Goal: Task Accomplishment & Management: Manage account settings

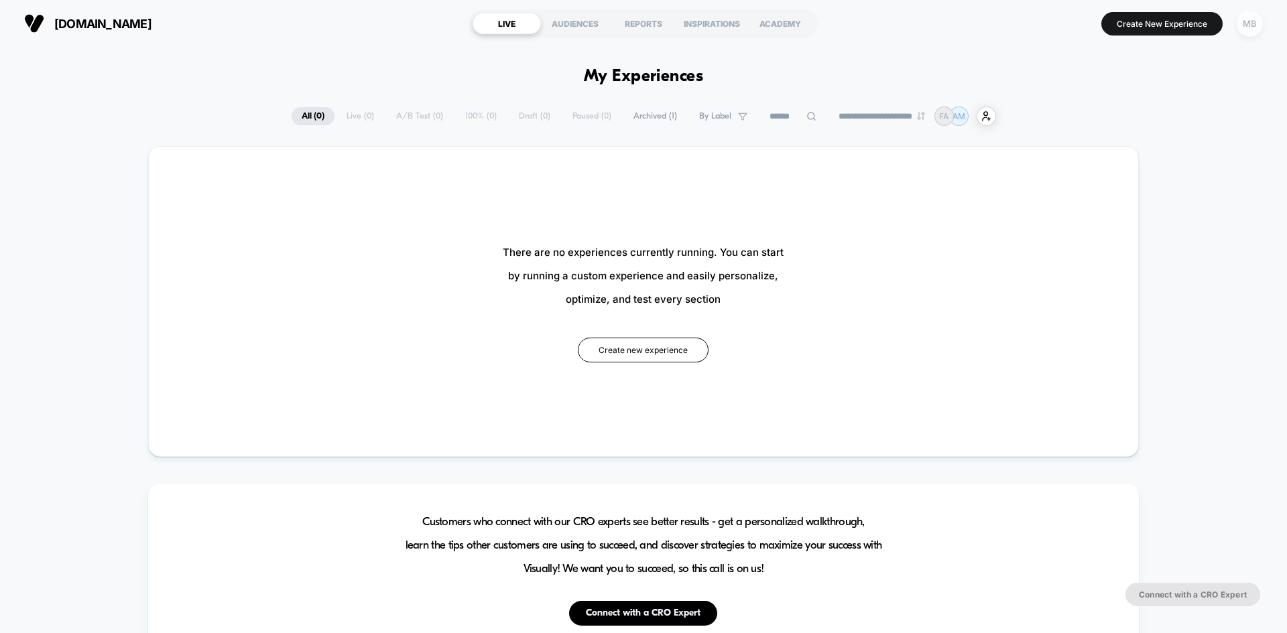
click at [1246, 30] on div "MB" at bounding box center [1250, 24] width 26 height 26
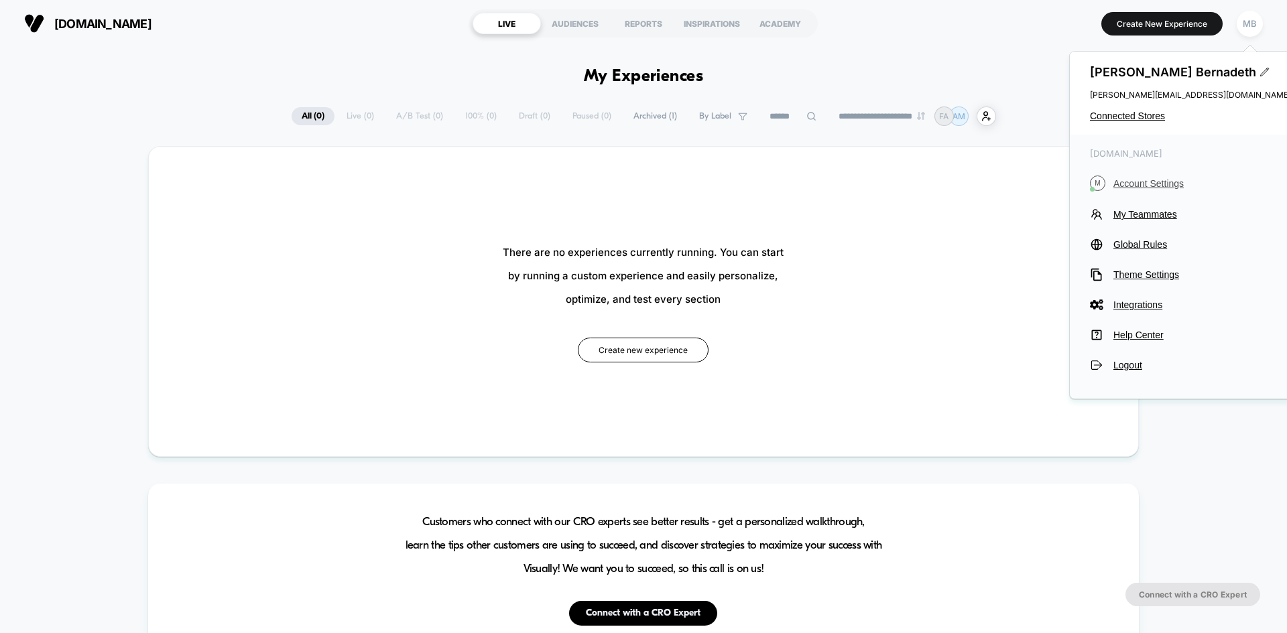
click at [0, 0] on button "M Account Settings" at bounding box center [0, 0] width 0 height 0
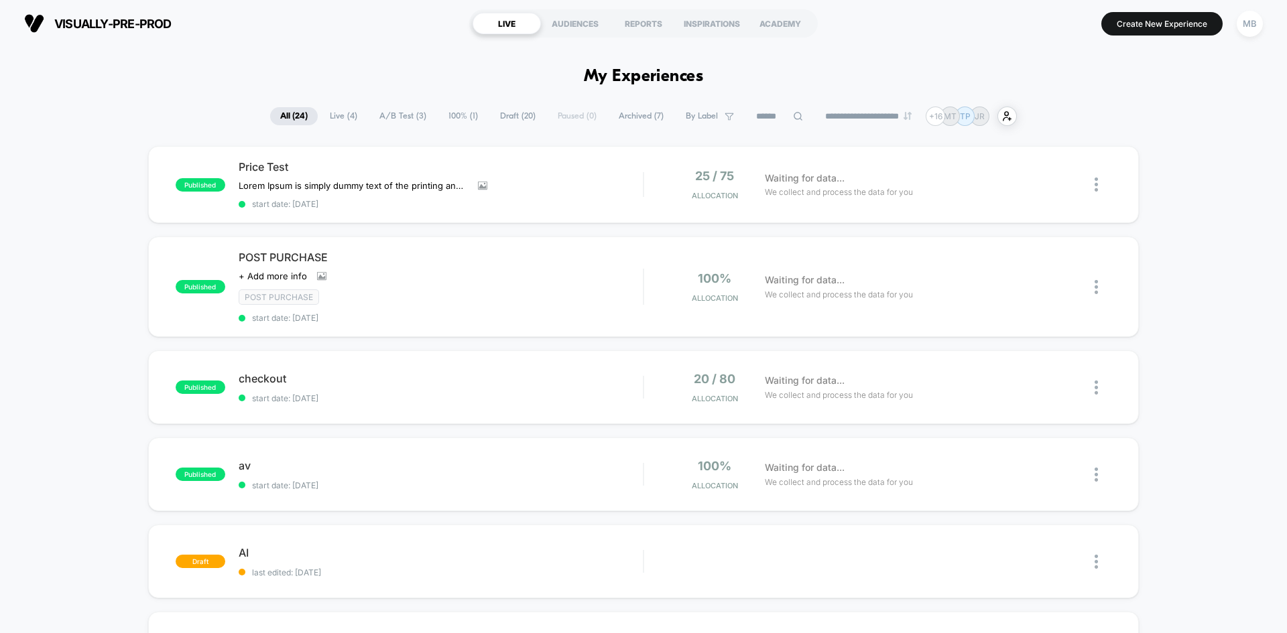
click at [766, 118] on input at bounding box center [779, 117] width 67 height 16
click at [1245, 15] on div "MB" at bounding box center [1250, 24] width 26 height 26
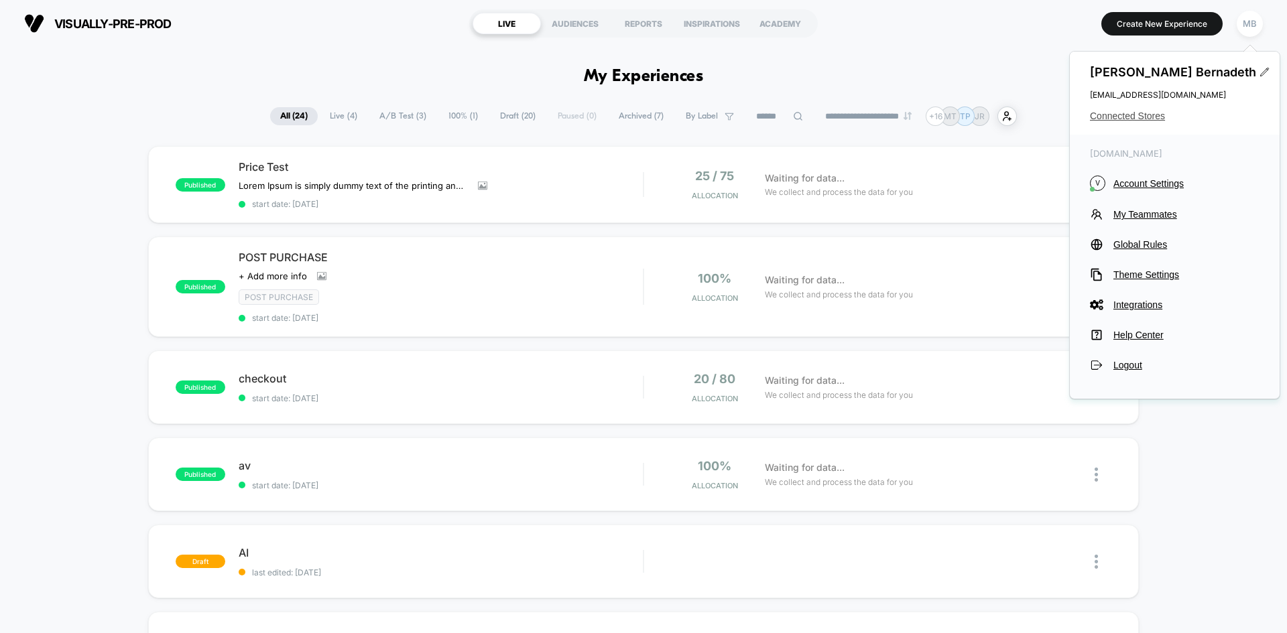
drag, startPoint x: 1115, startPoint y: 115, endPoint x: 1101, endPoint y: 119, distance: 14.6
click at [1116, 115] on span "Connected Stores" at bounding box center [1175, 116] width 170 height 11
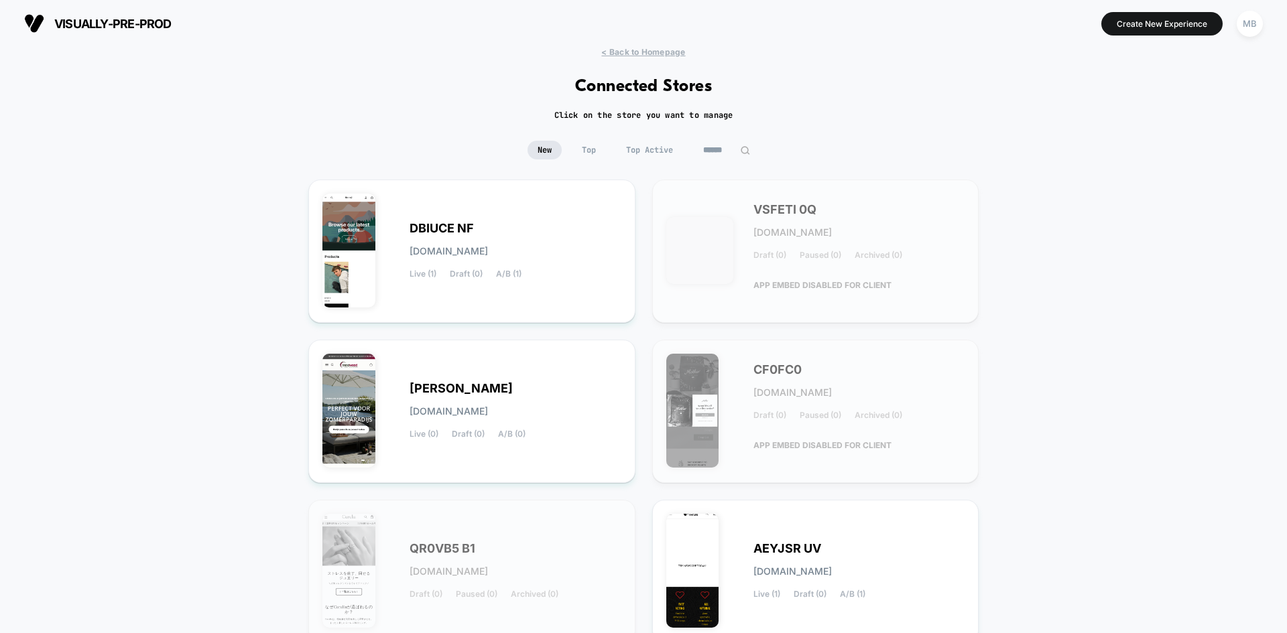
click at [735, 146] on input at bounding box center [726, 150] width 67 height 19
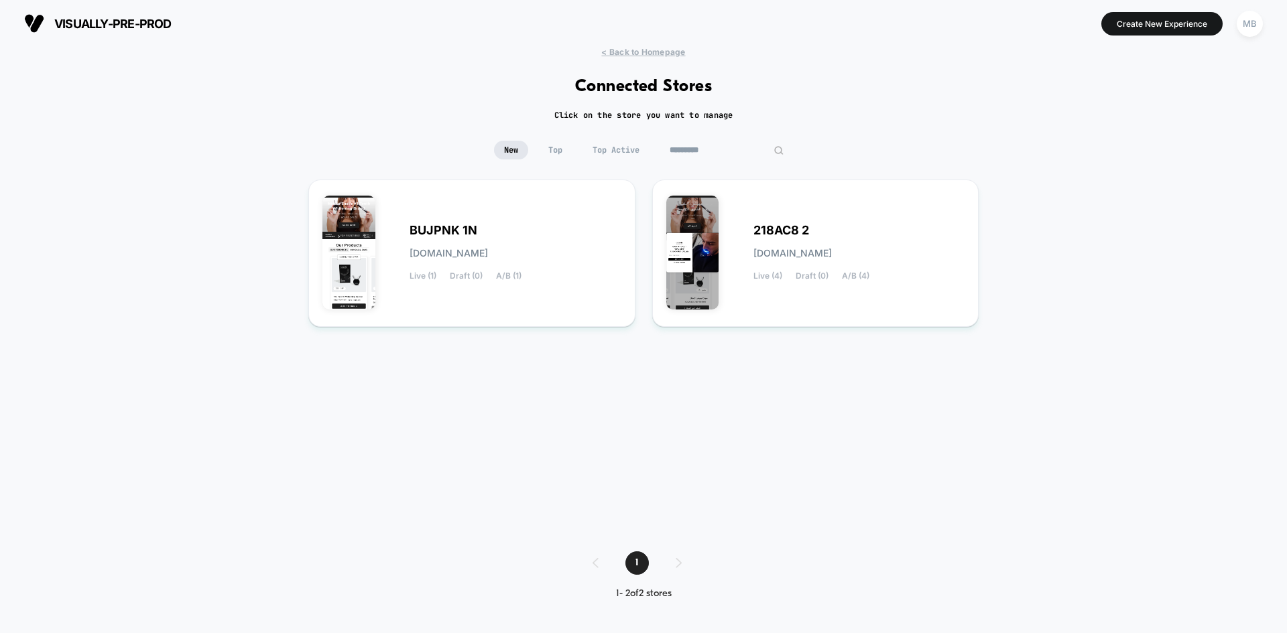
type input "*********"
click at [791, 294] on div "218AC8 2 218ac8-2.myshopify.com Live (4) Draft (0) A/B (4)" at bounding box center [815, 253] width 299 height 119
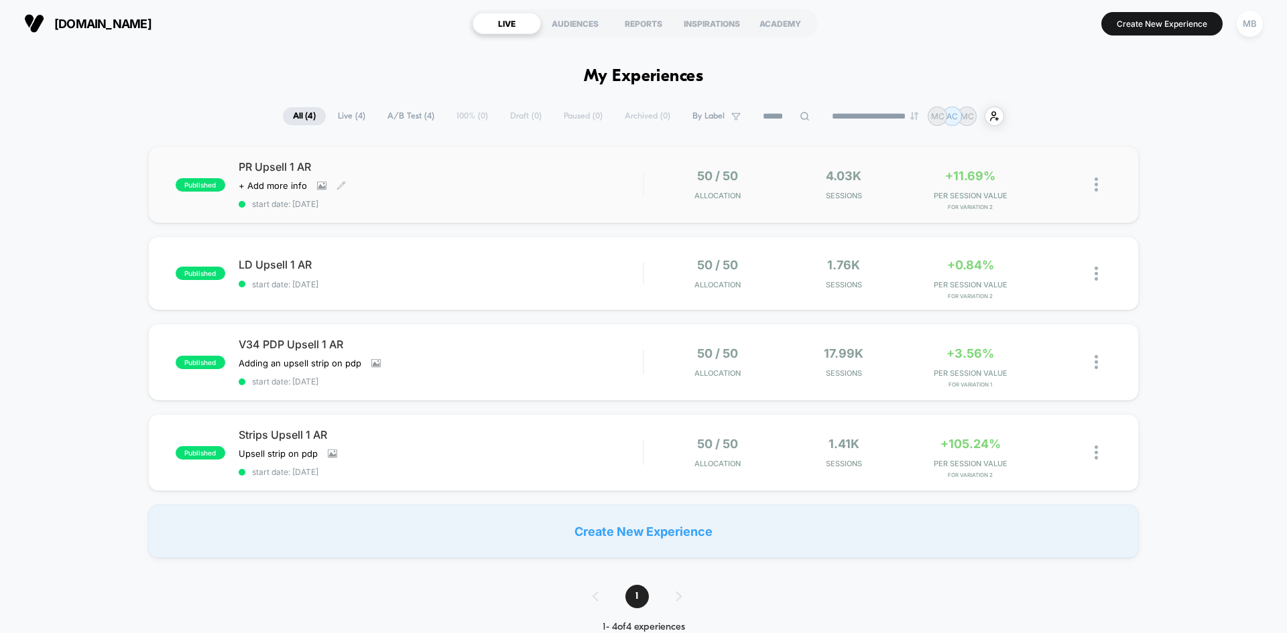
click at [423, 198] on div "PR Upsell 1 AR Click to view images Click to edit experience details + Add more…" at bounding box center [441, 184] width 404 height 49
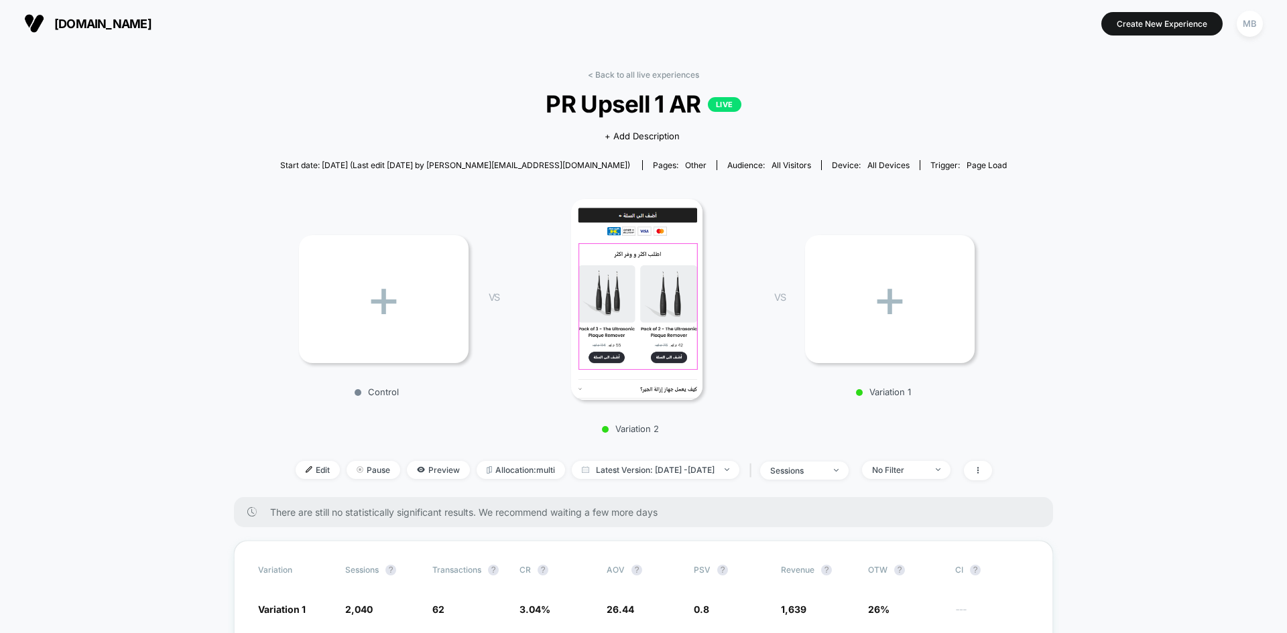
click at [600, 275] on img at bounding box center [637, 299] width 132 height 201
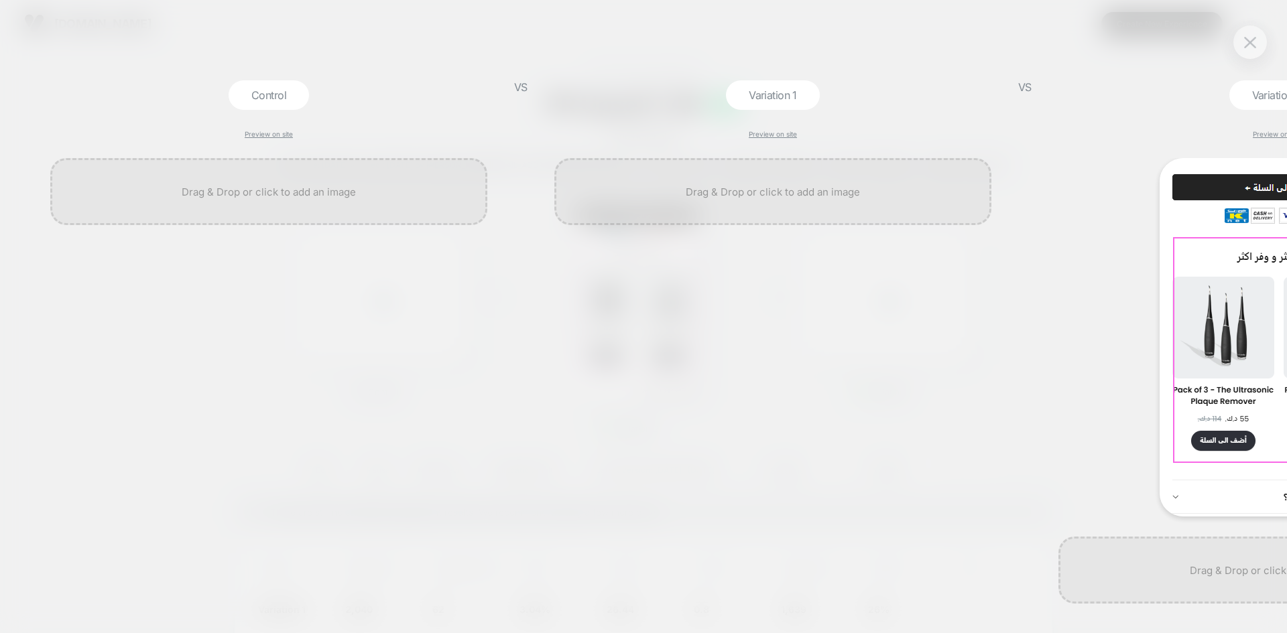
scroll to position [0, 1]
click at [1245, 34] on img at bounding box center [1250, 36] width 12 height 11
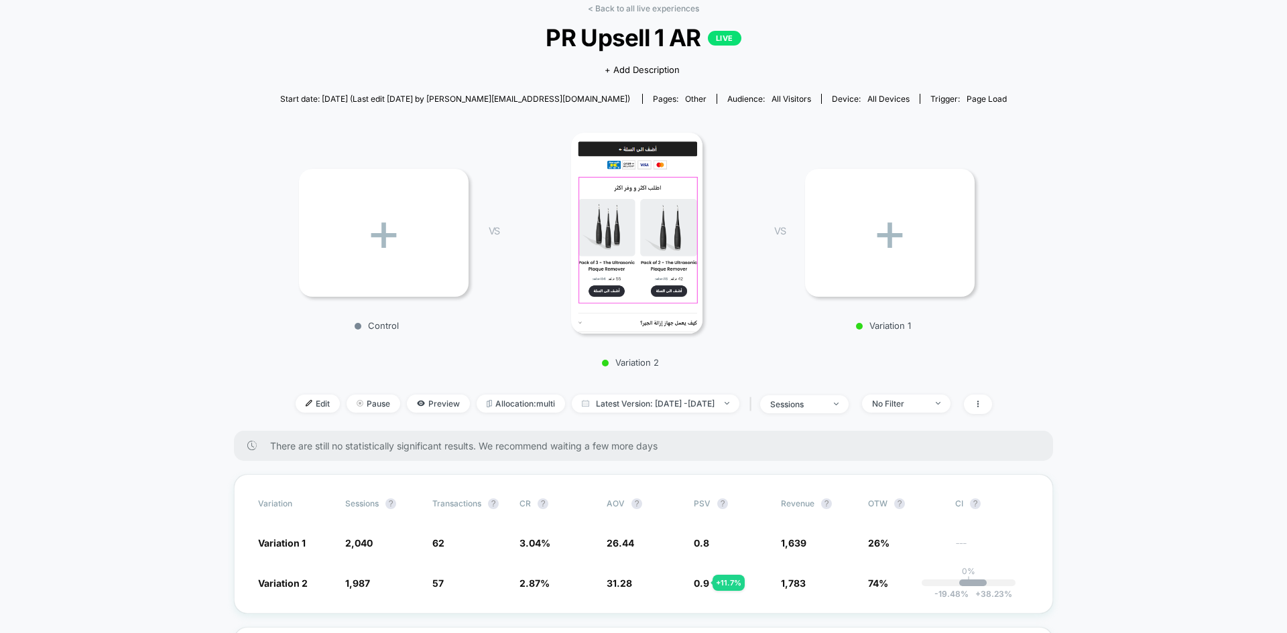
scroll to position [67, 0]
click at [296, 410] on span "Edit" at bounding box center [318, 403] width 44 height 18
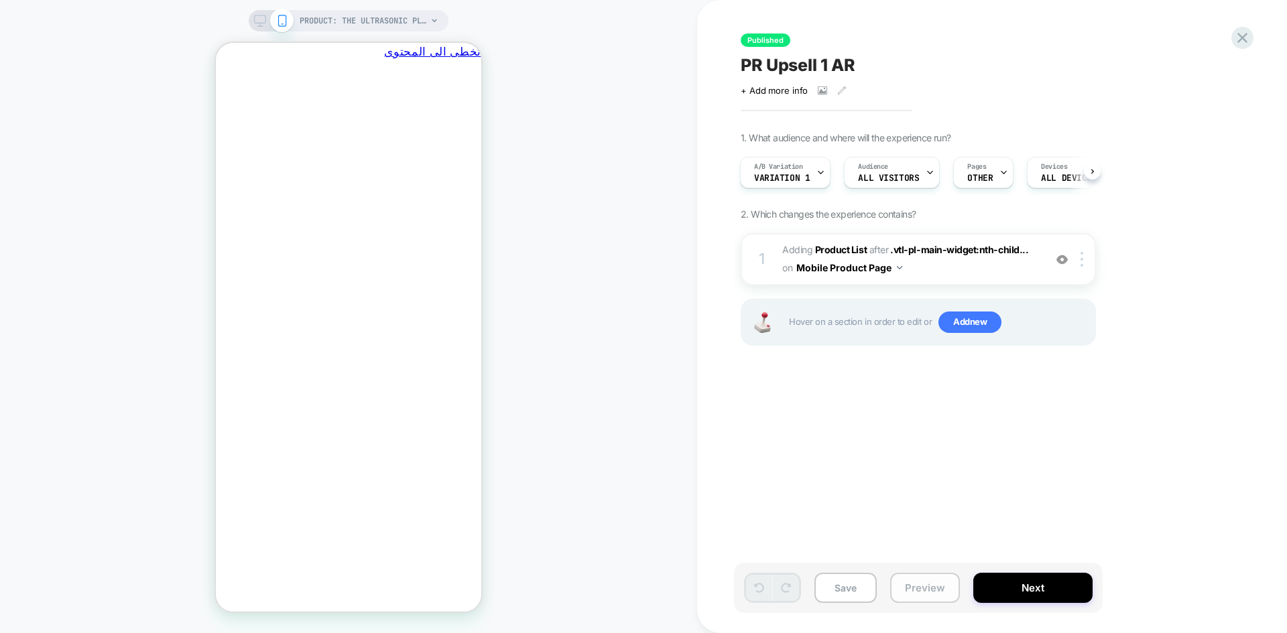
click at [910, 598] on button "Preview" at bounding box center [925, 588] width 70 height 30
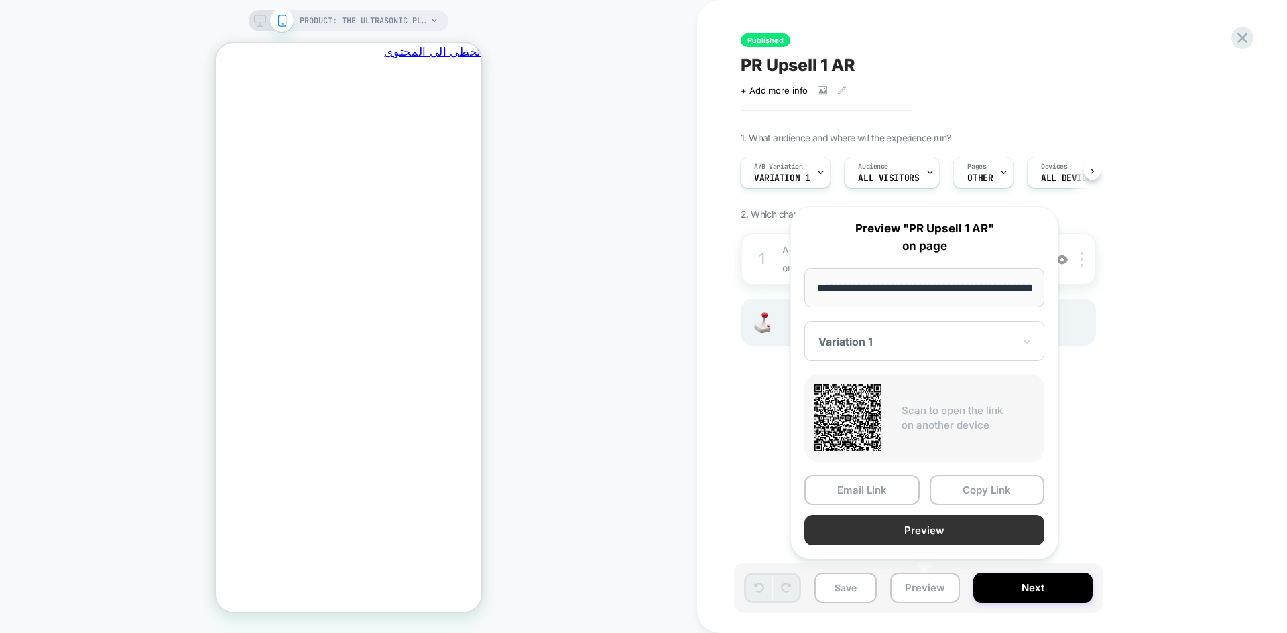
click at [957, 532] on button "Preview" at bounding box center [924, 531] width 240 height 30
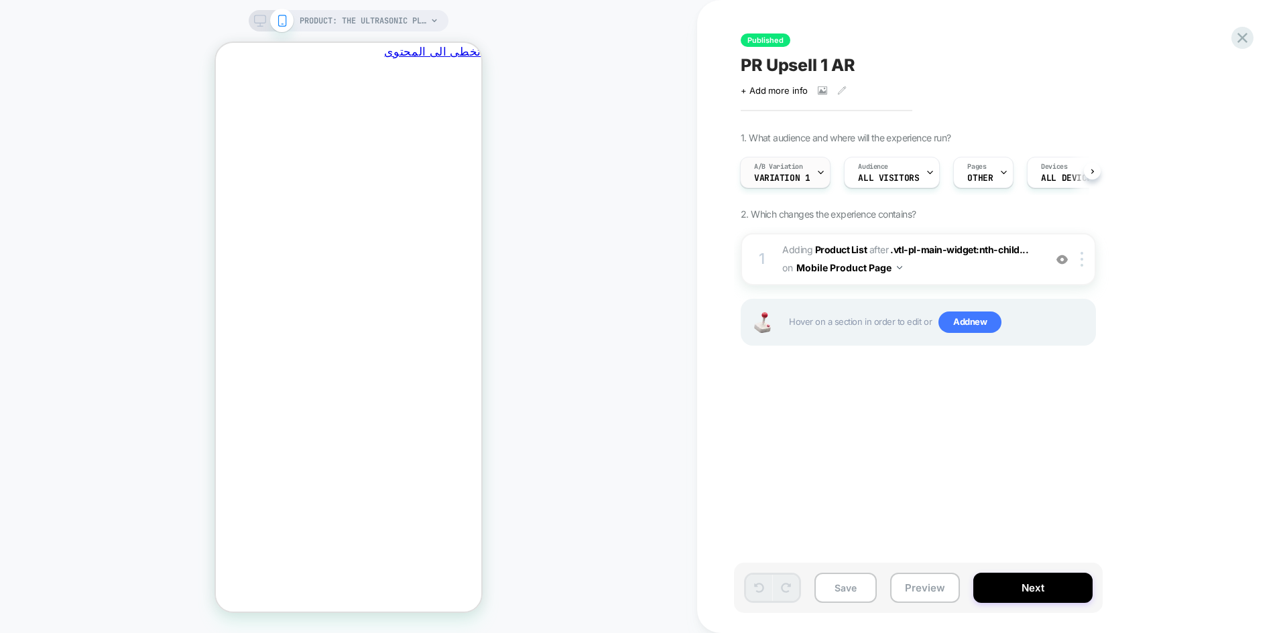
click at [790, 179] on span "Variation 1" at bounding box center [782, 178] width 56 height 9
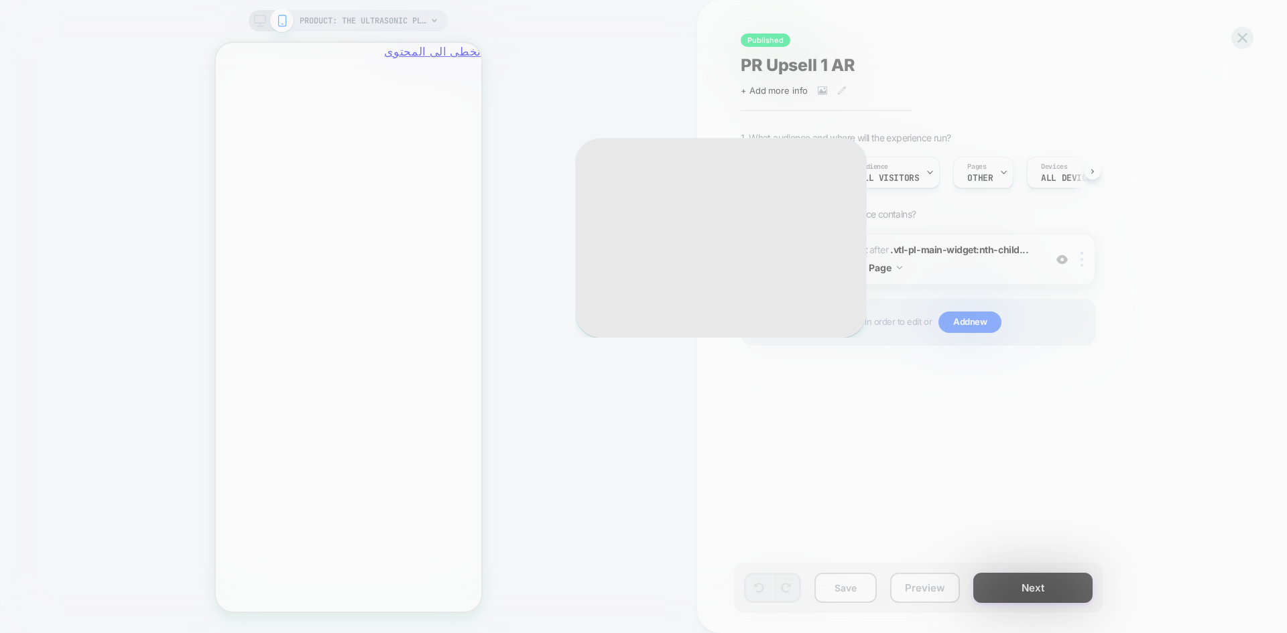
scroll to position [0, -208]
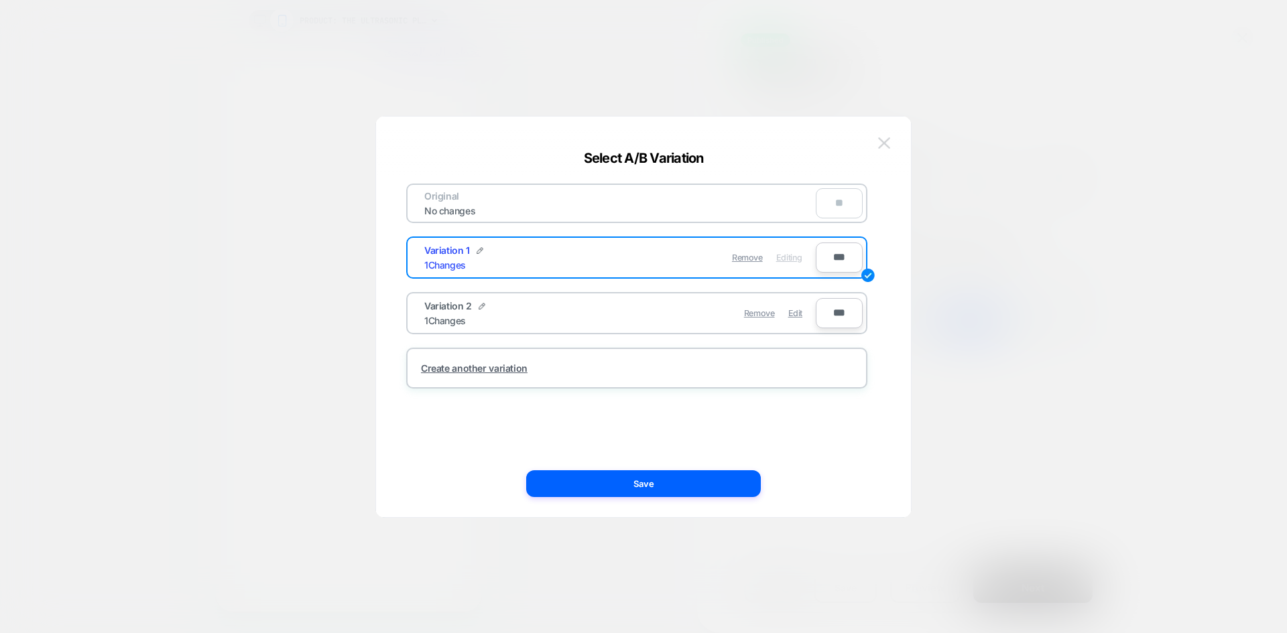
click at [892, 142] on button at bounding box center [884, 143] width 20 height 20
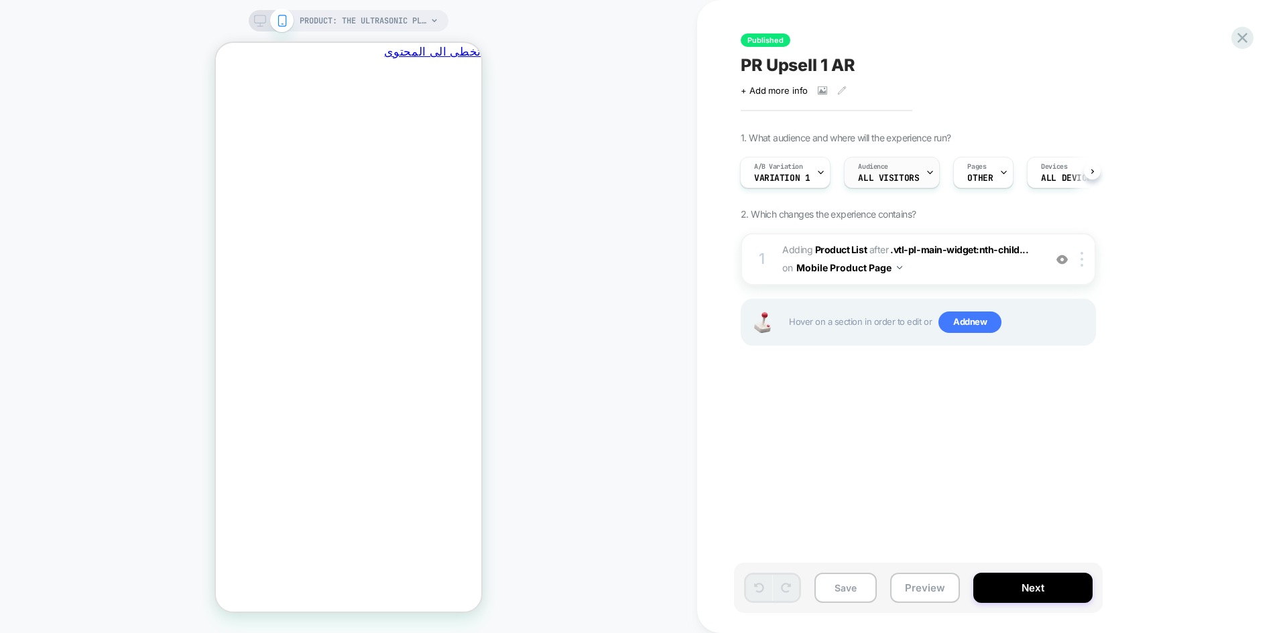
click at [901, 176] on span "All Visitors" at bounding box center [888, 178] width 61 height 9
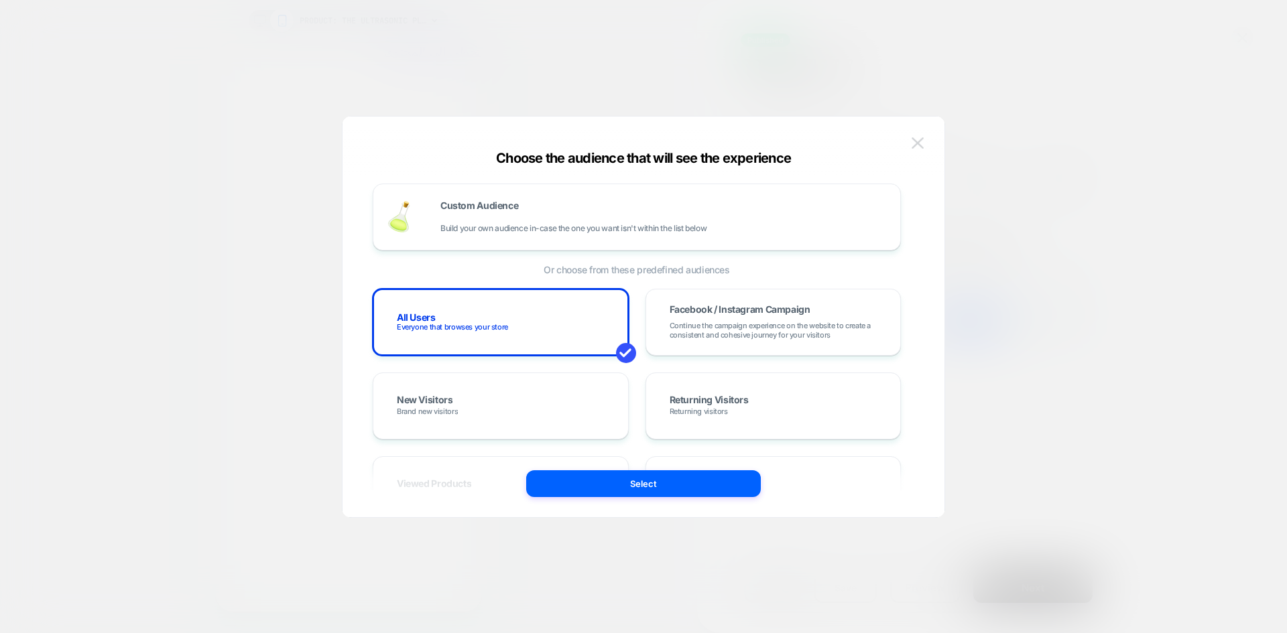
click at [922, 143] on img at bounding box center [918, 142] width 12 height 11
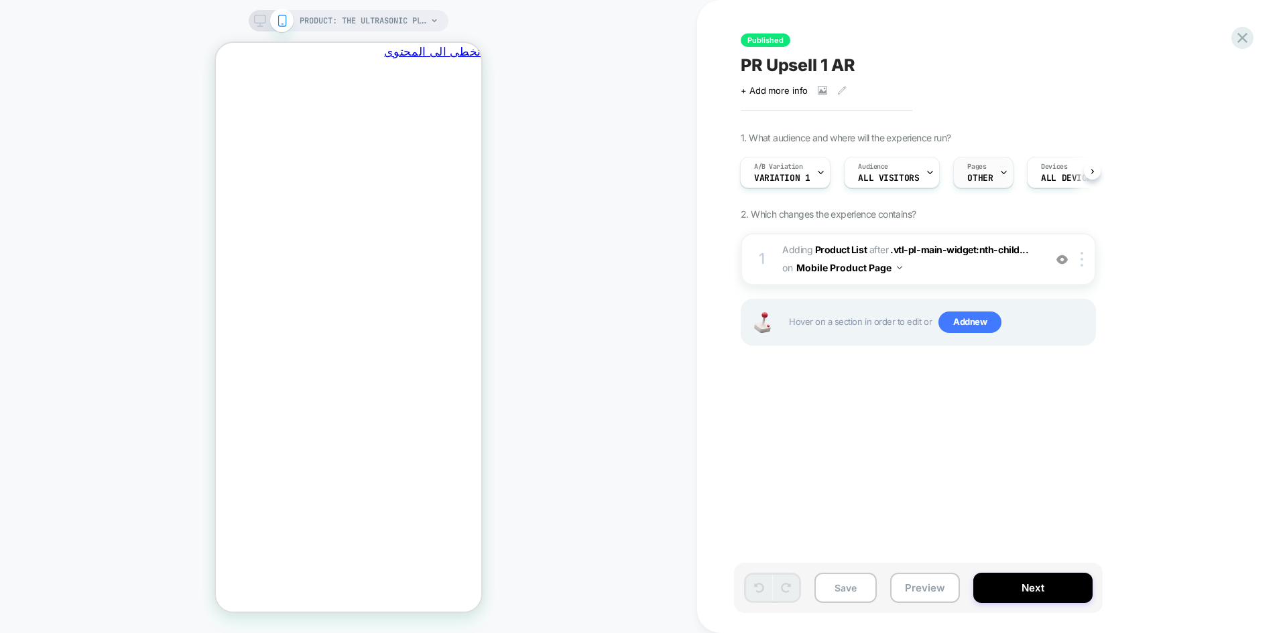
click at [985, 178] on span "OTHER" at bounding box center [979, 178] width 25 height 9
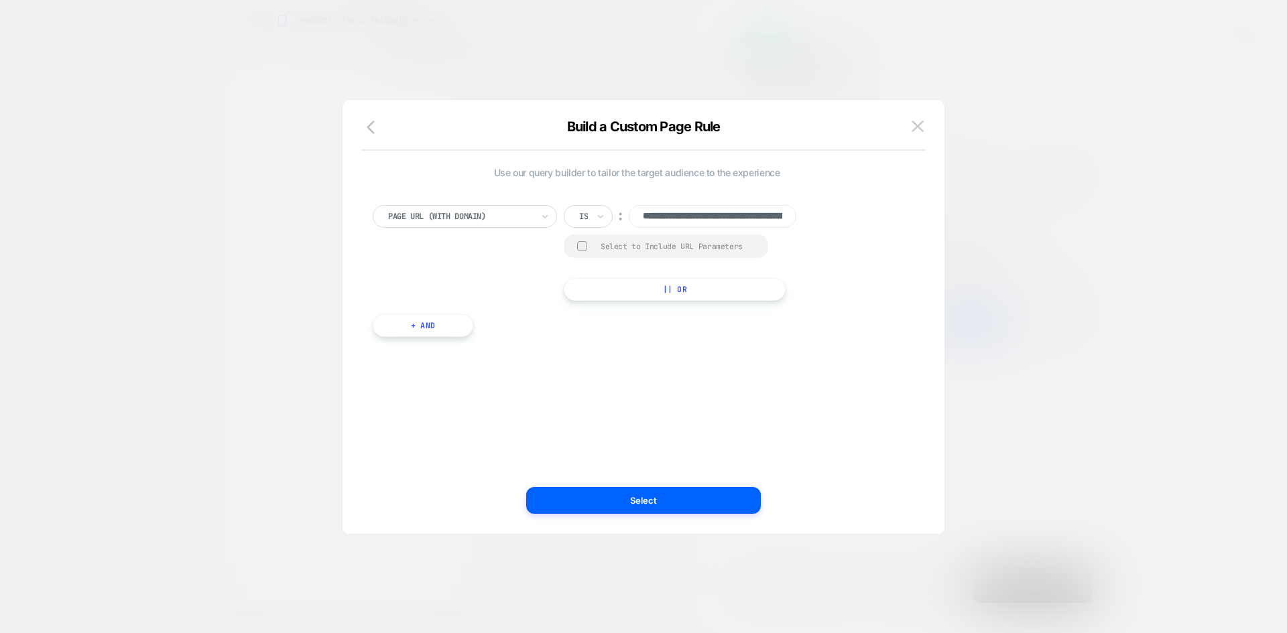
scroll to position [0, -208]
click at [912, 127] on img at bounding box center [918, 126] width 12 height 11
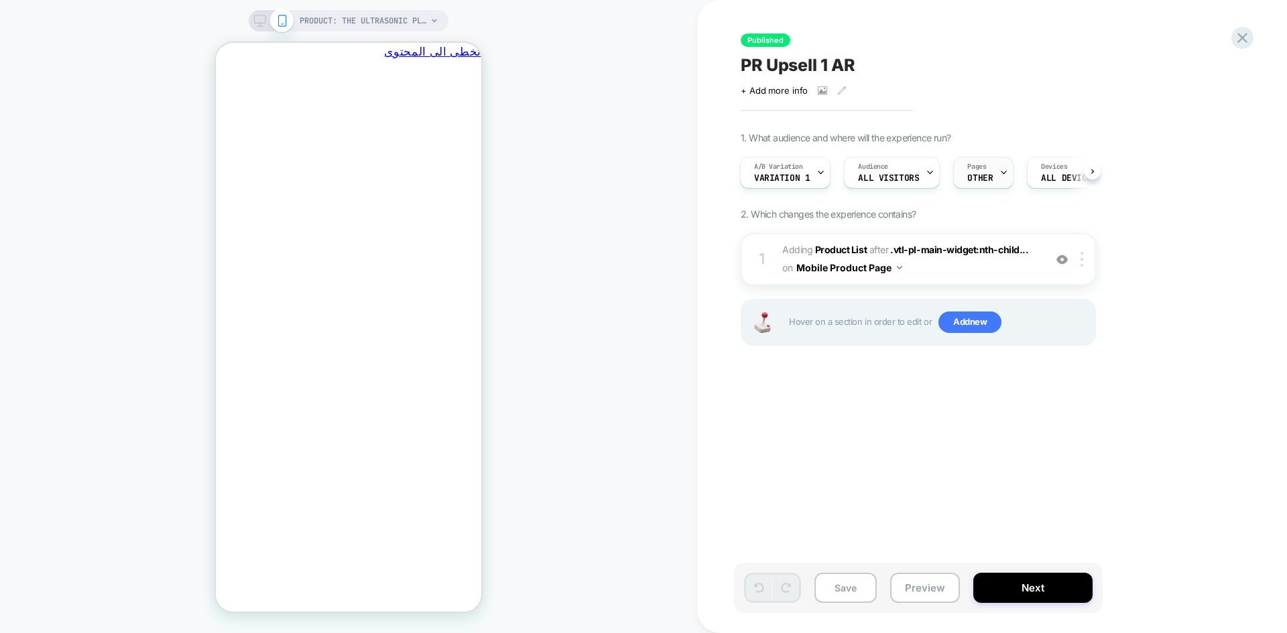
click at [973, 167] on span "Pages" at bounding box center [976, 166] width 19 height 9
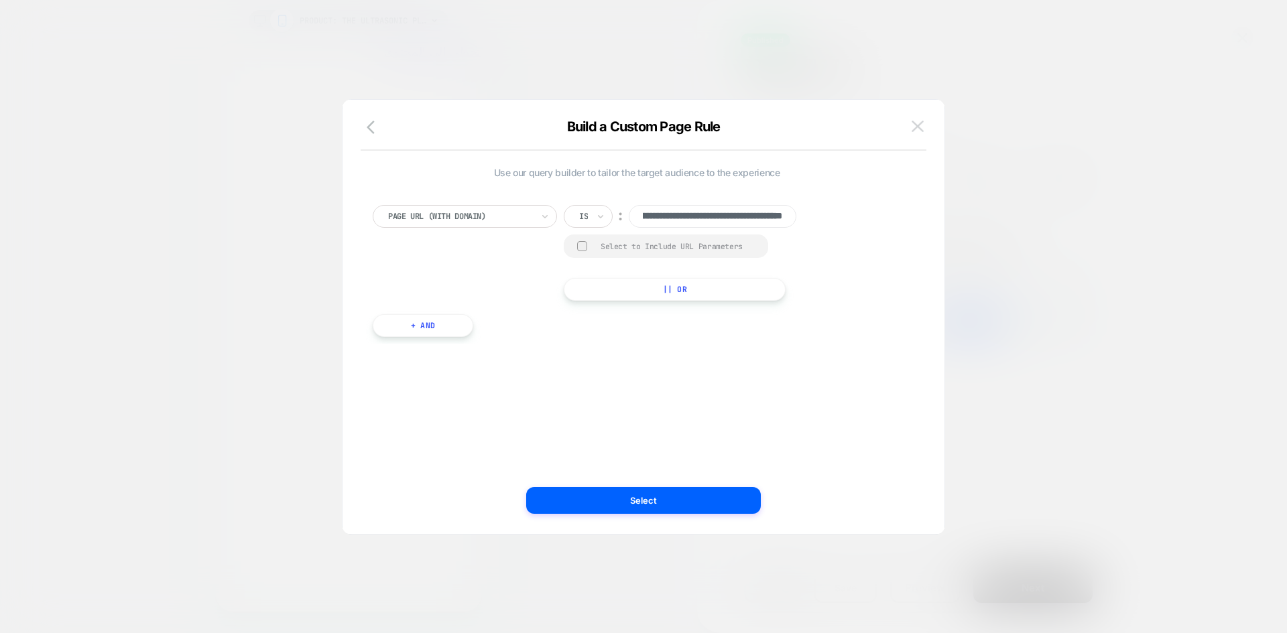
scroll to position [0, 0]
click at [918, 129] on img at bounding box center [918, 126] width 12 height 11
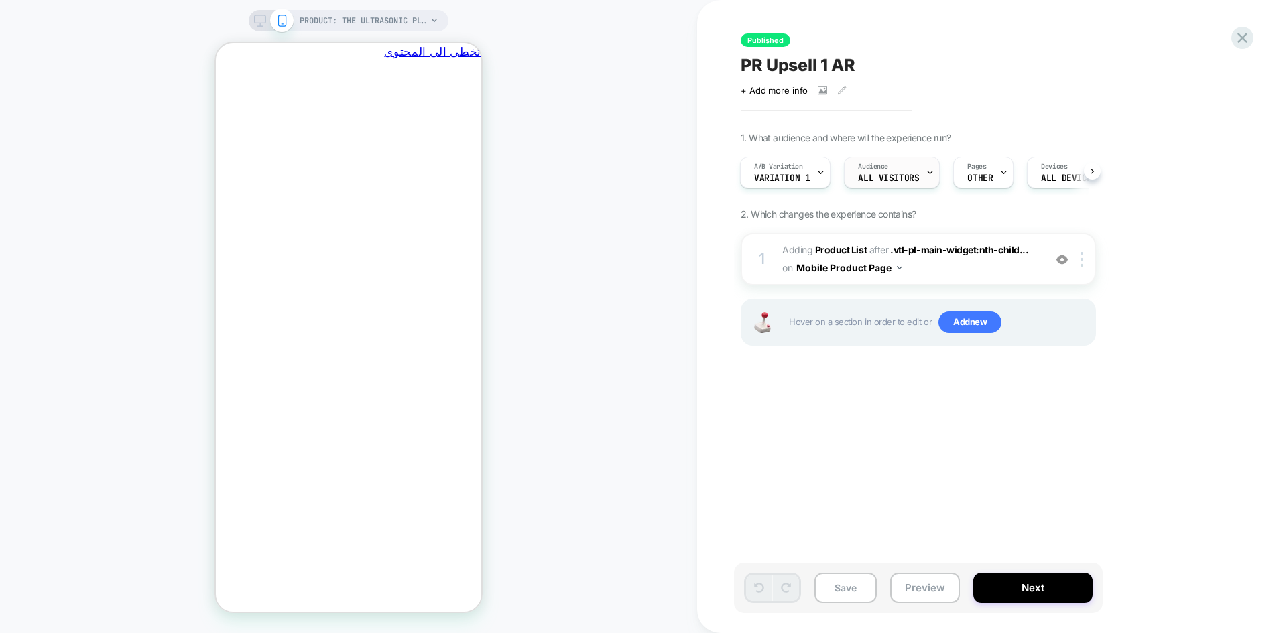
scroll to position [0, -208]
click at [210, 129] on icon "يغلق" at bounding box center [210, 129] width 0 height 0
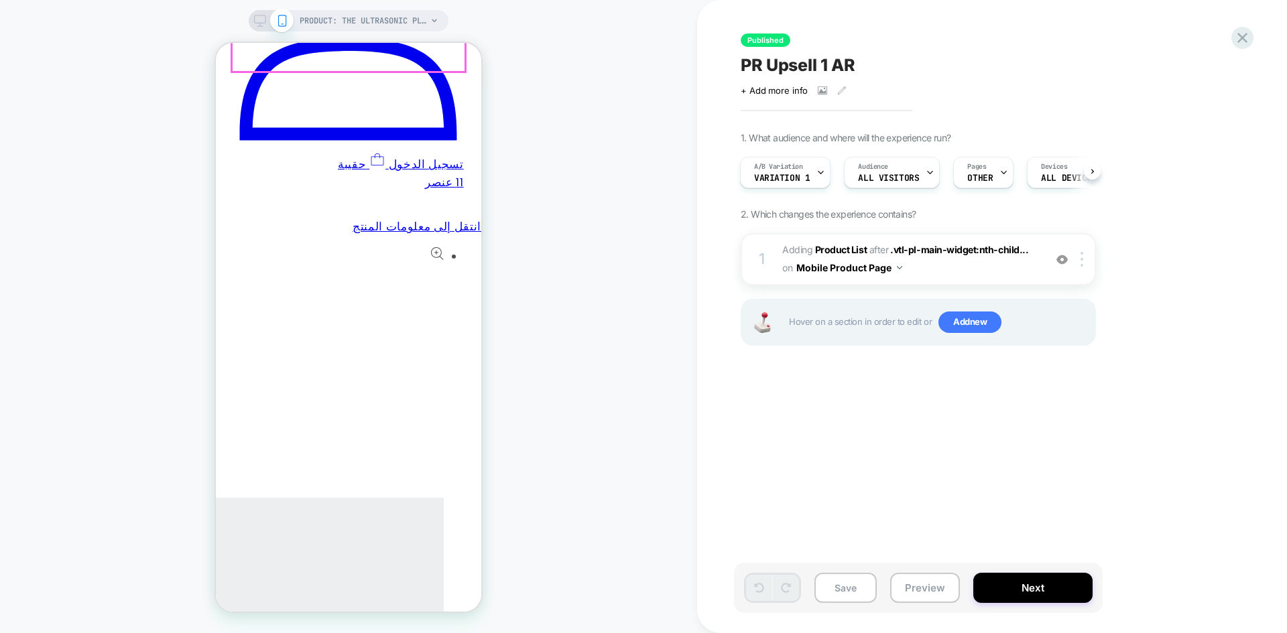
scroll to position [0, 0]
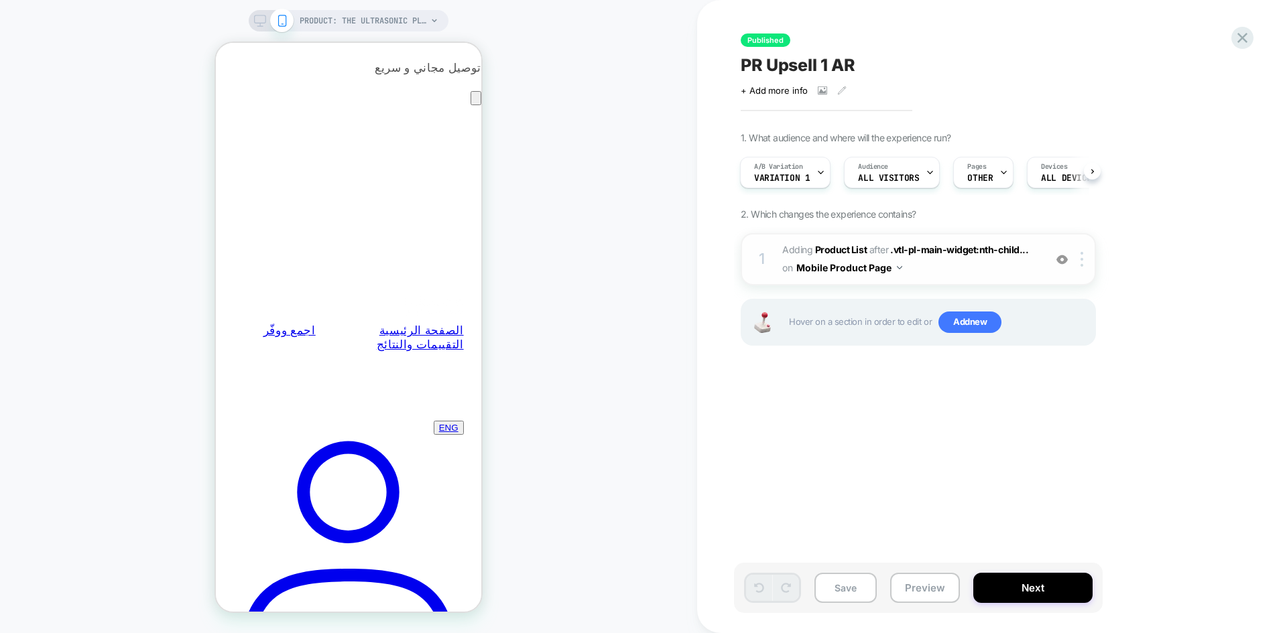
click at [1060, 263] on img at bounding box center [1061, 259] width 11 height 11
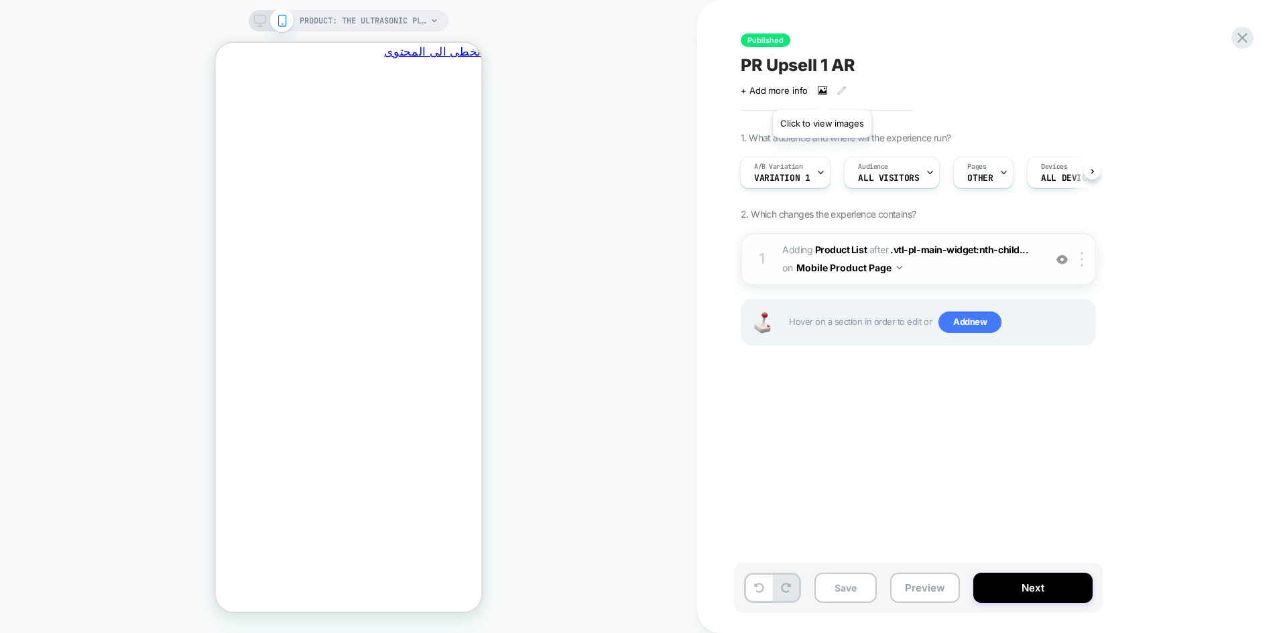
click at [822, 93] on icon at bounding box center [822, 90] width 7 height 5
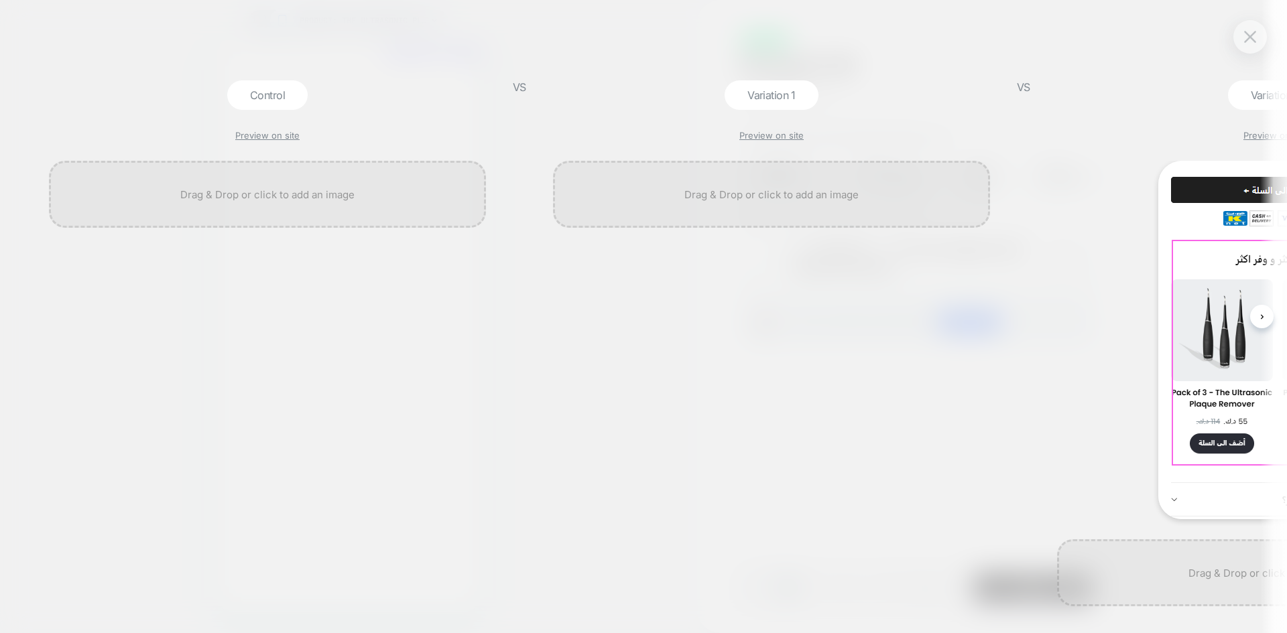
click at [1221, 361] on img at bounding box center [1275, 340] width 235 height 359
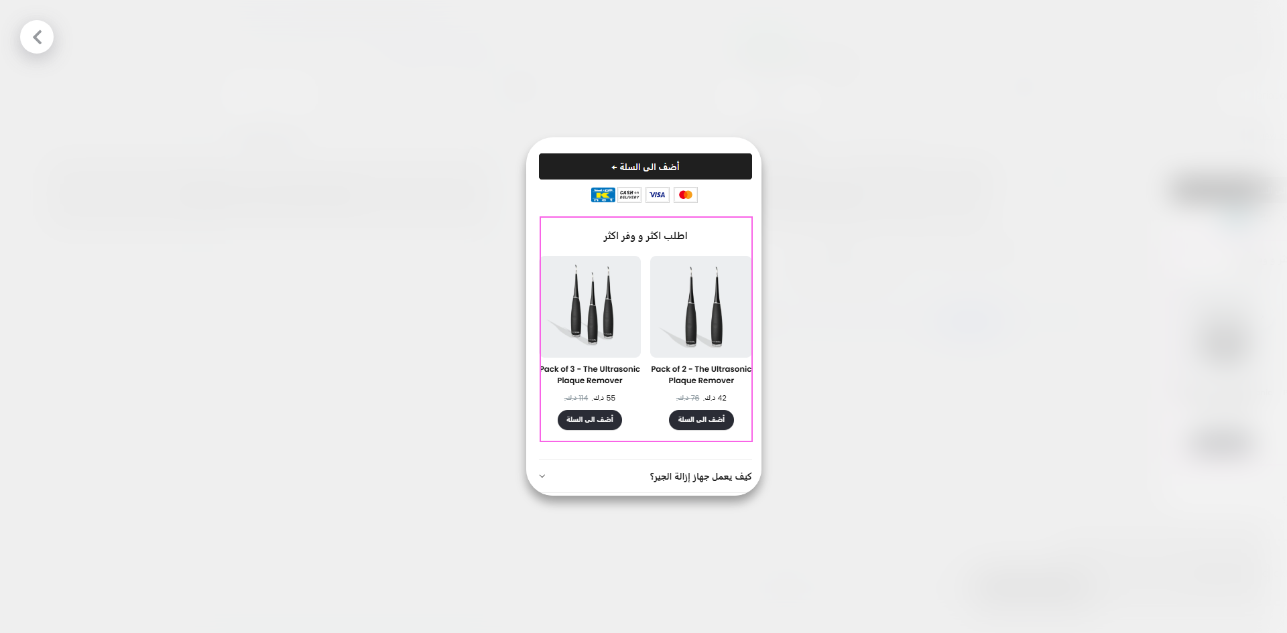
click at [42, 34] on icon at bounding box center [37, 37] width 17 height 17
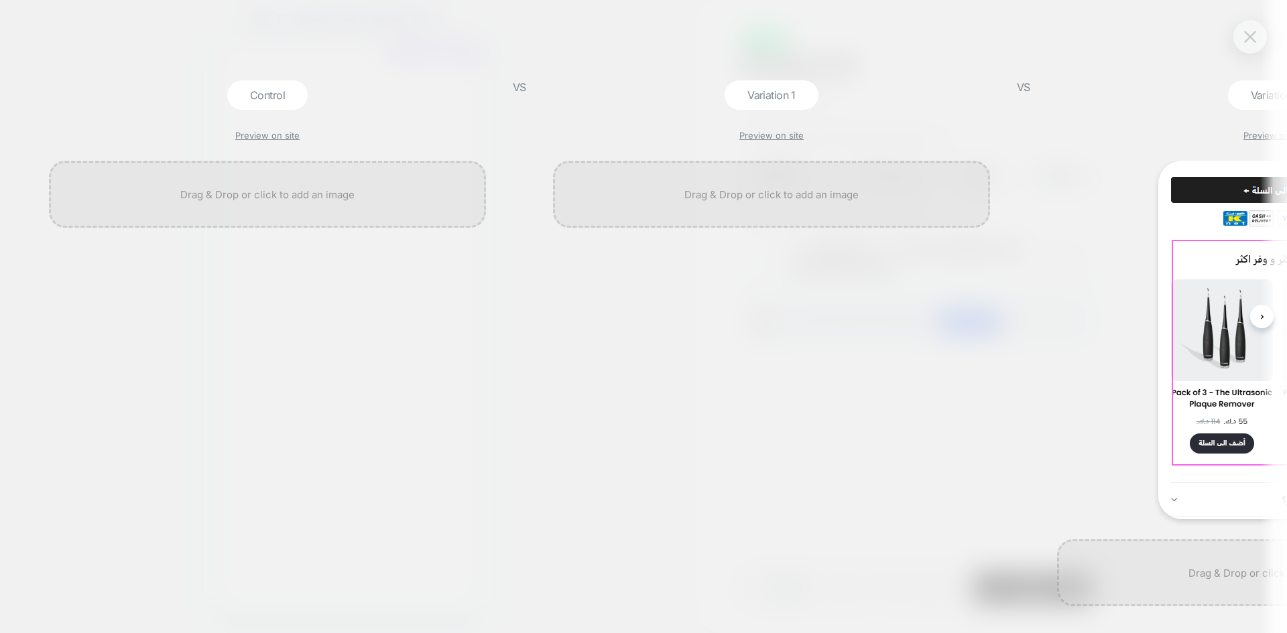
click at [1246, 38] on img at bounding box center [1250, 36] width 12 height 11
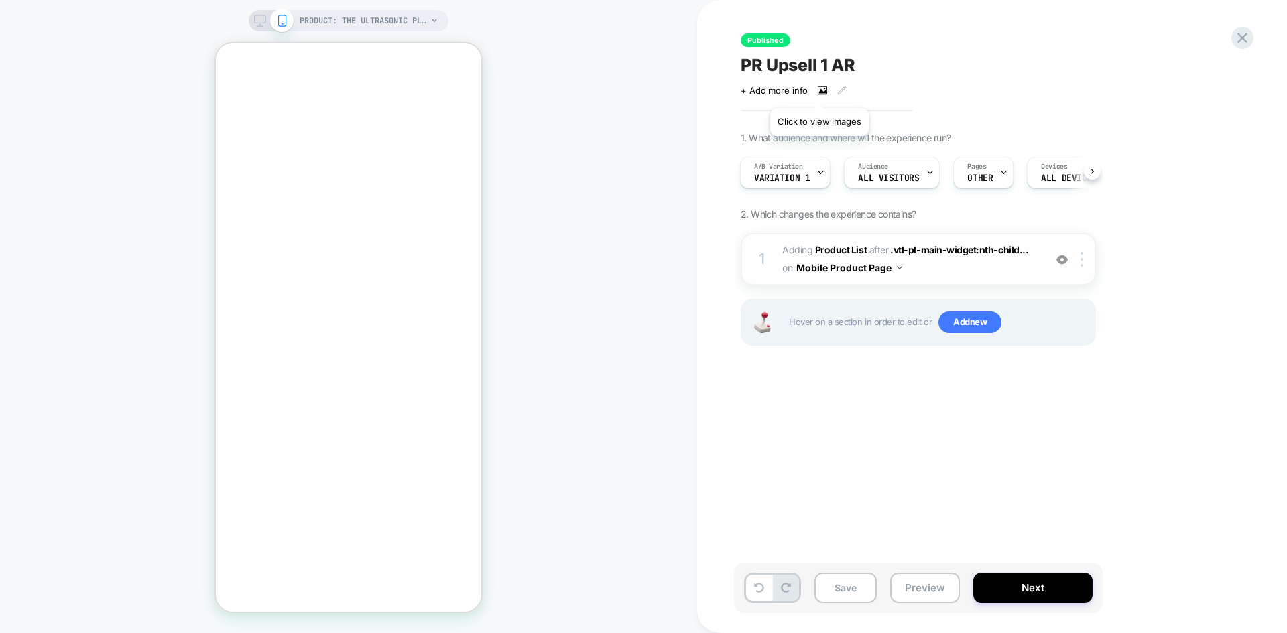
click at [819, 91] on icon at bounding box center [822, 90] width 7 height 5
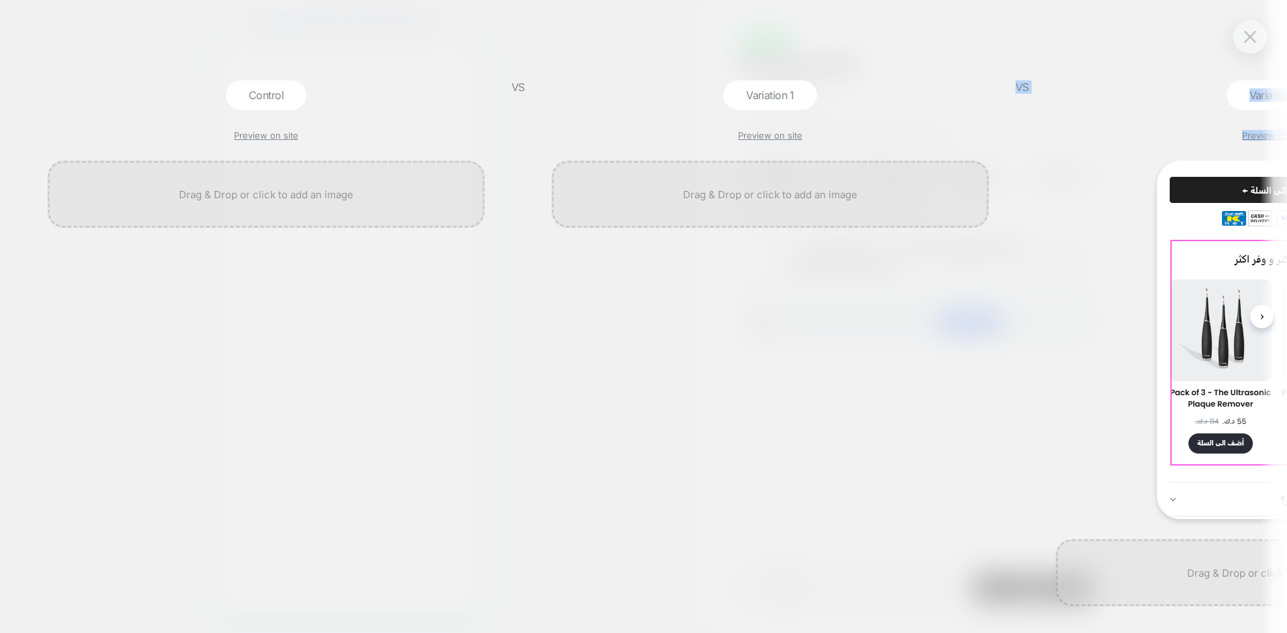
drag, startPoint x: 1097, startPoint y: 208, endPoint x: 713, endPoint y: 251, distance: 385.9
click at [713, 251] on div "Control Preview on site VS Variation 1 Preview on site VS Variation 2 Preview o…" at bounding box center [643, 316] width 1287 height 633
click at [1252, 96] on div "Variation 2" at bounding box center [1275, 94] width 96 height 29
click at [1238, 290] on img at bounding box center [1274, 340] width 235 height 359
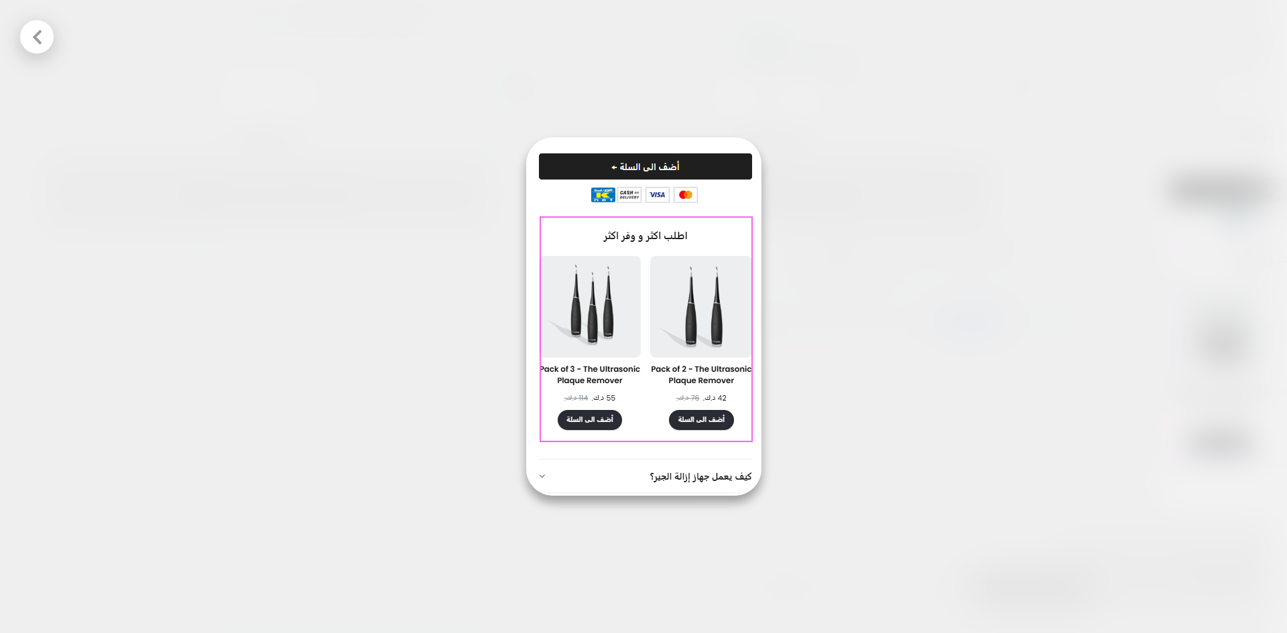
click at [29, 47] on div at bounding box center [37, 37] width 34 height 34
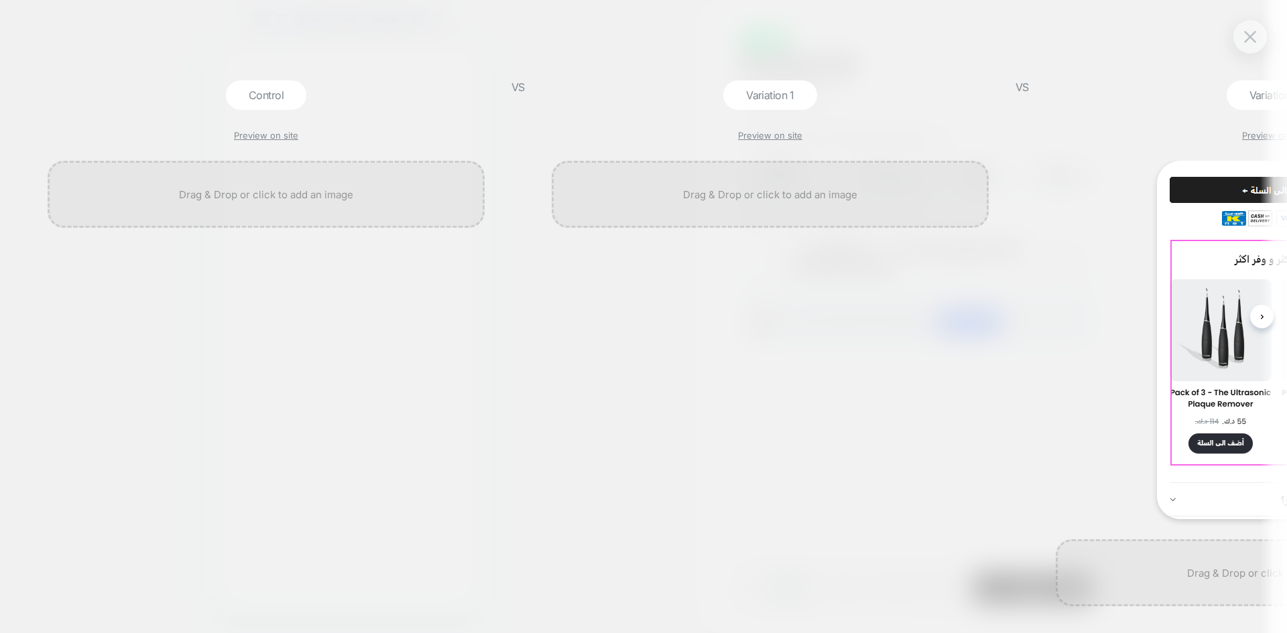
click at [1264, 38] on div at bounding box center [1250, 37] width 34 height 34
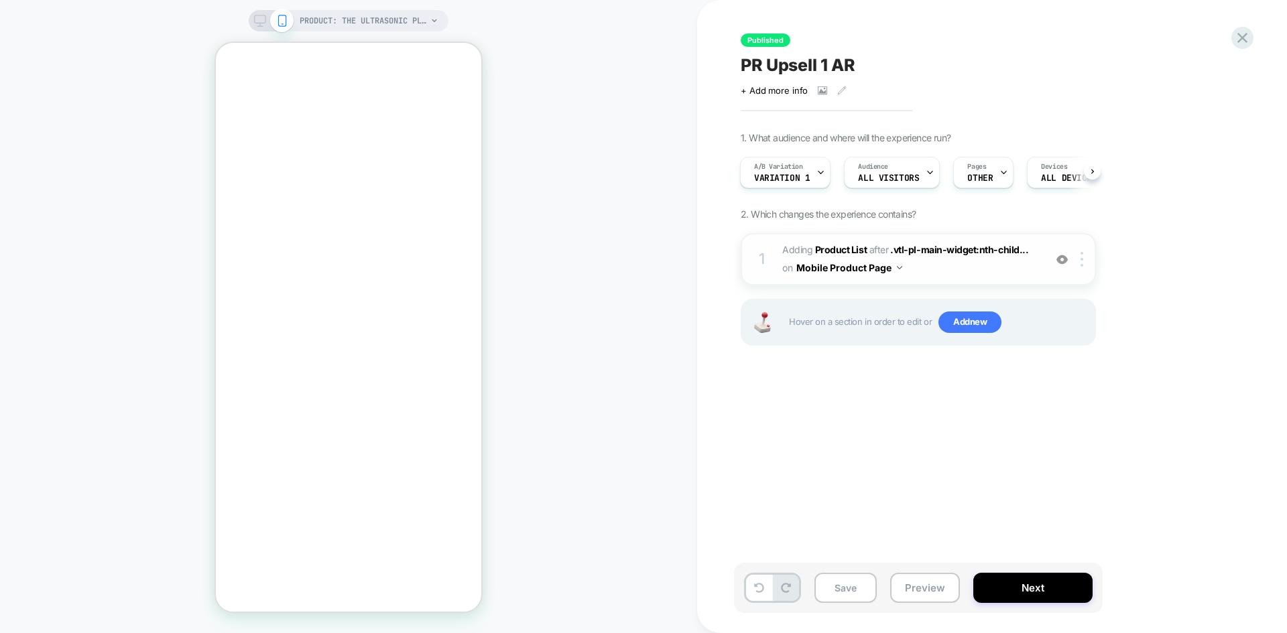
click at [1085, 268] on div "1 #_loomi_addon_1753703280952 Adding Product List AFTER .vtl-pl-main-widget:nth…" at bounding box center [918, 259] width 355 height 52
click at [1081, 265] on img at bounding box center [1082, 259] width 3 height 15
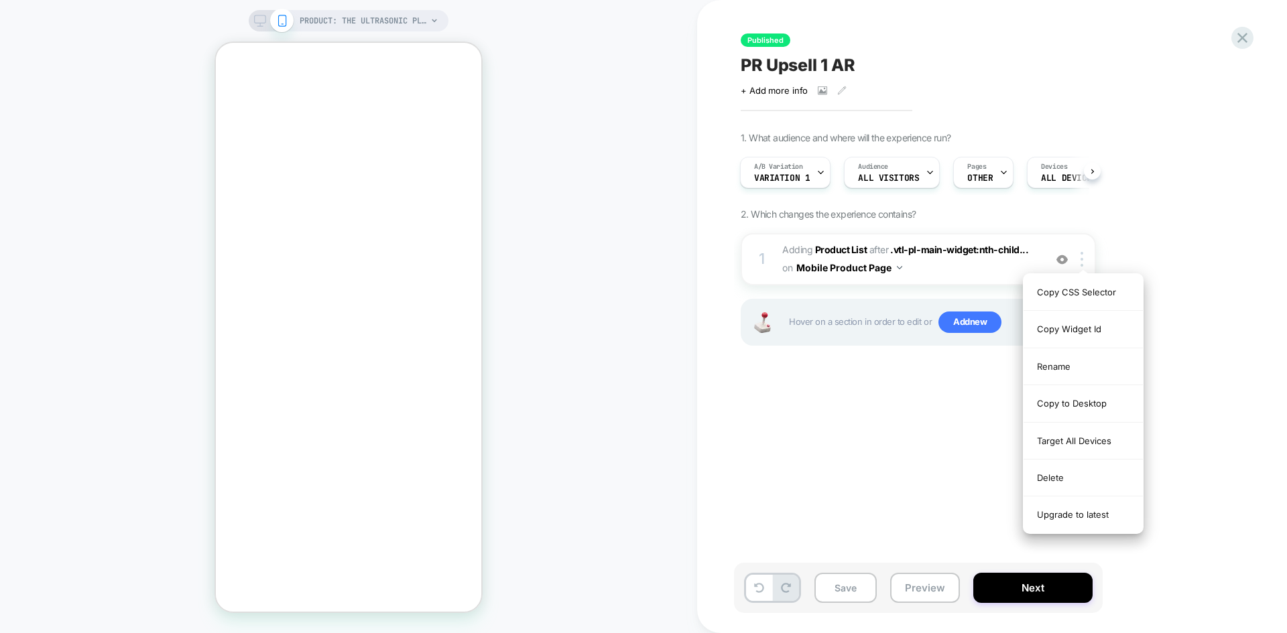
click at [738, 481] on div "Published PR Upsell 1 AR Click to view images Click to edit experience details …" at bounding box center [985, 316] width 503 height 607
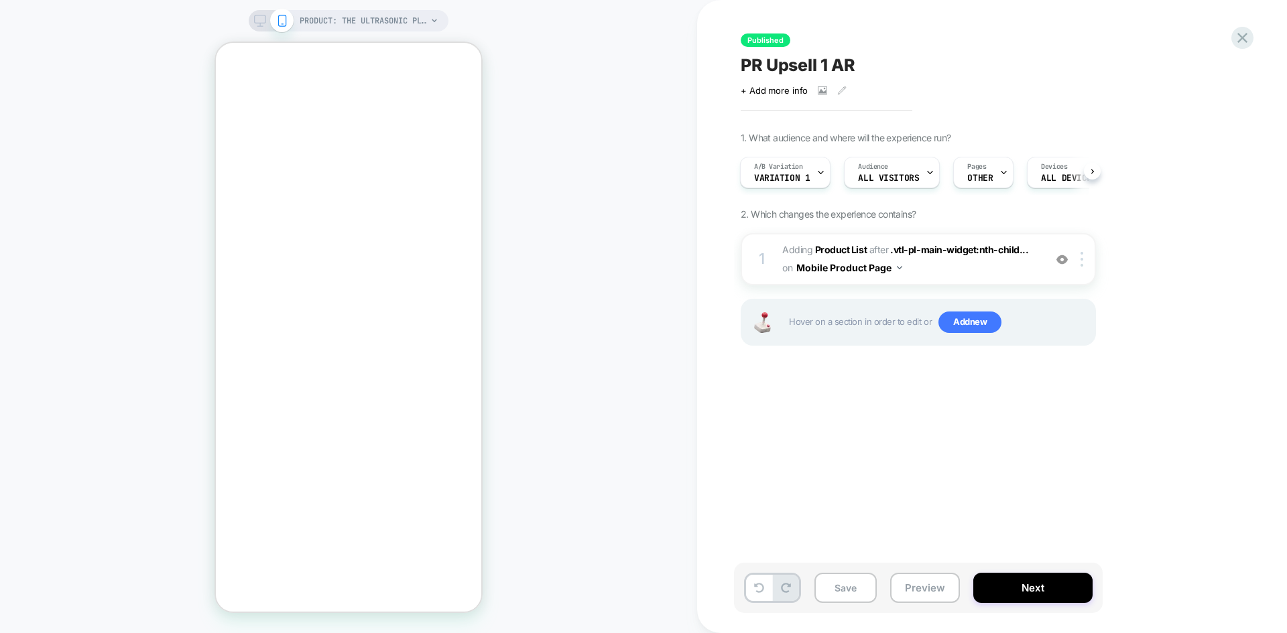
scroll to position [0, -208]
click at [818, 88] on icon at bounding box center [822, 90] width 9 height 9
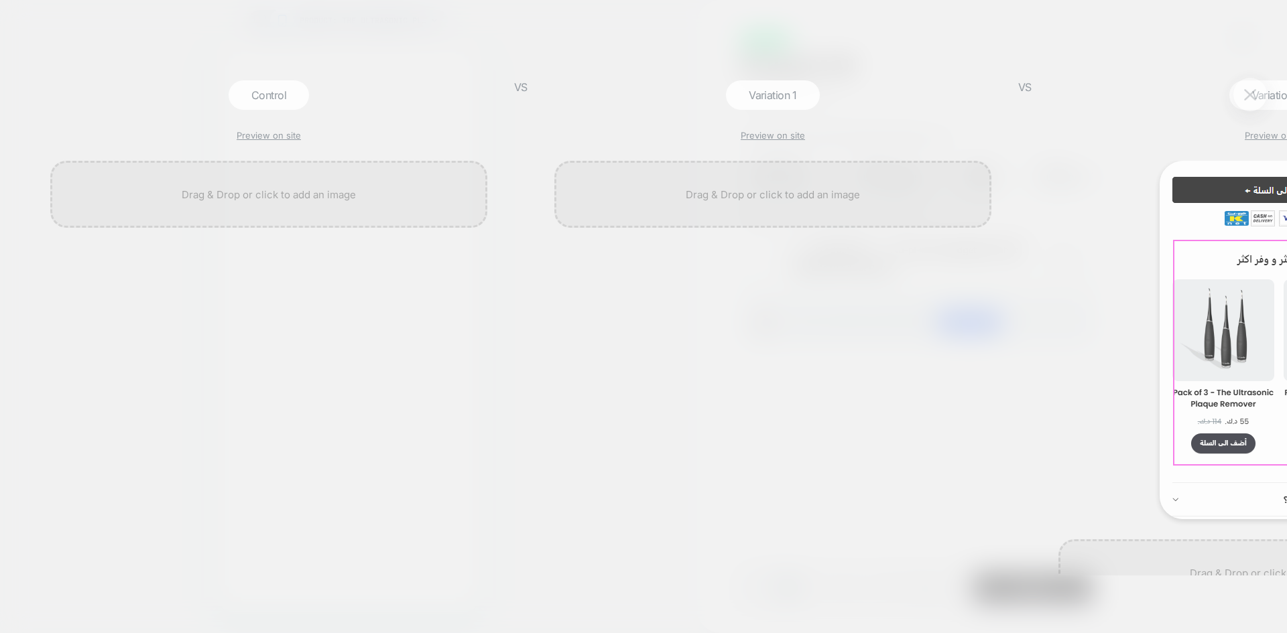
scroll to position [0, 1]
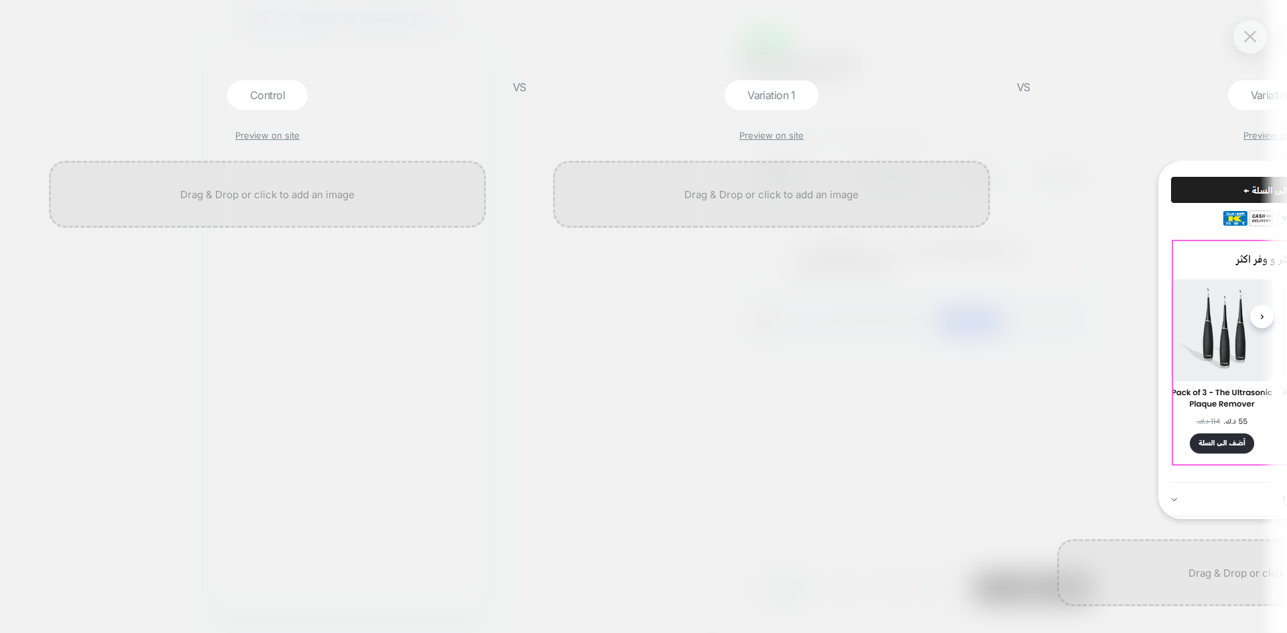
click at [1239, 40] on div at bounding box center [1250, 37] width 34 height 34
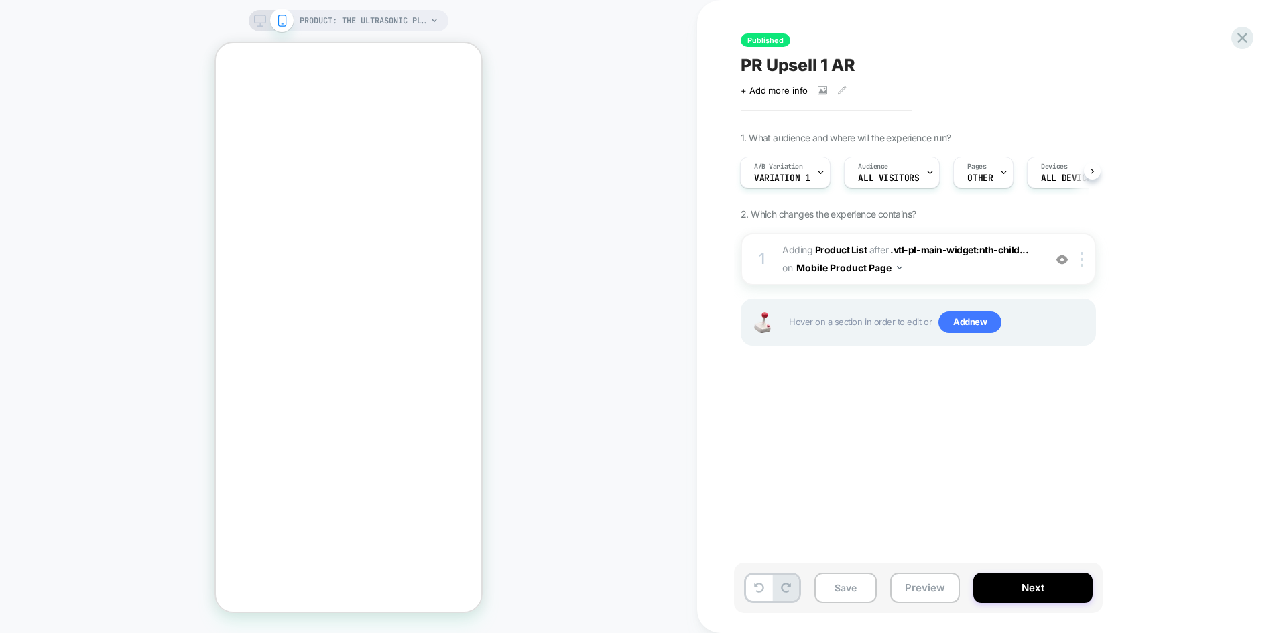
scroll to position [0, 0]
click at [827, 249] on b "Product List" at bounding box center [841, 249] width 52 height 11
click at [837, 251] on b "Product List" at bounding box center [841, 249] width 52 height 11
click at [847, 252] on b "Product List" at bounding box center [841, 249] width 52 height 11
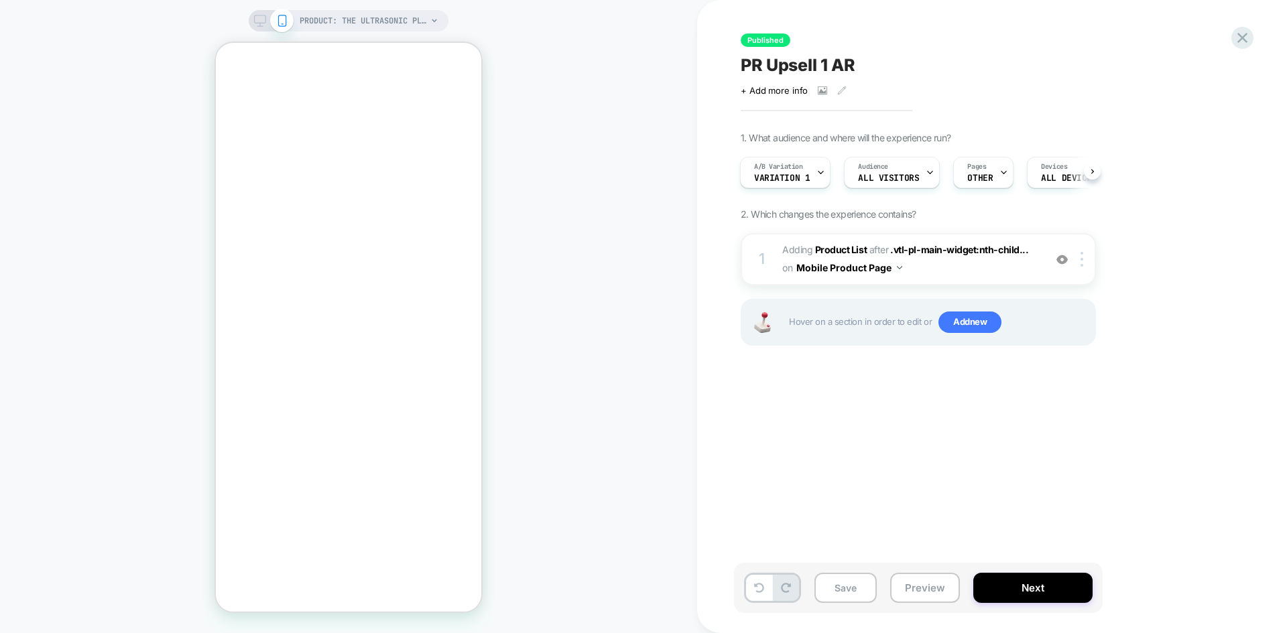
scroll to position [0, 0]
click at [258, 28] on div "PRODUCT: The Ultrasonic Plaque Remover" at bounding box center [349, 20] width 200 height 21
click at [261, 24] on icon at bounding box center [260, 21] width 12 height 12
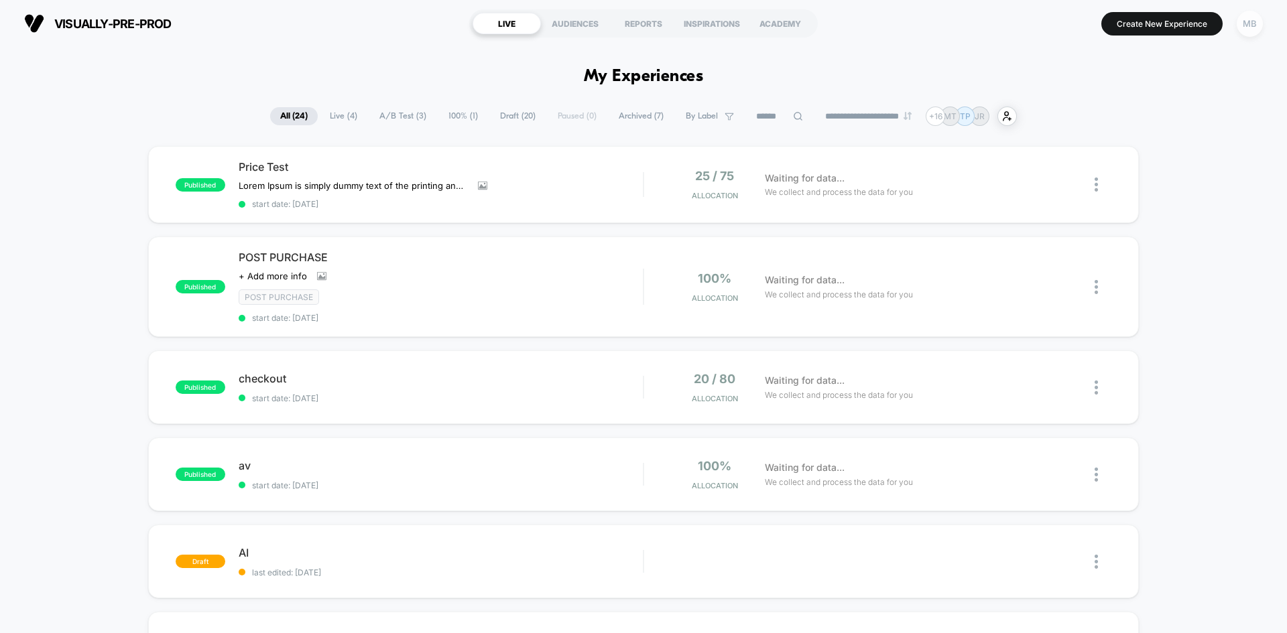
drag, startPoint x: 1242, startPoint y: 17, endPoint x: 1246, endPoint y: 23, distance: 7.8
click at [1244, 17] on div "MB" at bounding box center [1250, 24] width 26 height 26
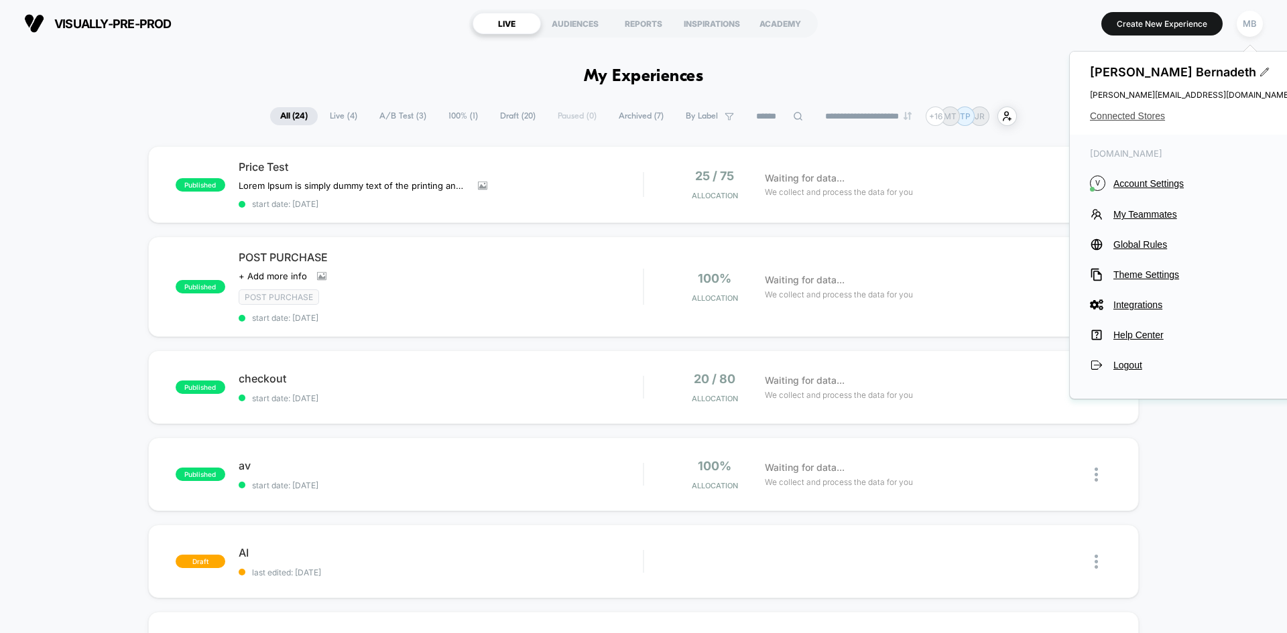
click at [1135, 120] on span "Connected Stores" at bounding box center [1190, 116] width 201 height 11
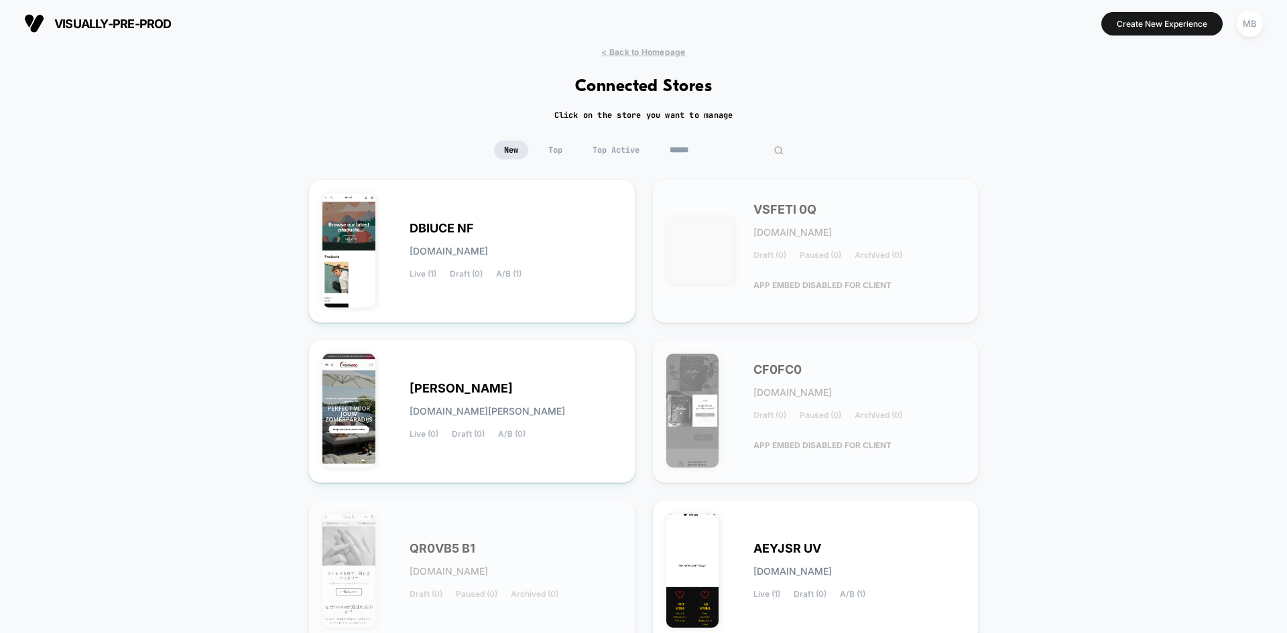
click at [737, 149] on input at bounding box center [727, 150] width 134 height 19
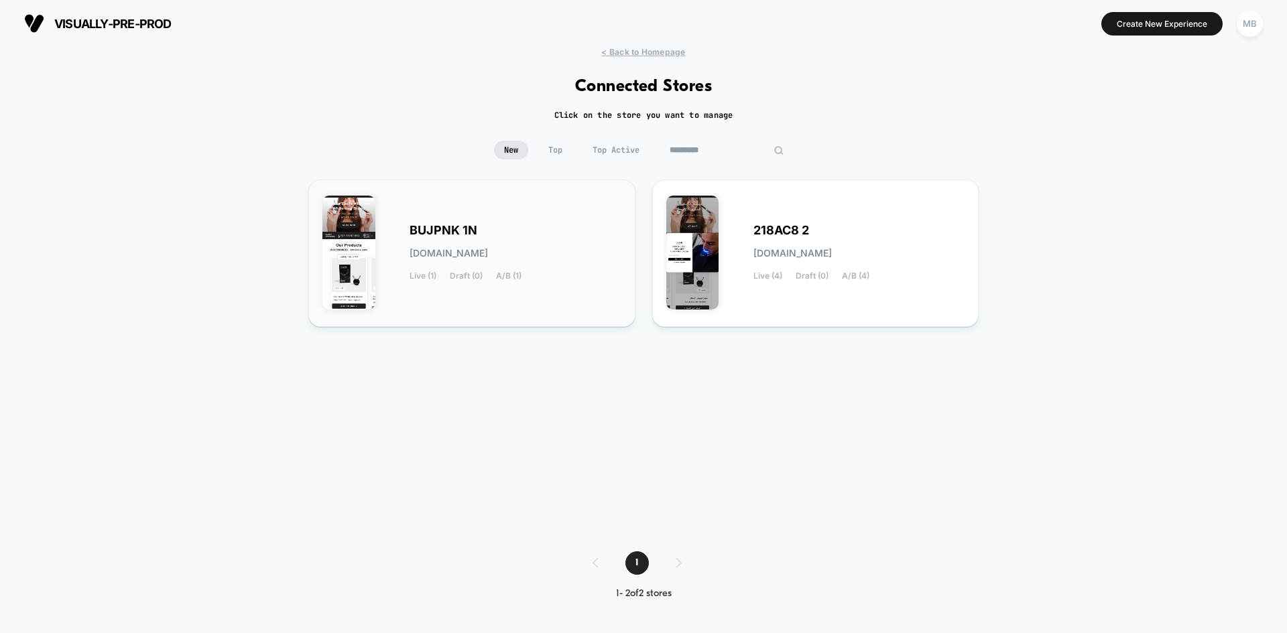
type input "*********"
click at [543, 291] on div "BUJPNK 1N [DOMAIN_NAME] Live (1) Draft (0) A/B (1)" at bounding box center [471, 253] width 299 height 119
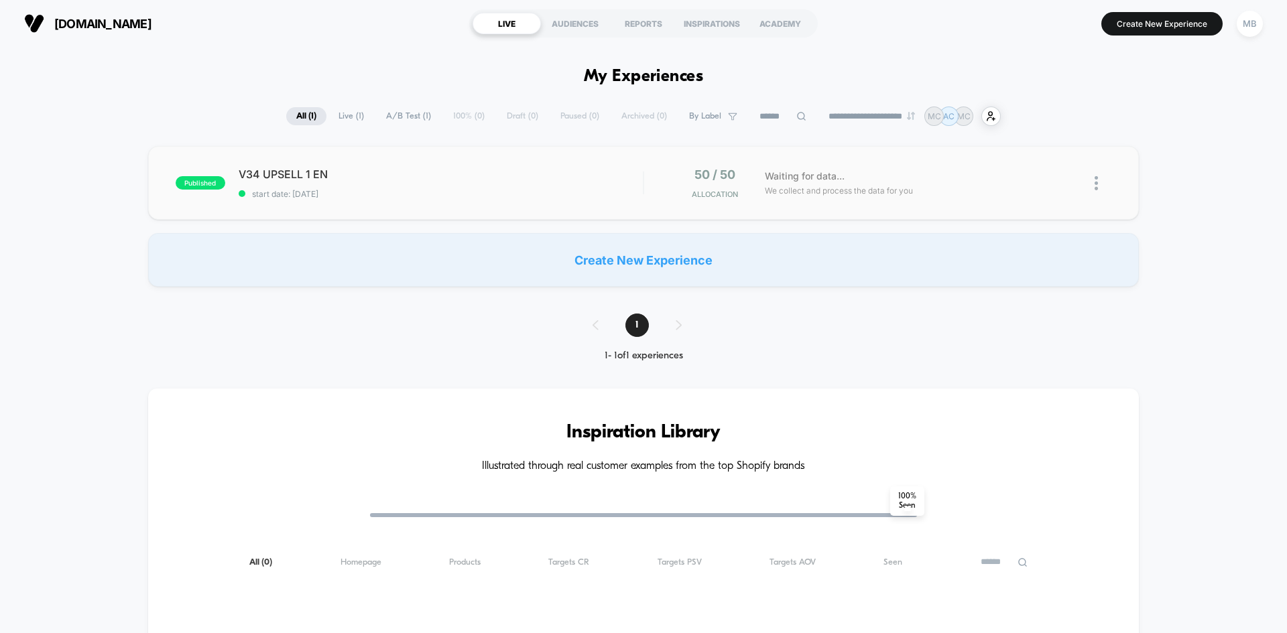
click at [426, 200] on div "published V34 UPSELL 1 EN start date: 8/23/2025 50 / 50 Allocation Waiting for …" at bounding box center [643, 183] width 991 height 74
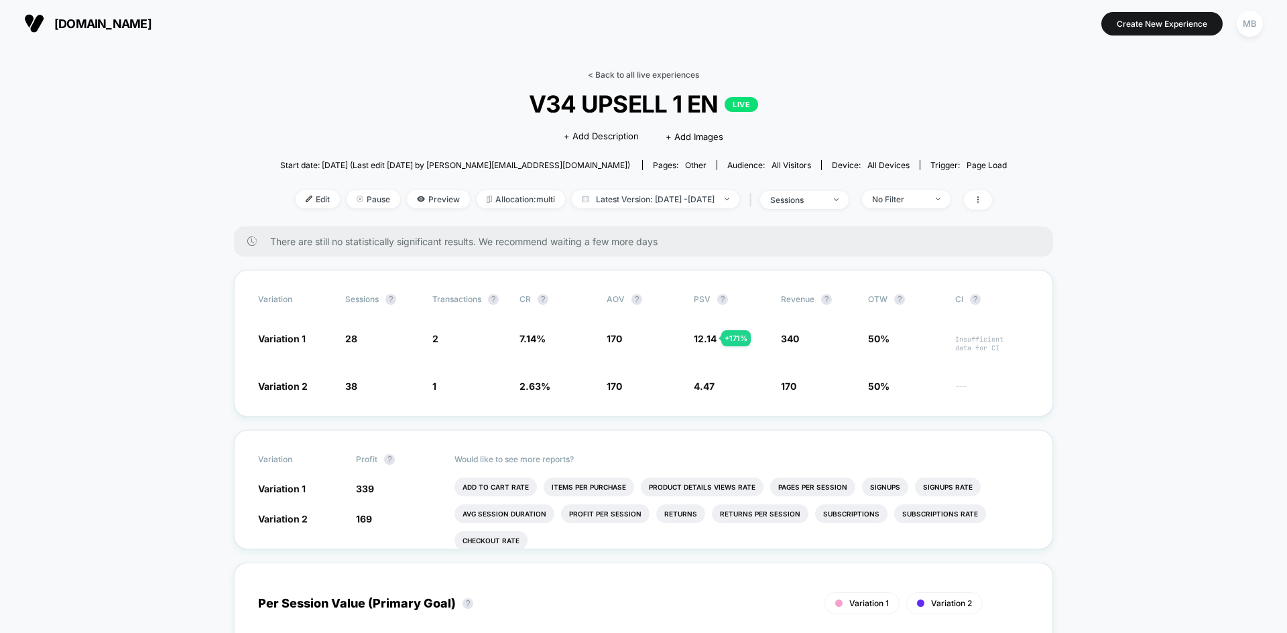
click at [636, 72] on link "< Back to all live experiences" at bounding box center [643, 75] width 111 height 10
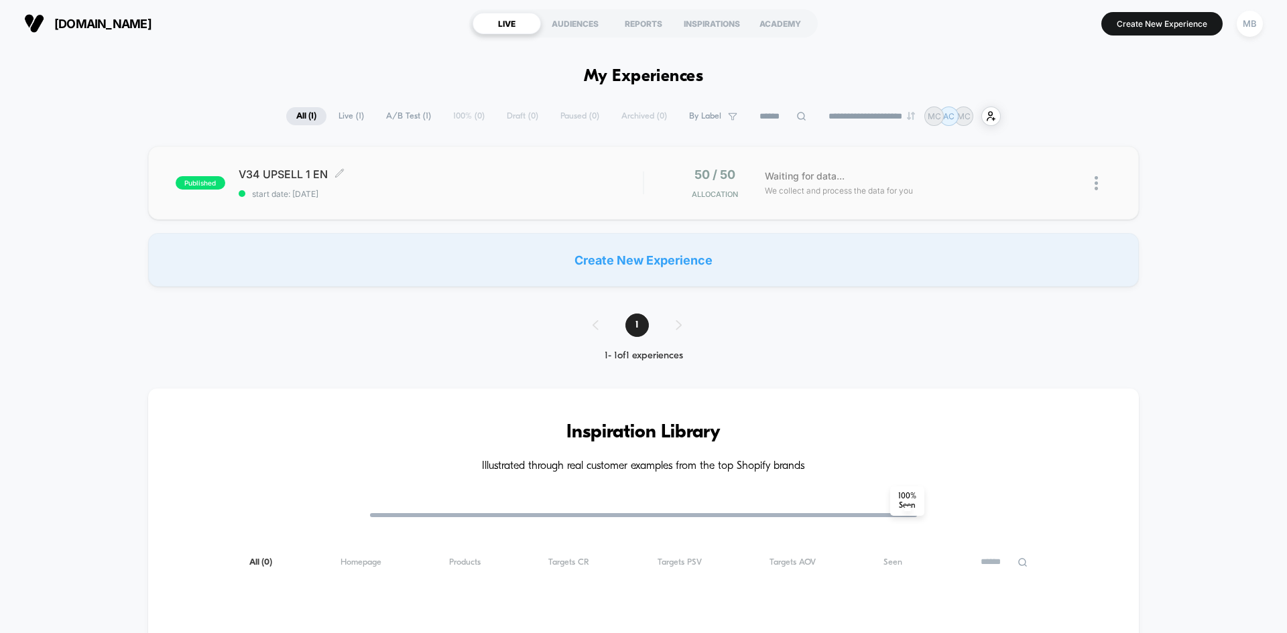
click at [450, 180] on span "V34 UPSELL 1 EN Click to edit experience details" at bounding box center [441, 174] width 404 height 13
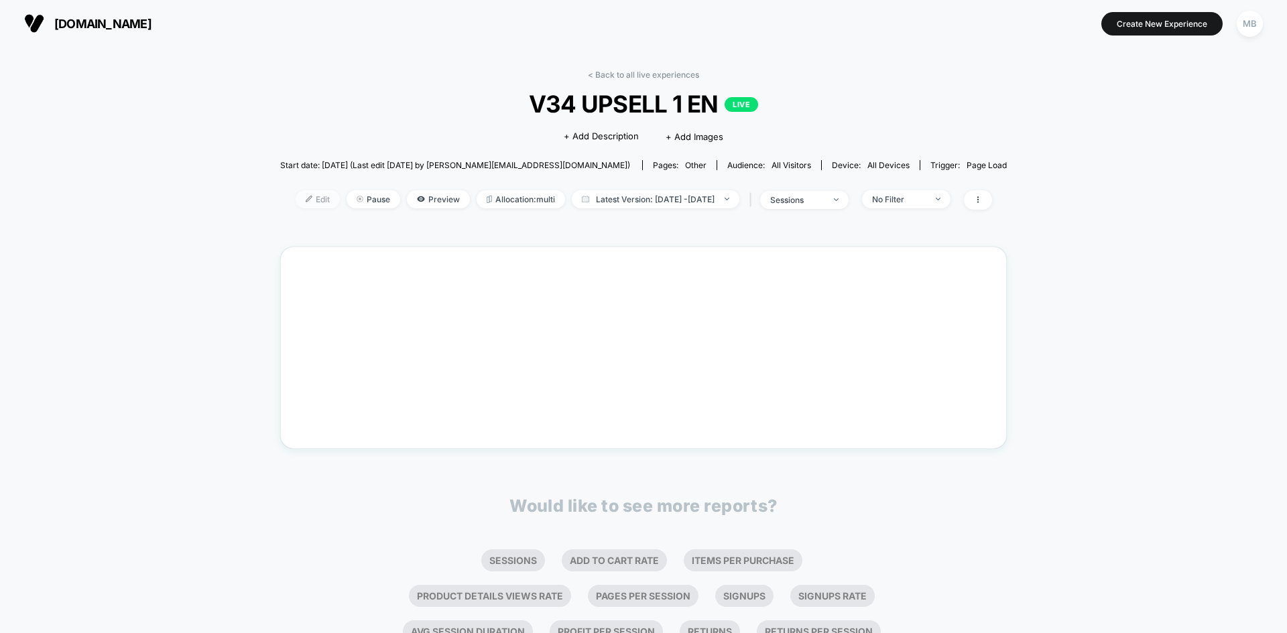
click at [296, 203] on span "Edit" at bounding box center [318, 199] width 44 height 18
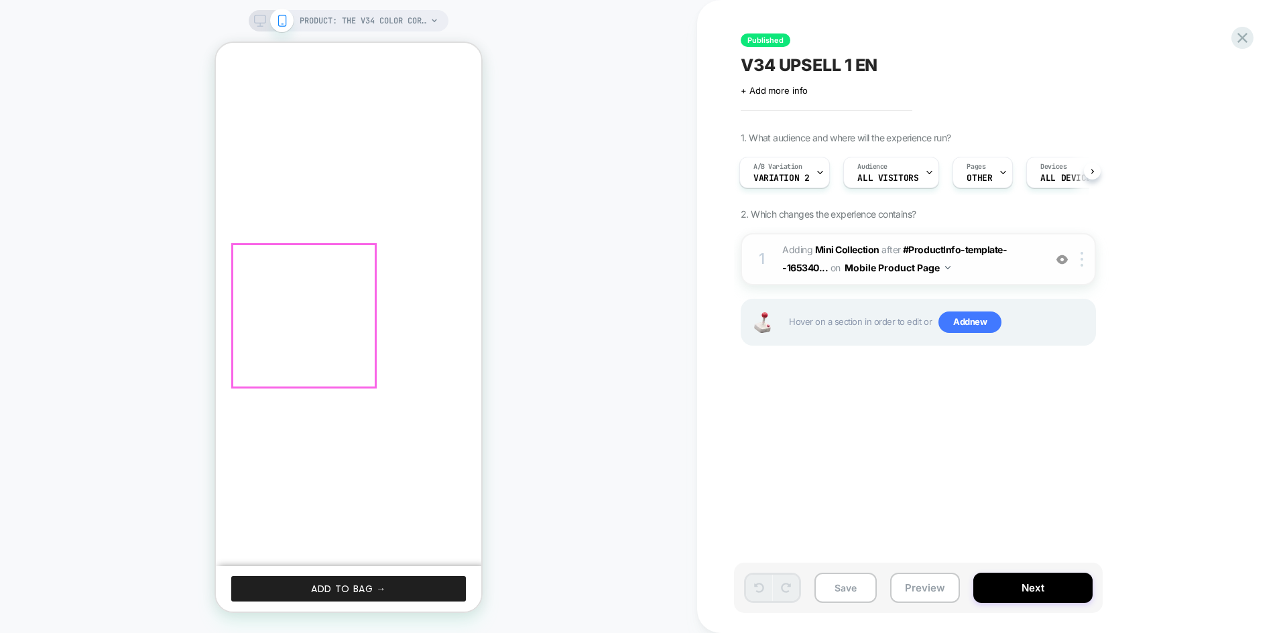
scroll to position [737, 0]
click at [1060, 259] on img at bounding box center [1061, 259] width 11 height 11
click at [910, 590] on button "Preview" at bounding box center [925, 588] width 70 height 30
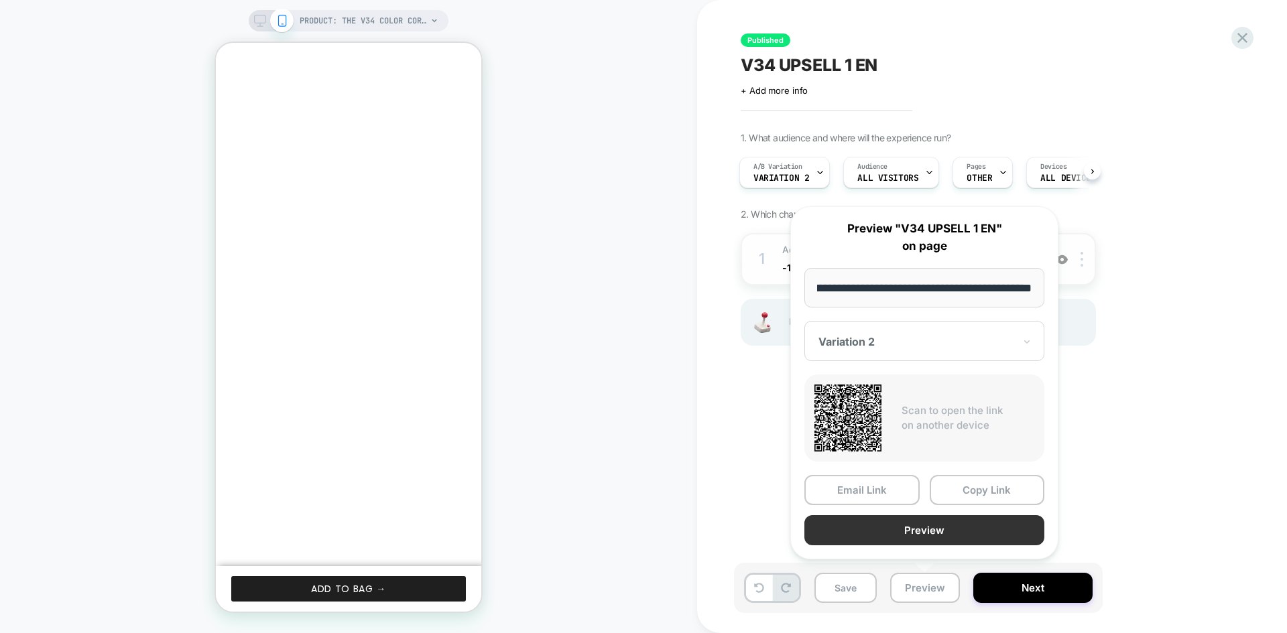
scroll to position [0, 0]
click at [933, 533] on button "Preview" at bounding box center [924, 531] width 240 height 30
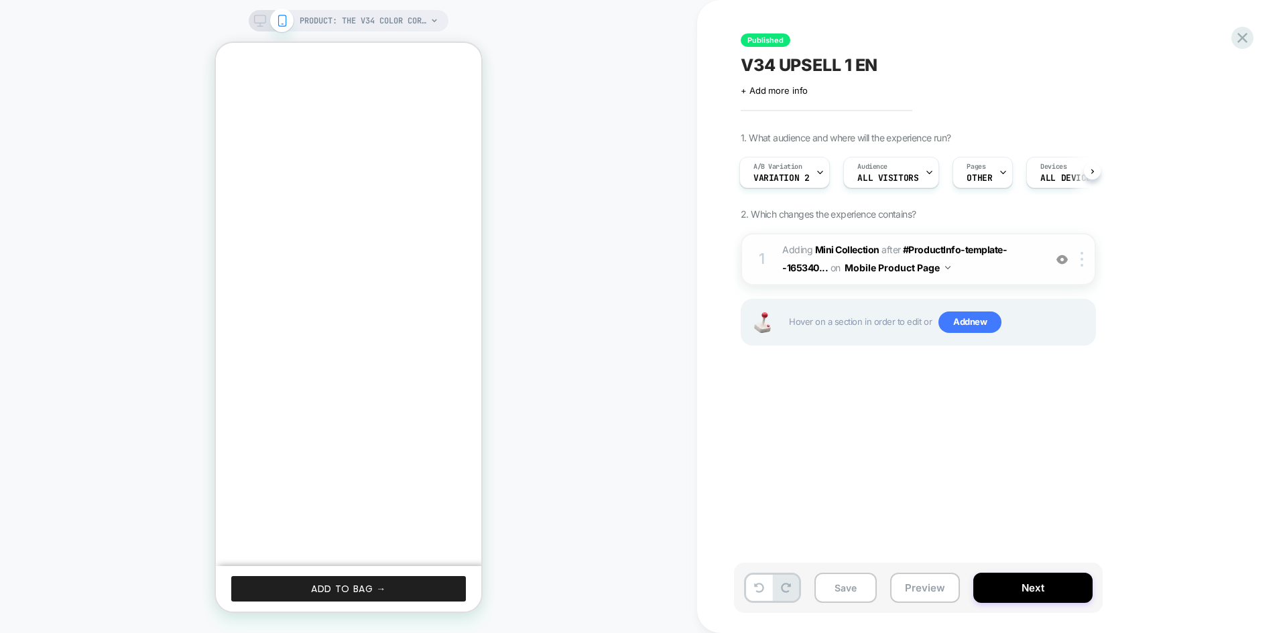
scroll to position [0, 208]
click at [912, 584] on button "Preview" at bounding box center [925, 588] width 70 height 30
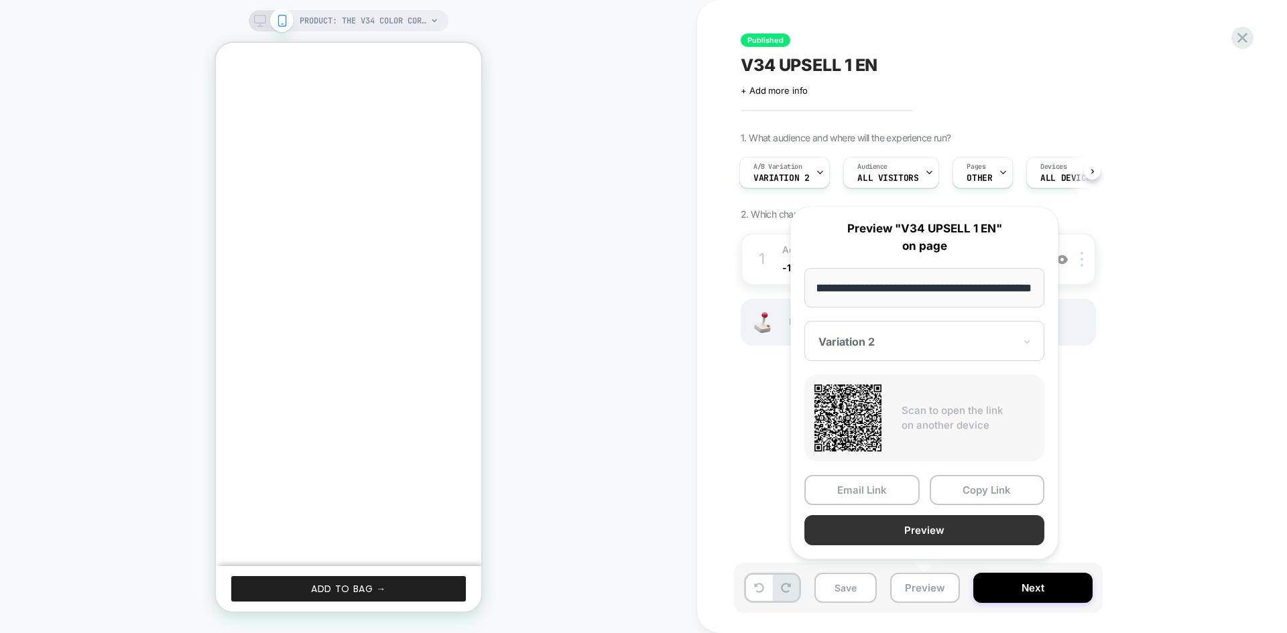
scroll to position [0, 0]
click at [930, 544] on button "Preview" at bounding box center [924, 531] width 240 height 30
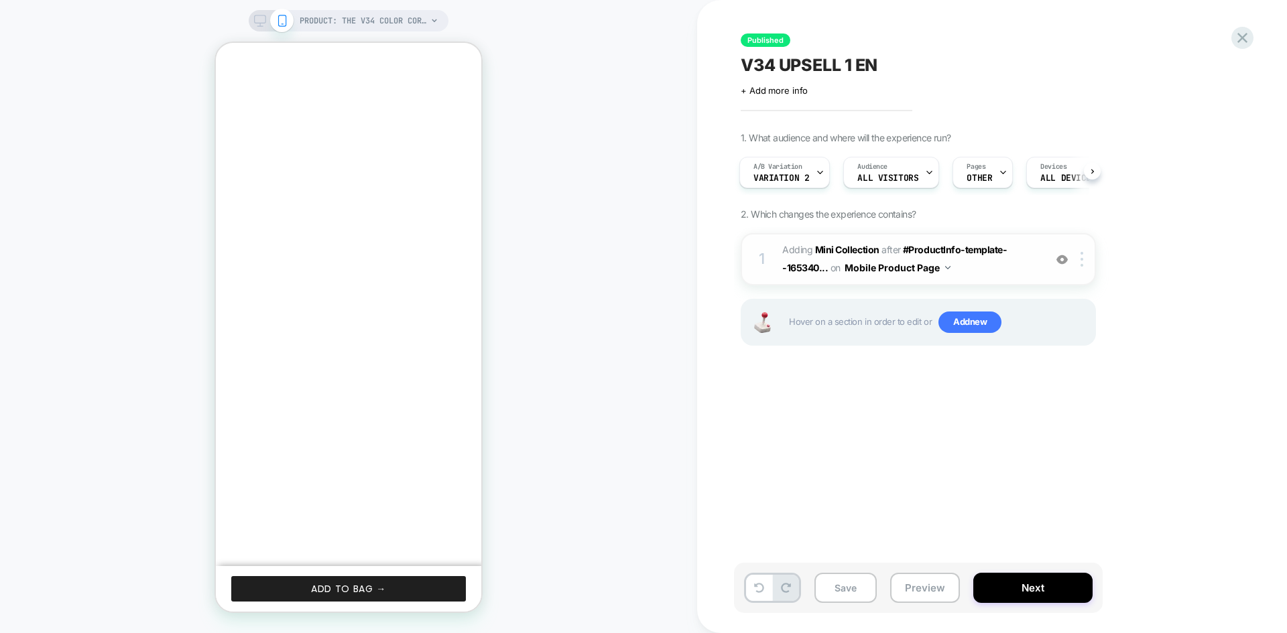
scroll to position [0, 208]
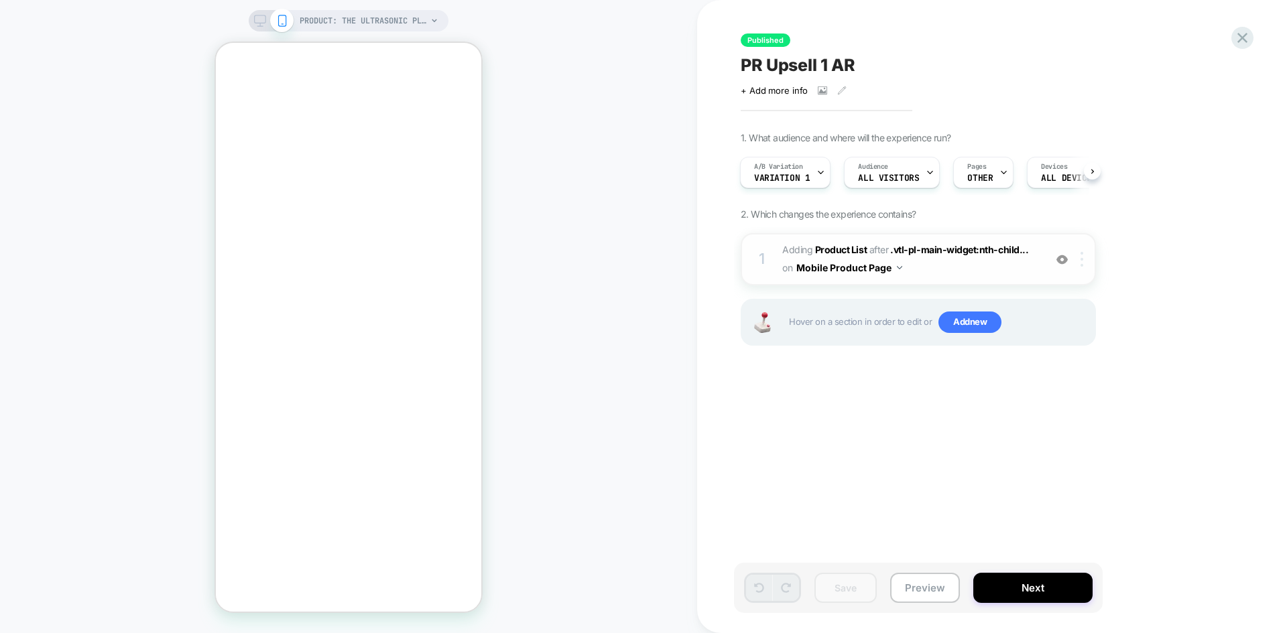
scroll to position [0, -208]
click at [1087, 259] on div at bounding box center [1084, 259] width 22 height 15
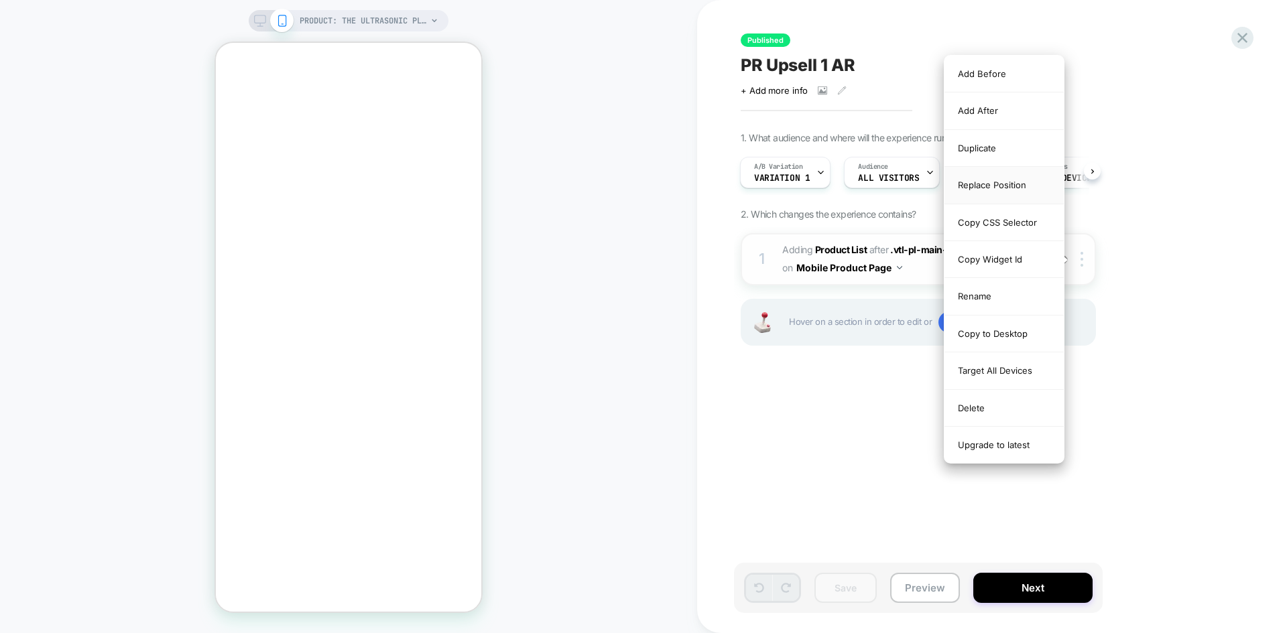
scroll to position [0, 0]
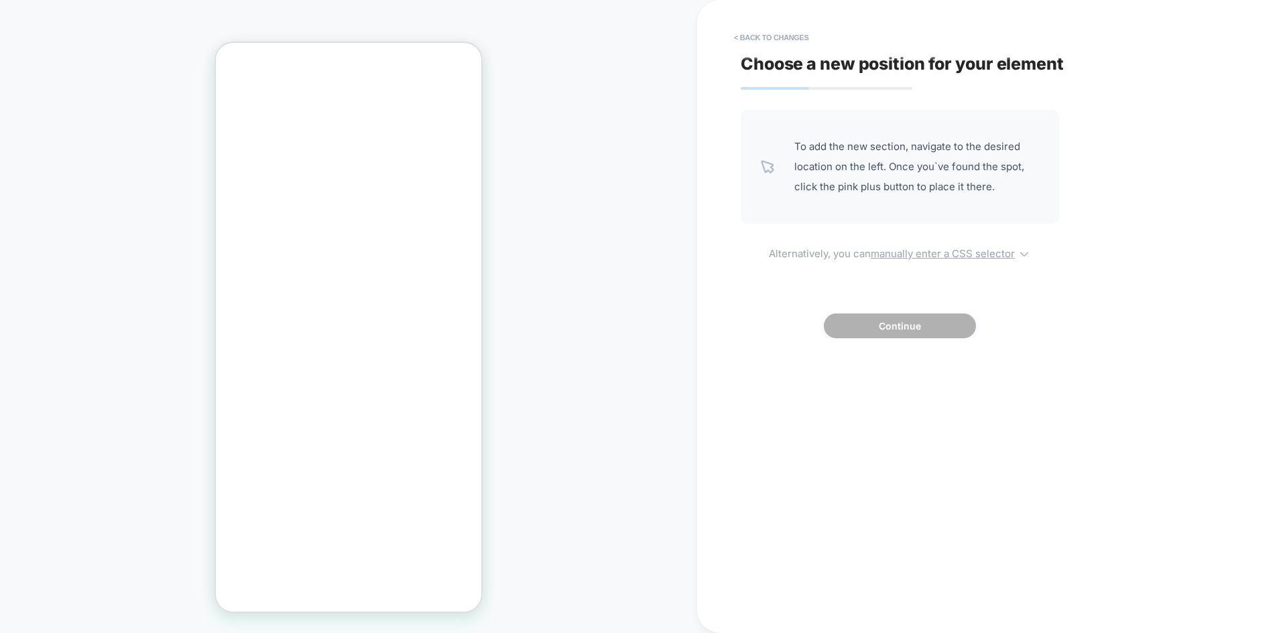
click at [920, 259] on u "manually enter a CSS selector" at bounding box center [943, 253] width 144 height 13
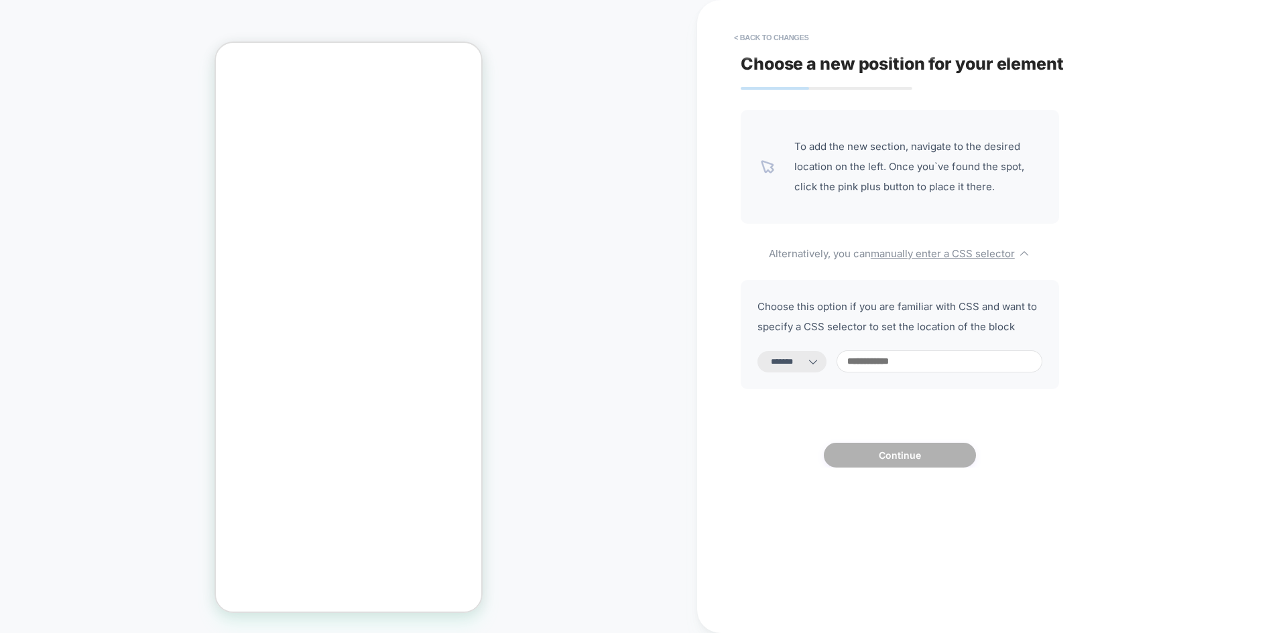
click at [820, 360] on icon at bounding box center [812, 361] width 13 height 13
click at [808, 364] on select "**********" at bounding box center [791, 361] width 69 height 21
select select "*********"
click at [757, 351] on select "**********" at bounding box center [791, 361] width 69 height 21
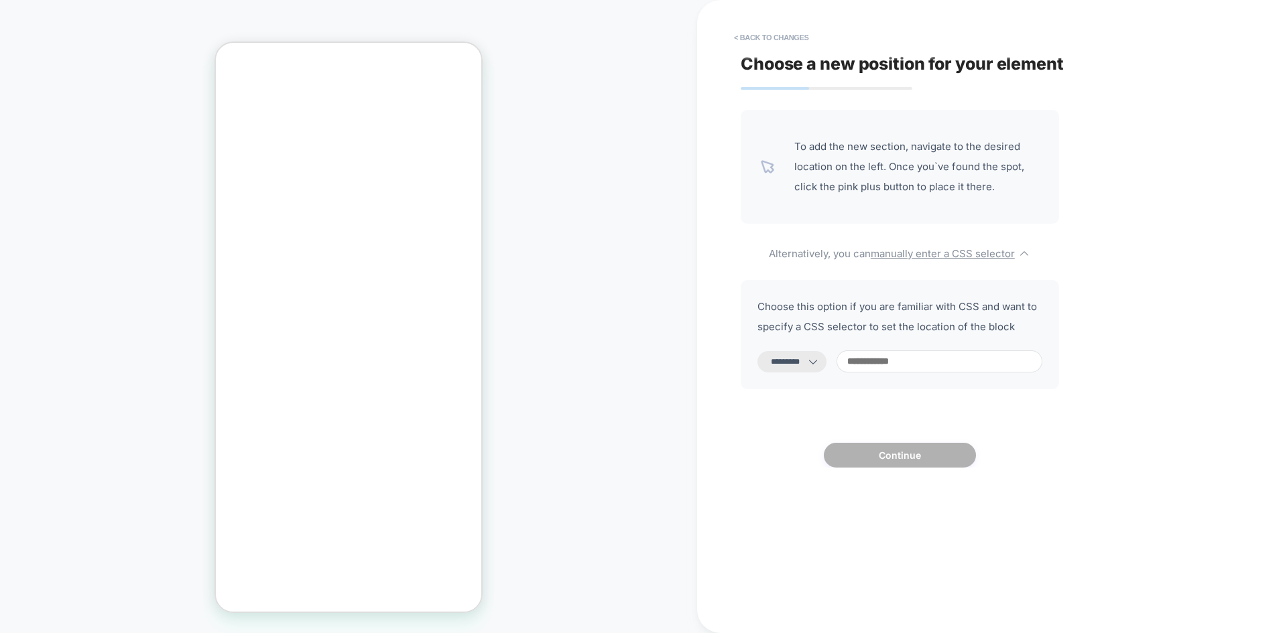
click at [892, 361] on input at bounding box center [940, 362] width 206 height 22
paste input "**********"
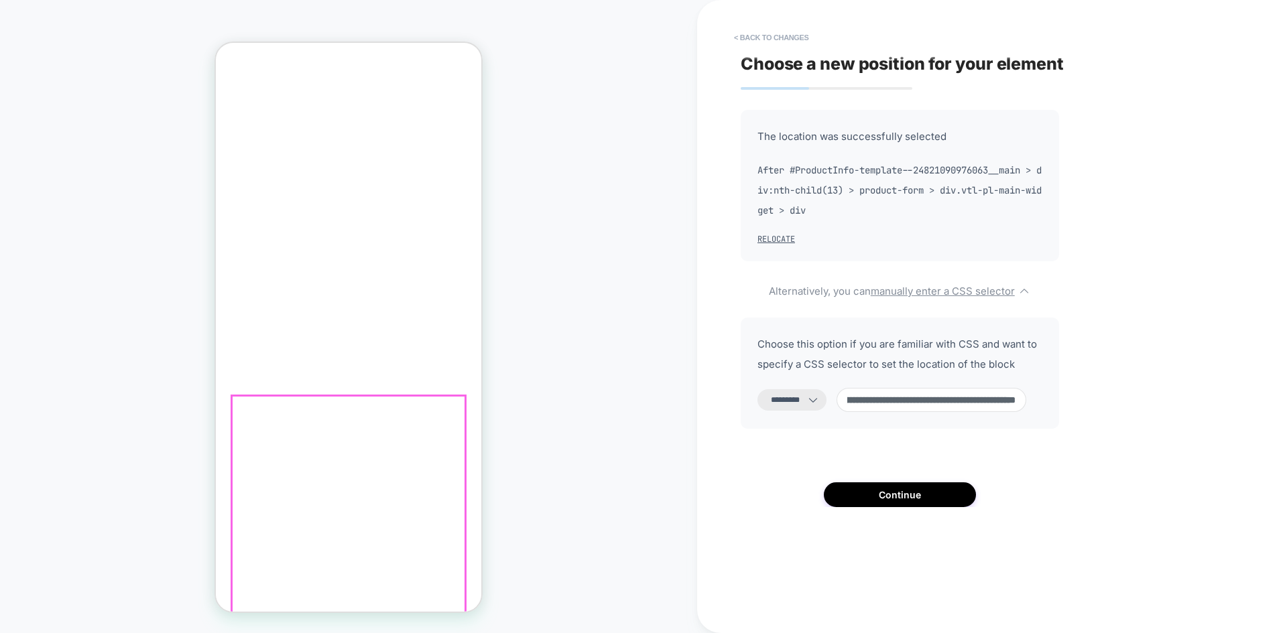
scroll to position [536, 0]
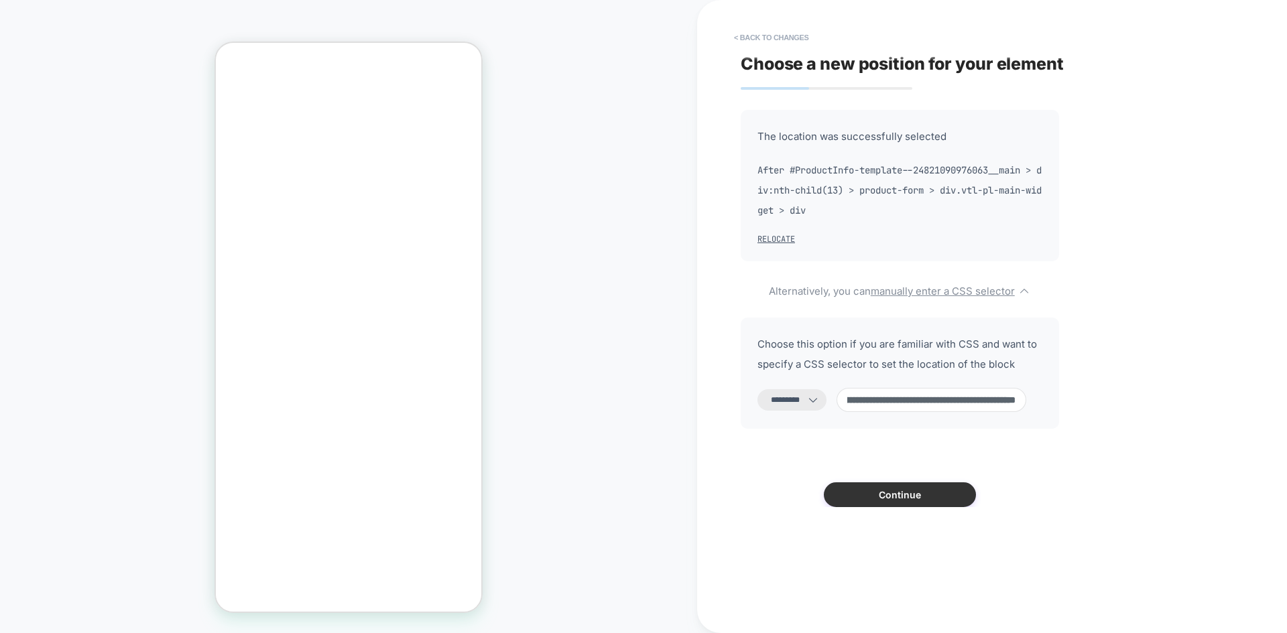
type input "**********"
click at [885, 490] on button "Continue" at bounding box center [900, 495] width 152 height 25
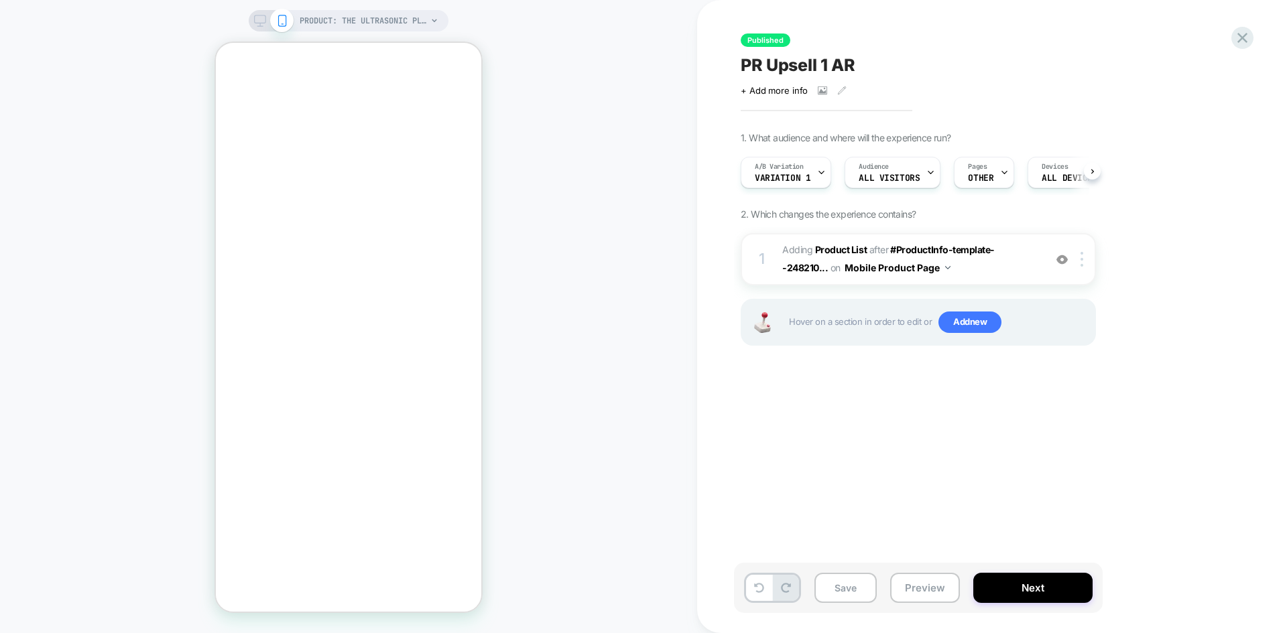
scroll to position [0, 1]
click at [943, 594] on button "Preview" at bounding box center [925, 588] width 70 height 30
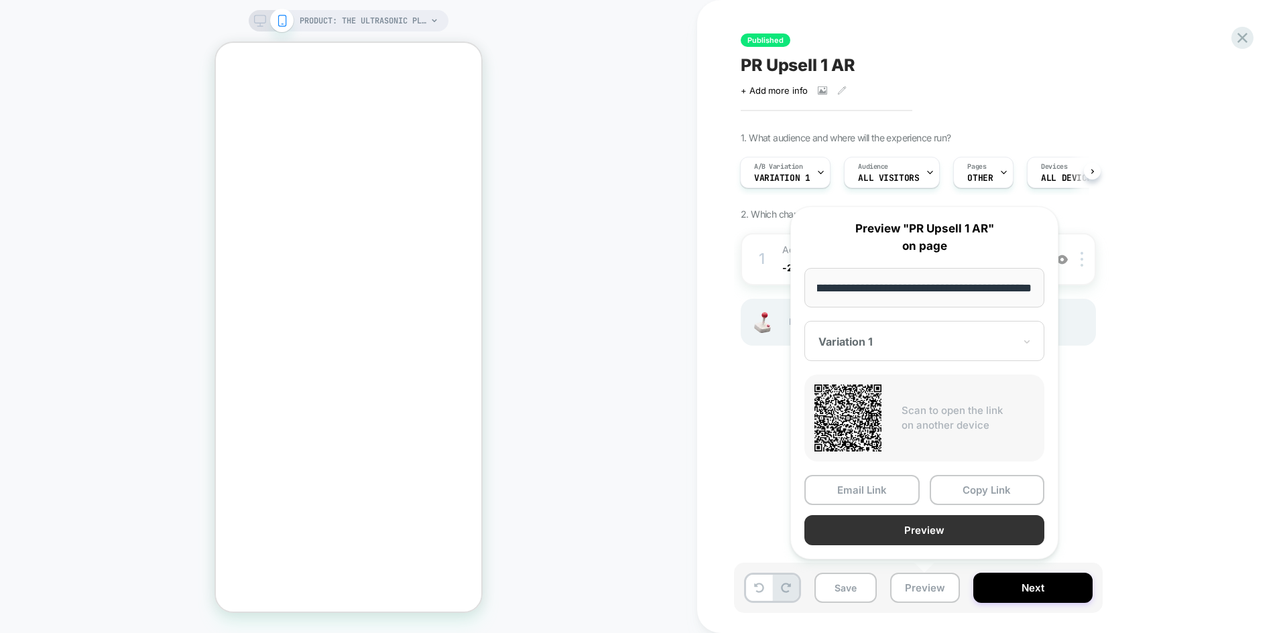
scroll to position [0, 0]
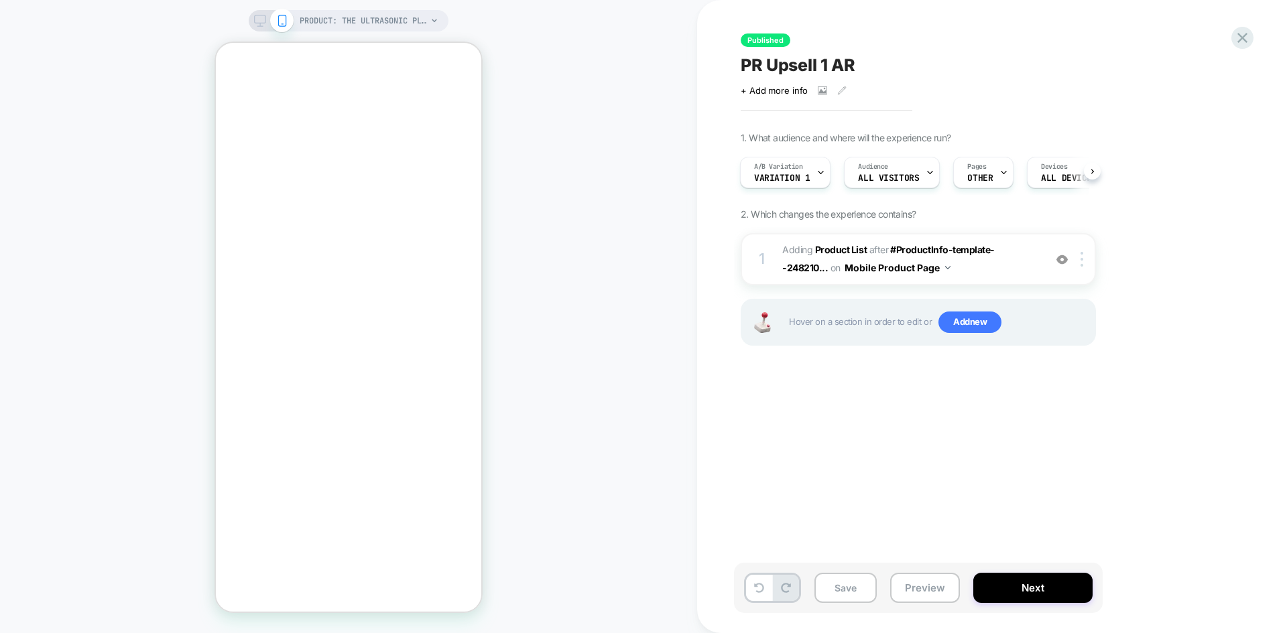
scroll to position [0, -208]
click at [1232, 37] on div at bounding box center [1242, 37] width 27 height 27
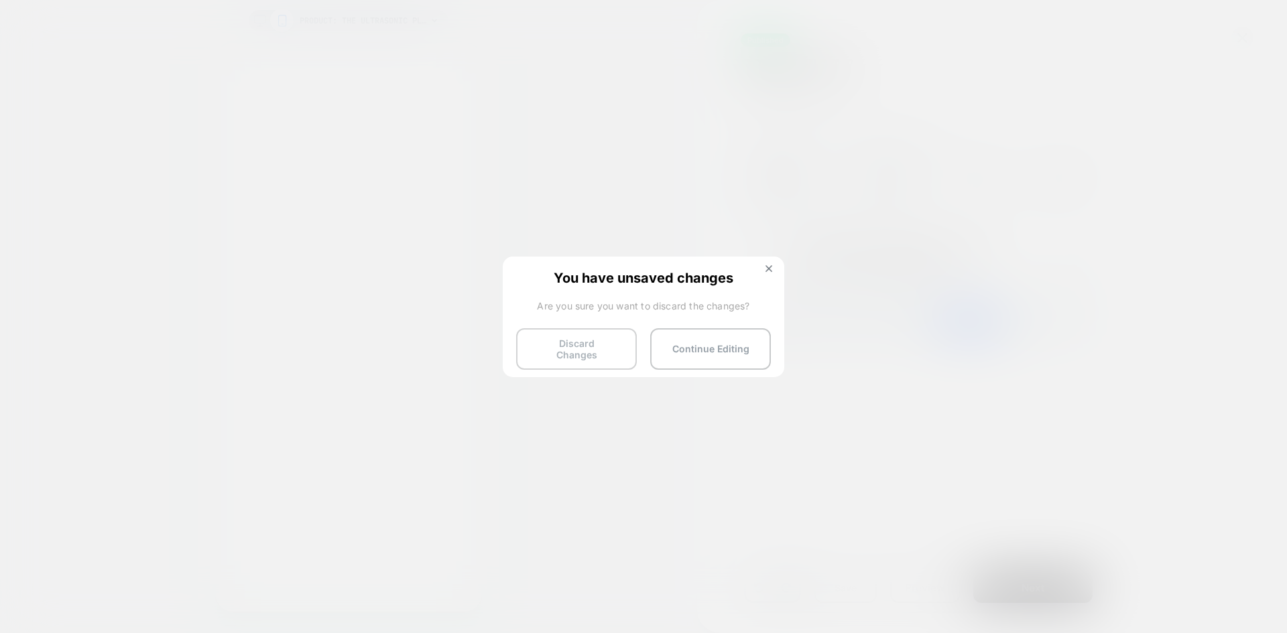
click at [583, 348] on button "Discard Changes" at bounding box center [576, 349] width 121 height 42
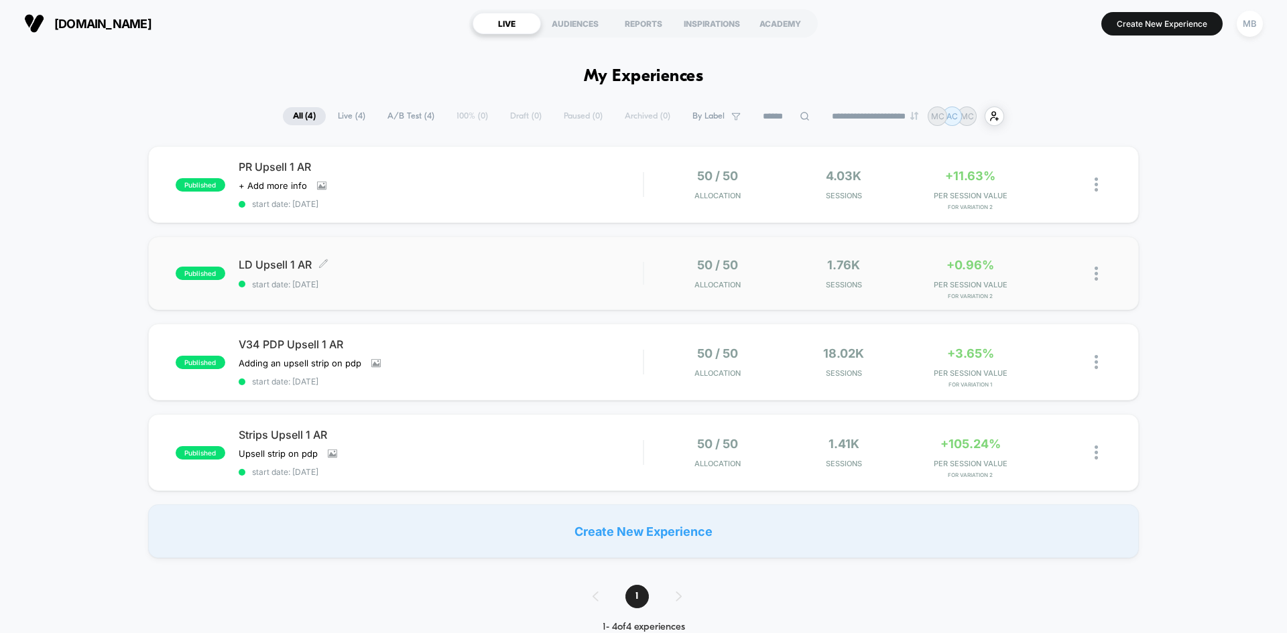
click at [369, 274] on div "LD Upsell 1 AR Click to edit experience details Click to edit experience detail…" at bounding box center [441, 274] width 404 height 32
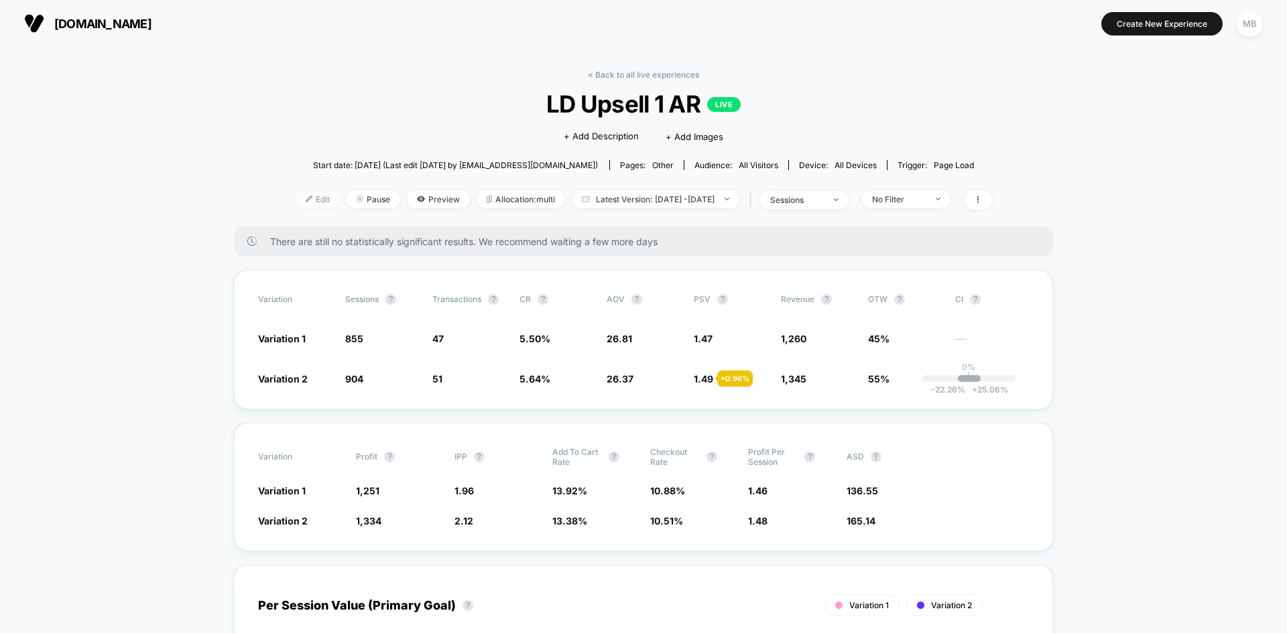
click at [296, 202] on span "Edit" at bounding box center [318, 199] width 44 height 18
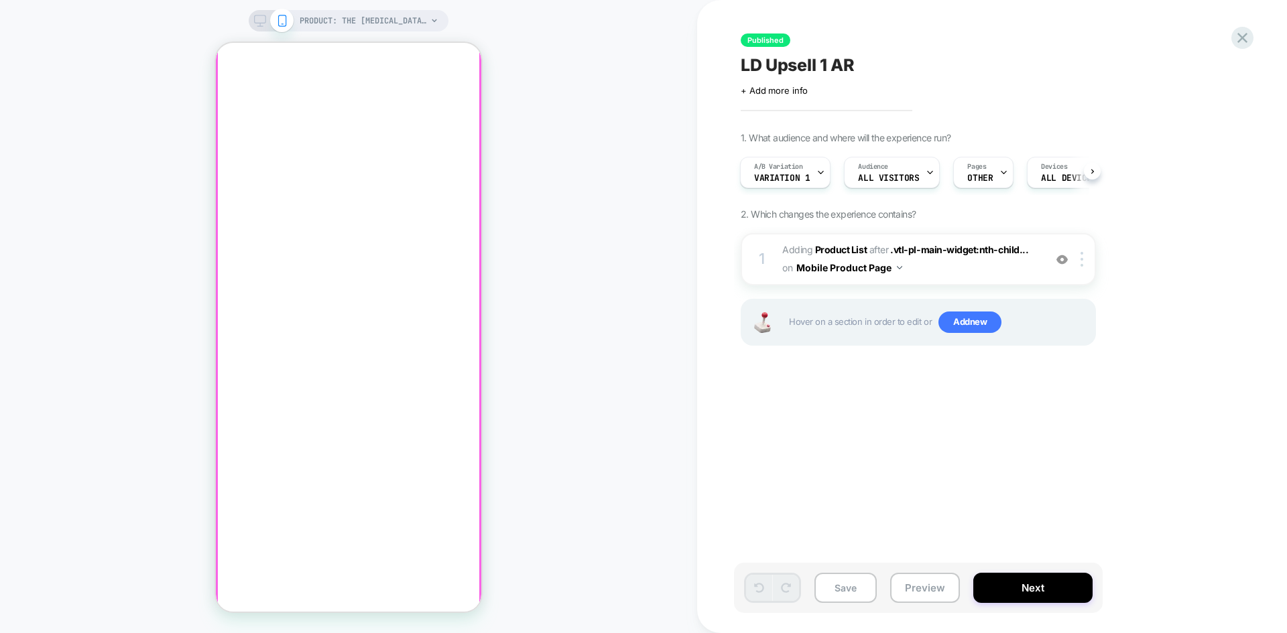
scroll to position [335, 0]
click at [900, 593] on button "Preview" at bounding box center [925, 588] width 70 height 30
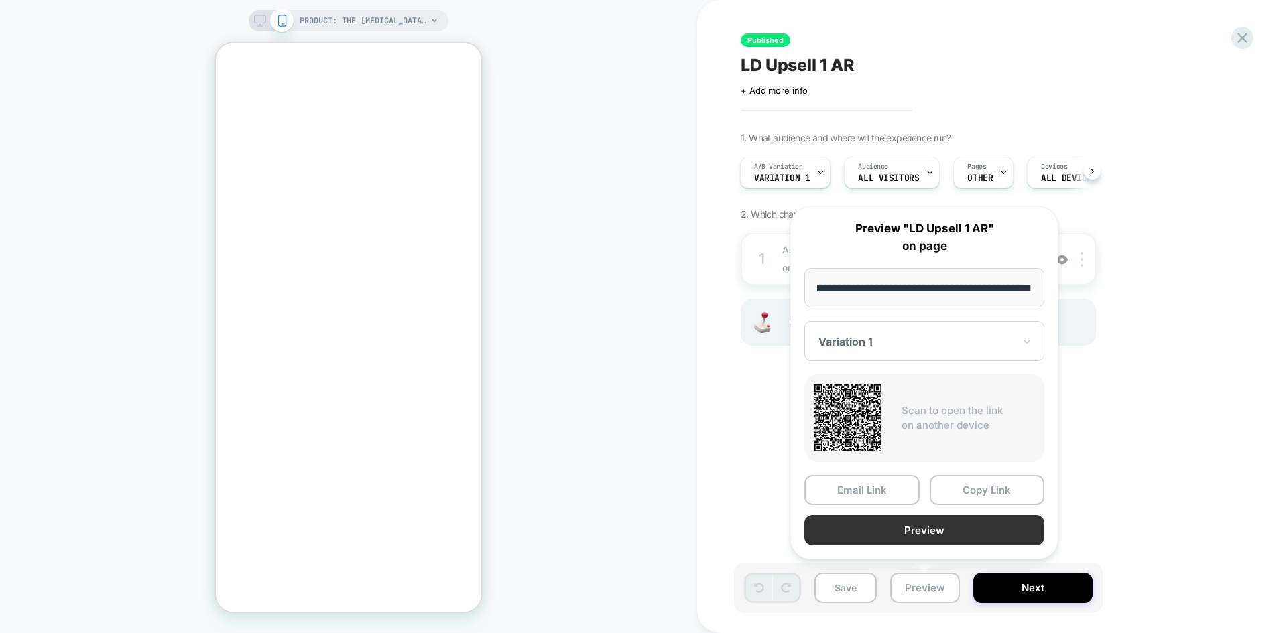
click at [930, 528] on button "Preview" at bounding box center [924, 531] width 240 height 30
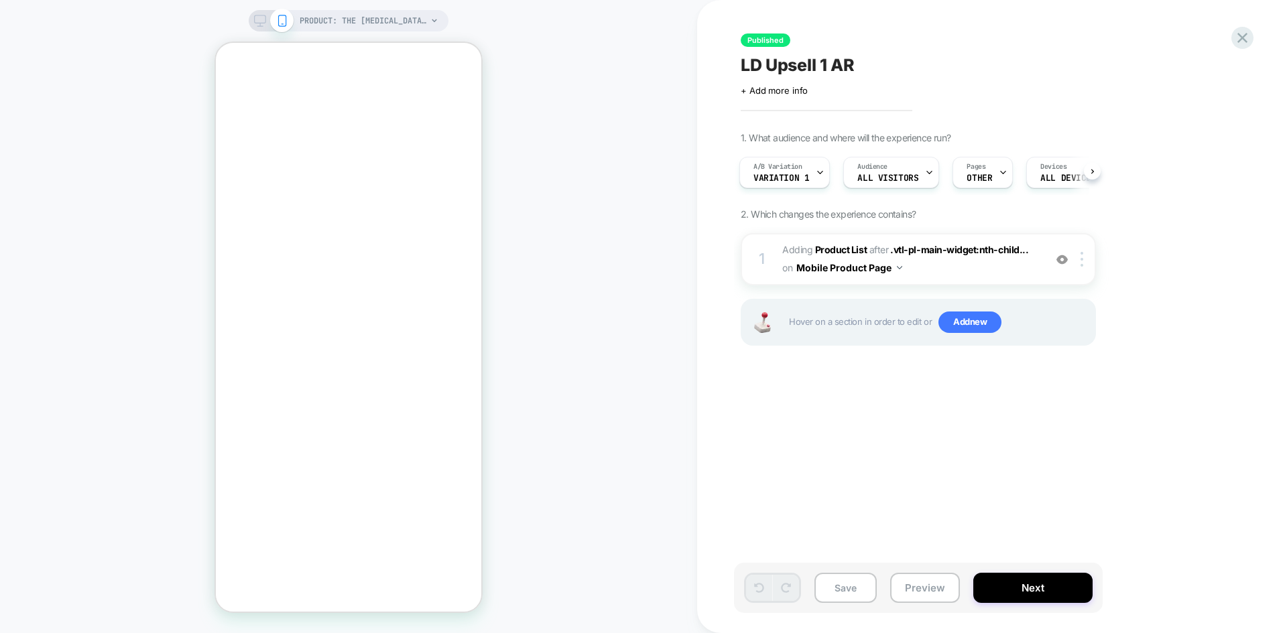
scroll to position [0, 0]
click at [1054, 261] on div at bounding box center [1062, 259] width 22 height 15
click at [1059, 263] on img at bounding box center [1061, 259] width 11 height 11
click at [847, 247] on b "Product List" at bounding box center [841, 249] width 52 height 11
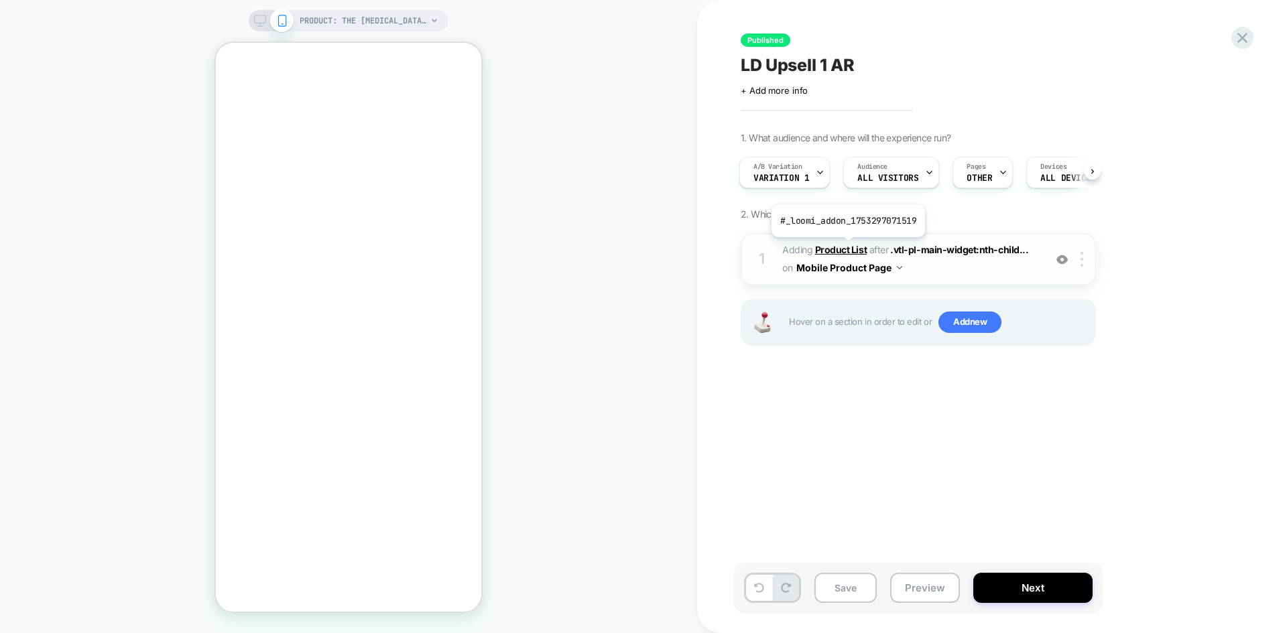
scroll to position [0, -208]
click at [840, 252] on b "Product List" at bounding box center [841, 249] width 52 height 11
click at [344, 21] on span "PRODUCT: The Teeth Whitening Device" at bounding box center [363, 20] width 127 height 21
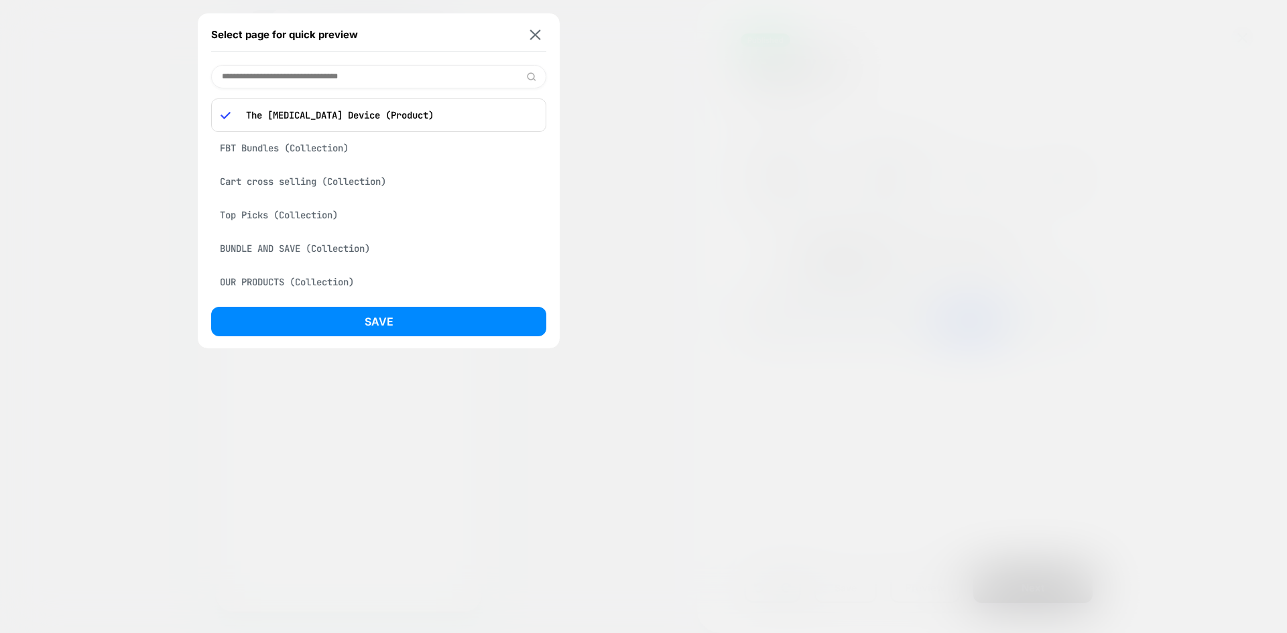
drag, startPoint x: 536, startPoint y: 32, endPoint x: 547, endPoint y: 42, distance: 15.2
click at [535, 32] on img at bounding box center [535, 34] width 11 height 10
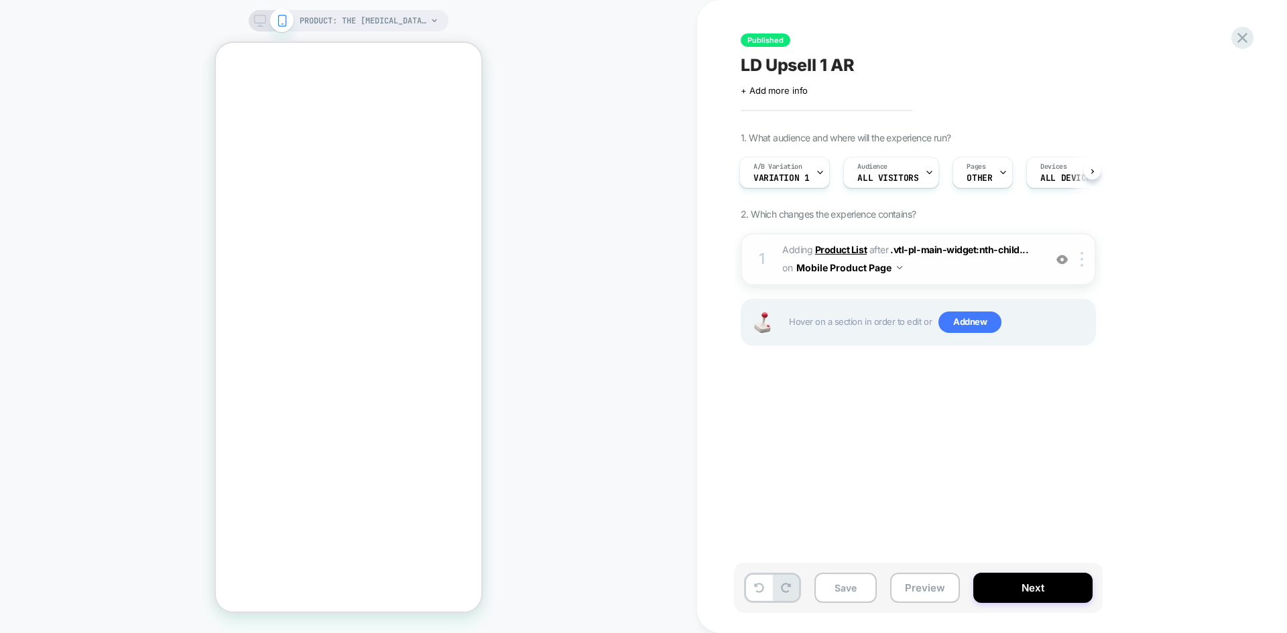
scroll to position [0, -208]
click at [839, 249] on b "Product List" at bounding box center [841, 249] width 52 height 11
click at [1240, 39] on icon at bounding box center [1242, 38] width 18 height 18
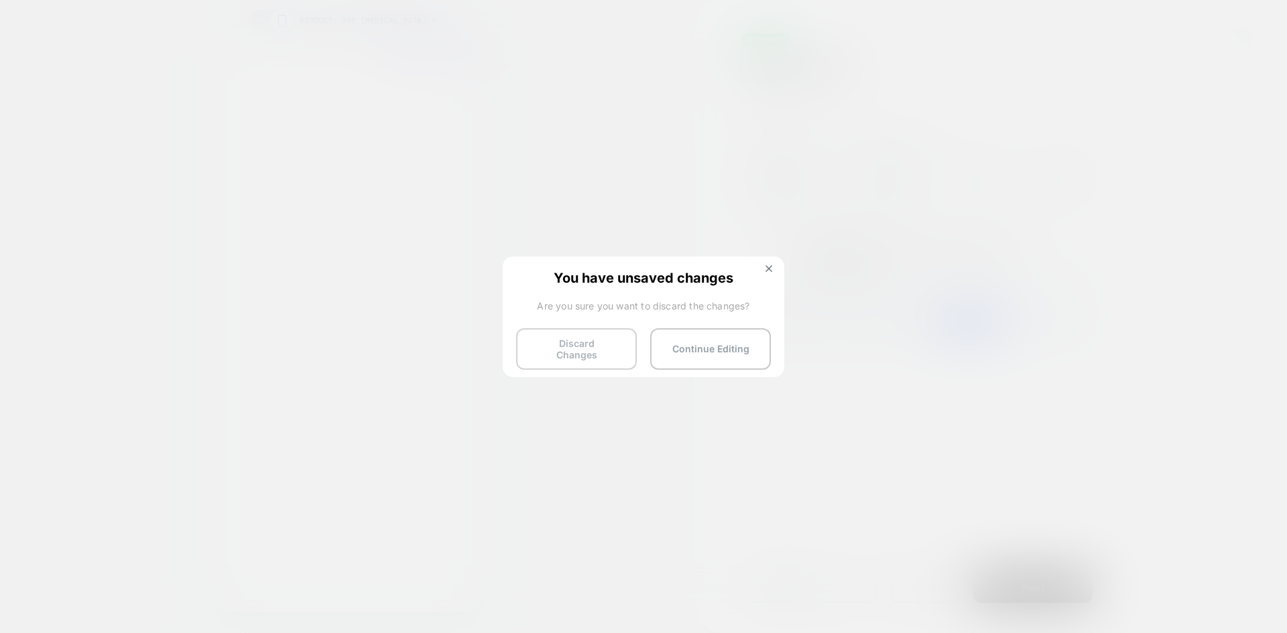
click at [587, 349] on button "Discard Changes" at bounding box center [576, 349] width 121 height 42
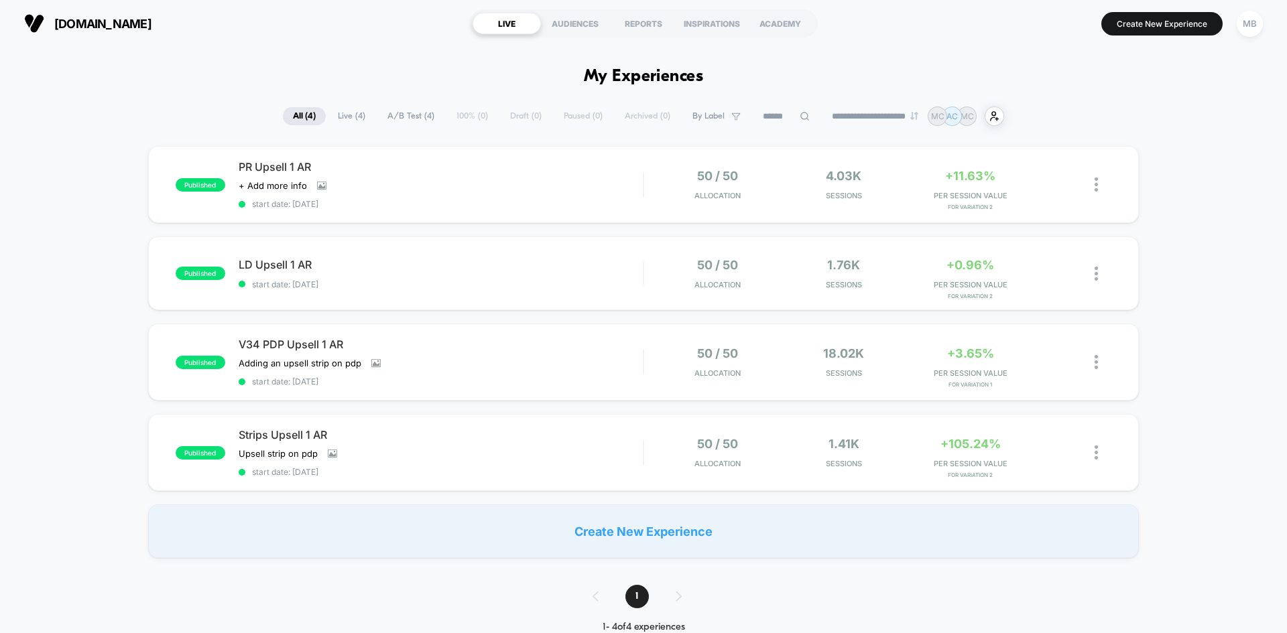
click at [353, 403] on div "published PR Upsell 1 AR Click to view images Click to edit experience details …" at bounding box center [643, 352] width 1287 height 412
click at [397, 381] on span "start date: 7/23/2025" at bounding box center [441, 382] width 404 height 10
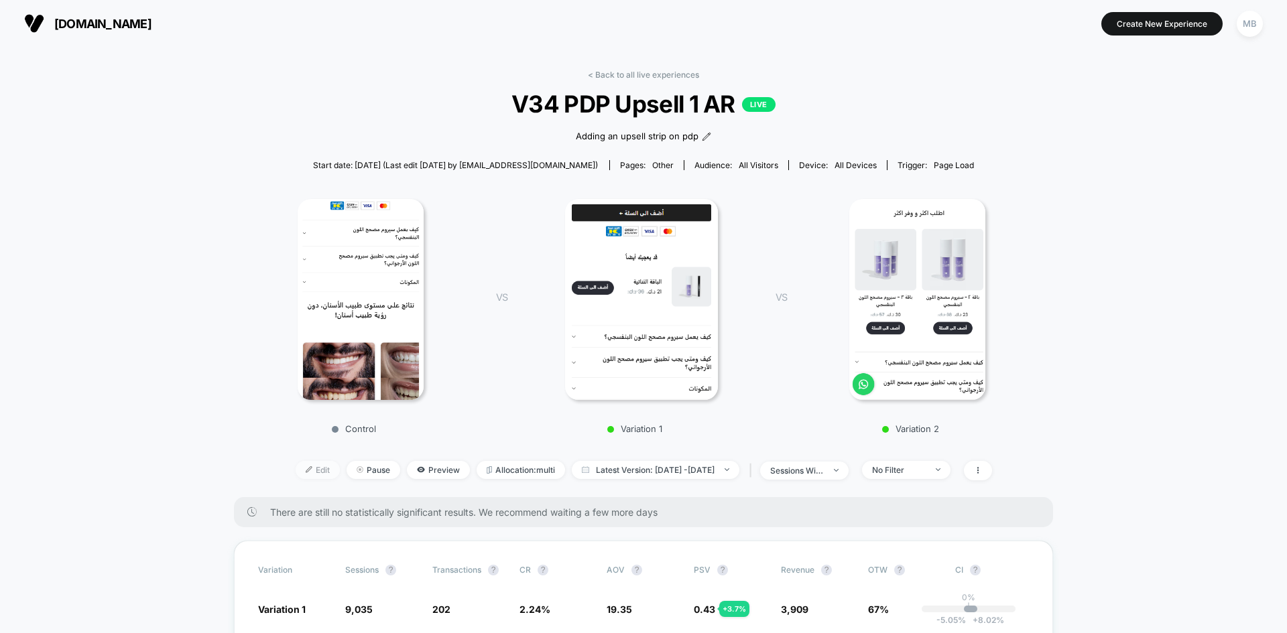
click at [297, 472] on span "Edit" at bounding box center [318, 470] width 44 height 18
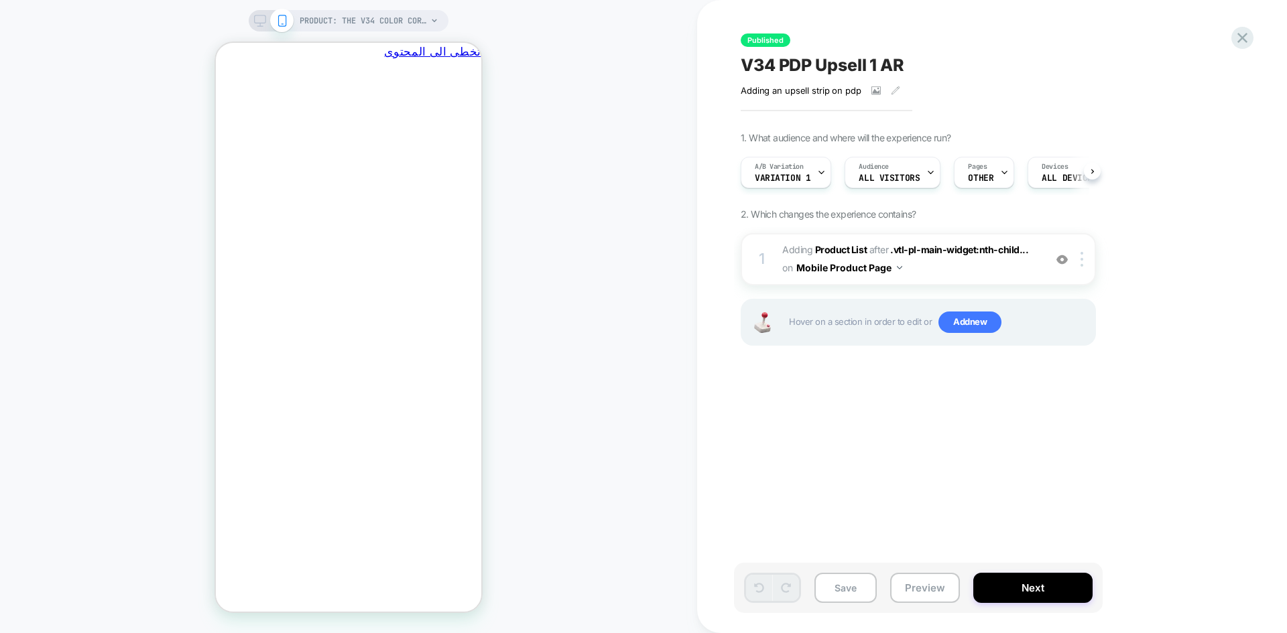
scroll to position [0, 1]
click at [919, 591] on button "Preview" at bounding box center [925, 588] width 70 height 30
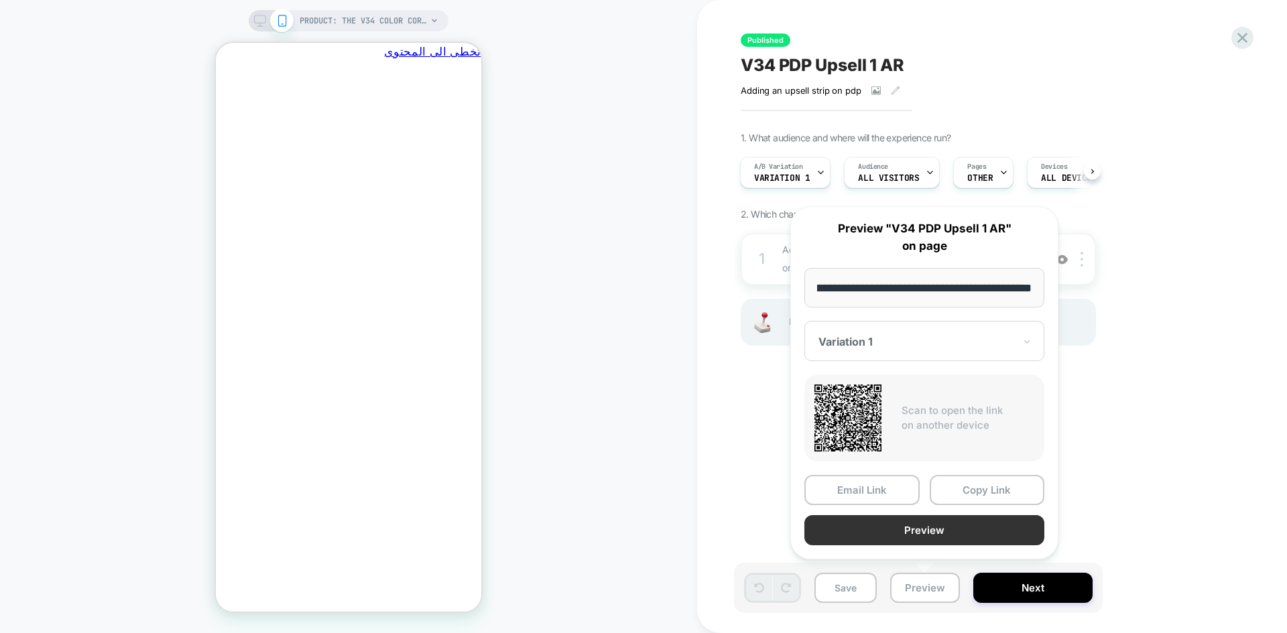
scroll to position [0, 0]
click at [943, 531] on button "Preview" at bounding box center [924, 531] width 240 height 30
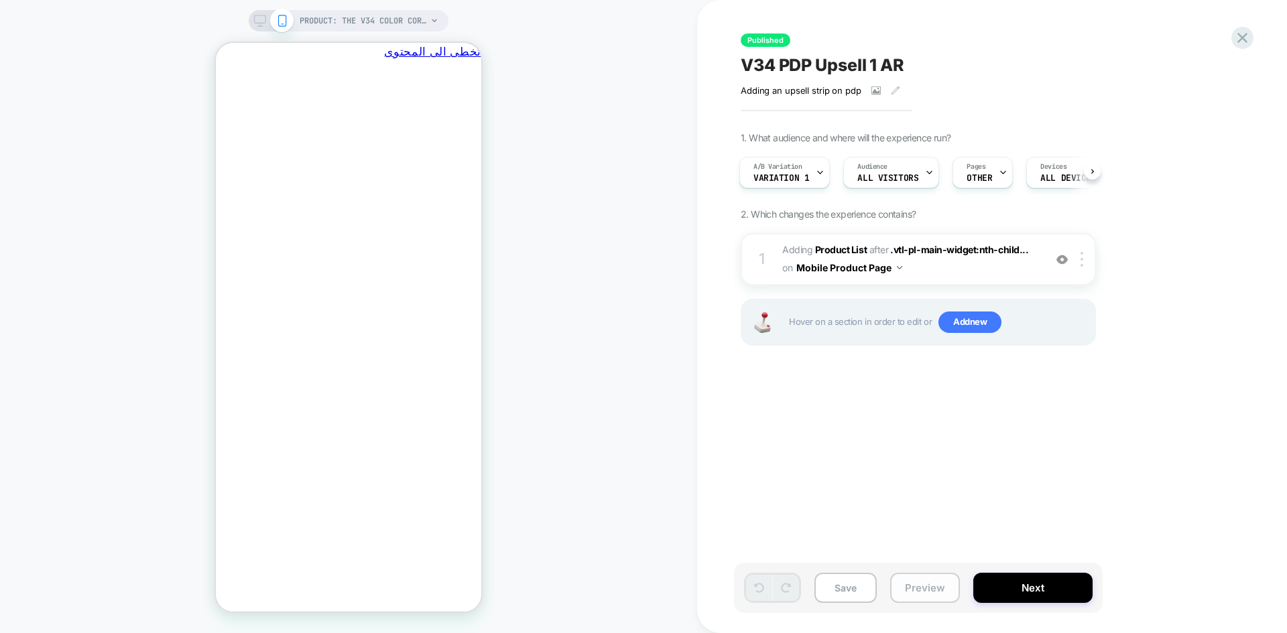
scroll to position [0, -208]
click at [807, 165] on div "A/B Variation Variation 1" at bounding box center [781, 173] width 82 height 30
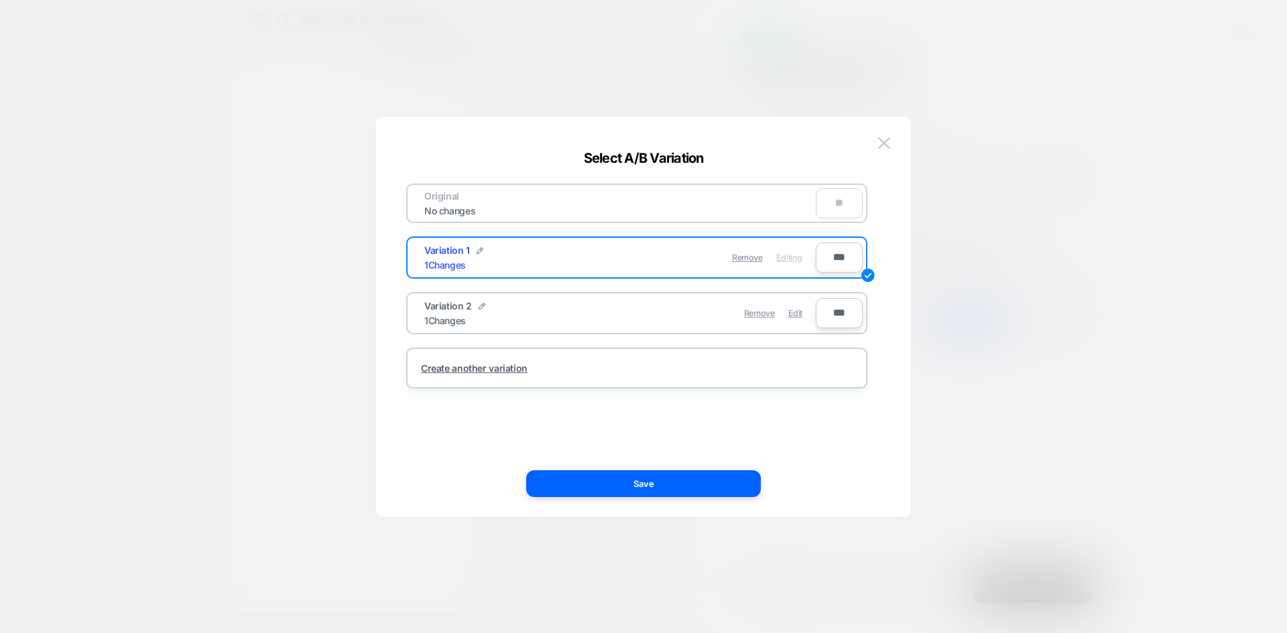
scroll to position [0, 0]
click at [799, 316] on span "Edit" at bounding box center [795, 313] width 14 height 10
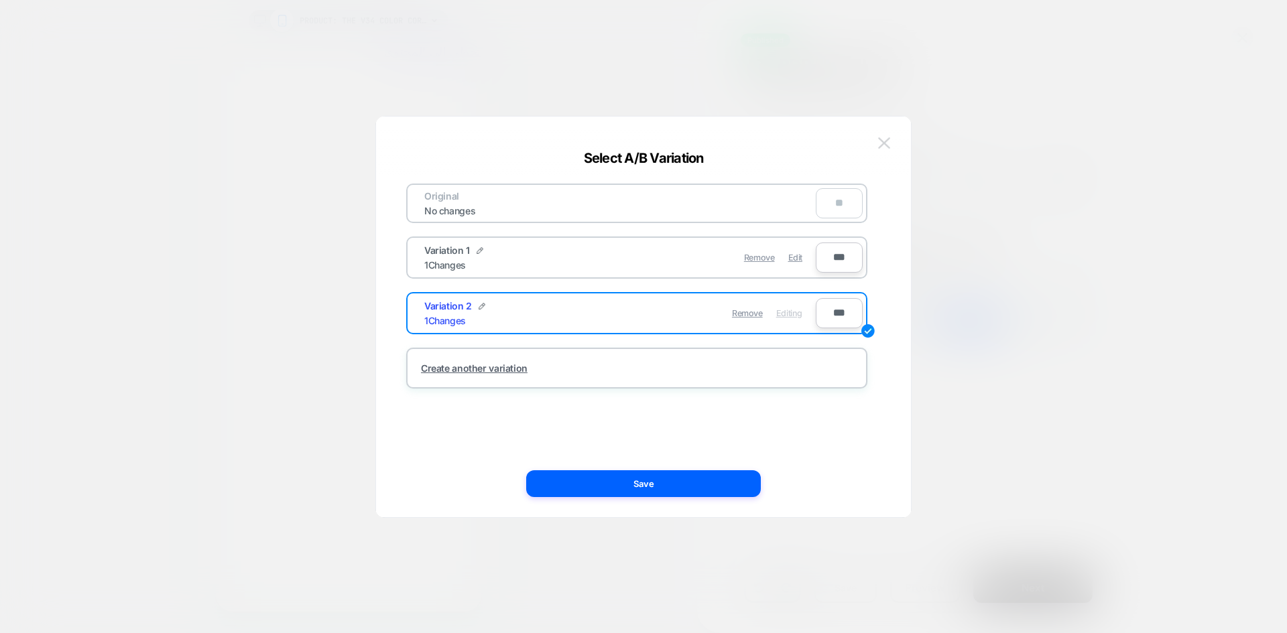
click at [885, 145] on img at bounding box center [884, 142] width 12 height 11
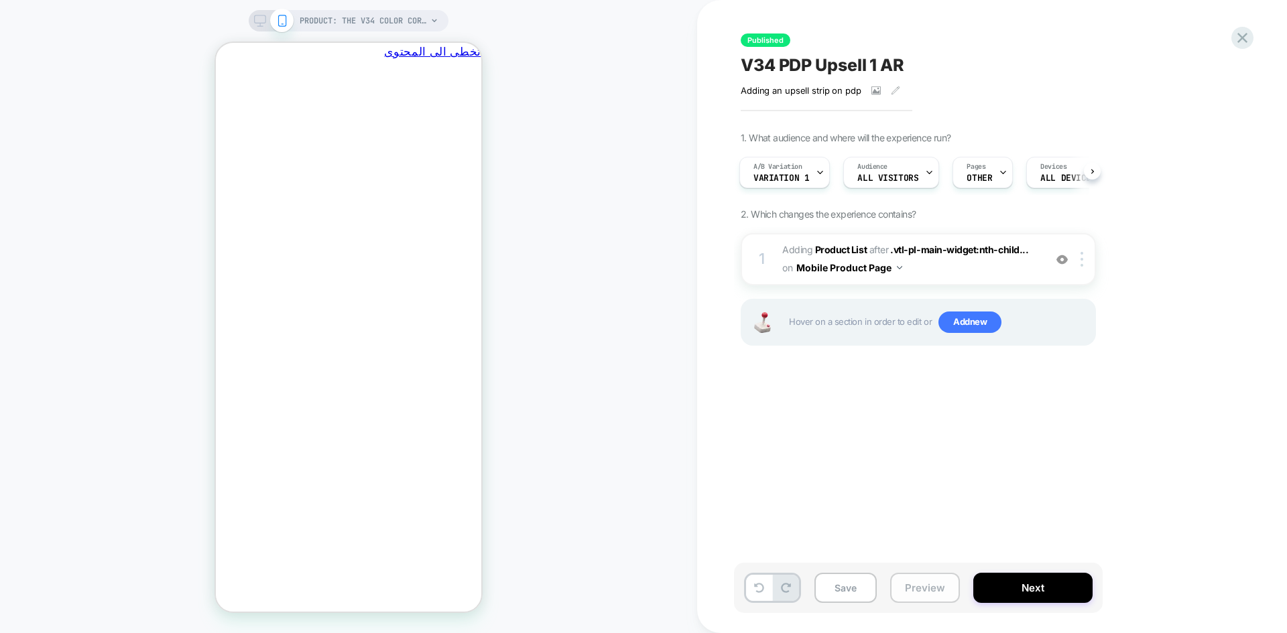
click at [940, 579] on button "Preview" at bounding box center [925, 588] width 70 height 30
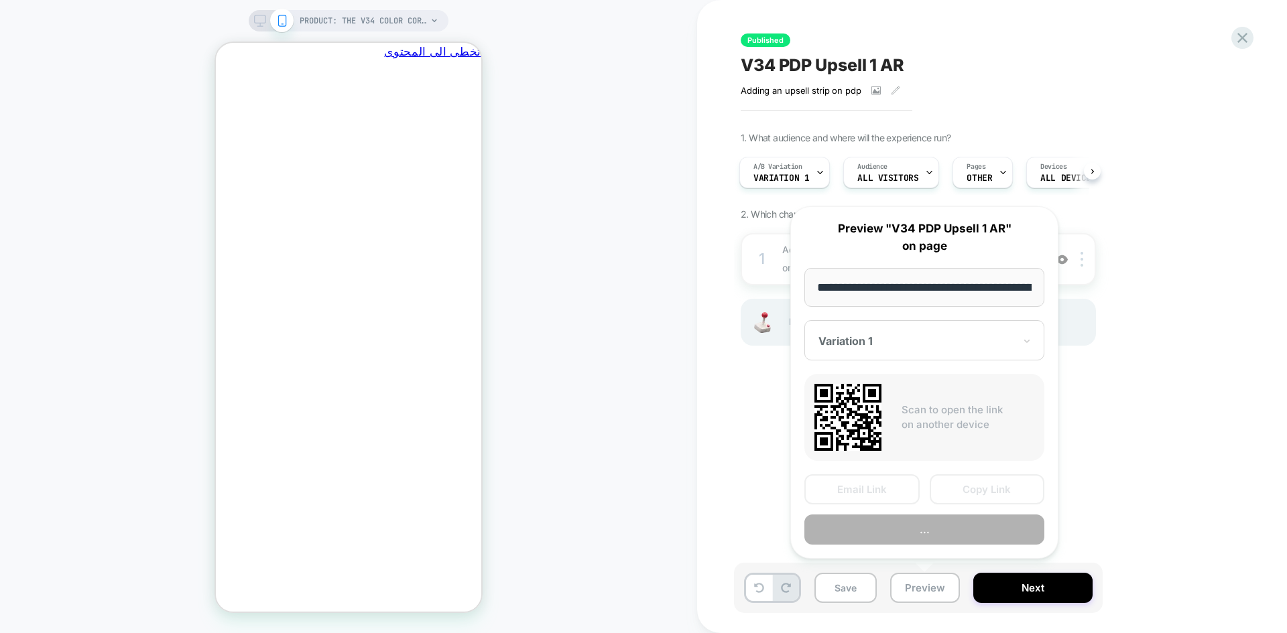
scroll to position [0, 252]
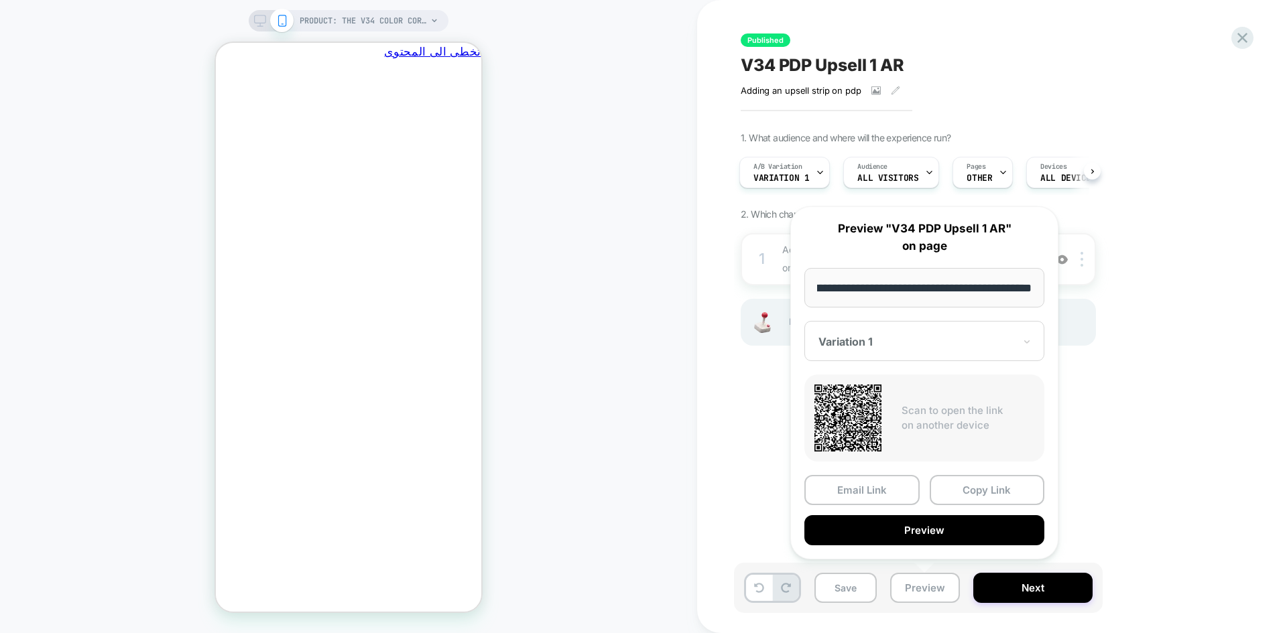
click at [910, 337] on div at bounding box center [916, 341] width 196 height 13
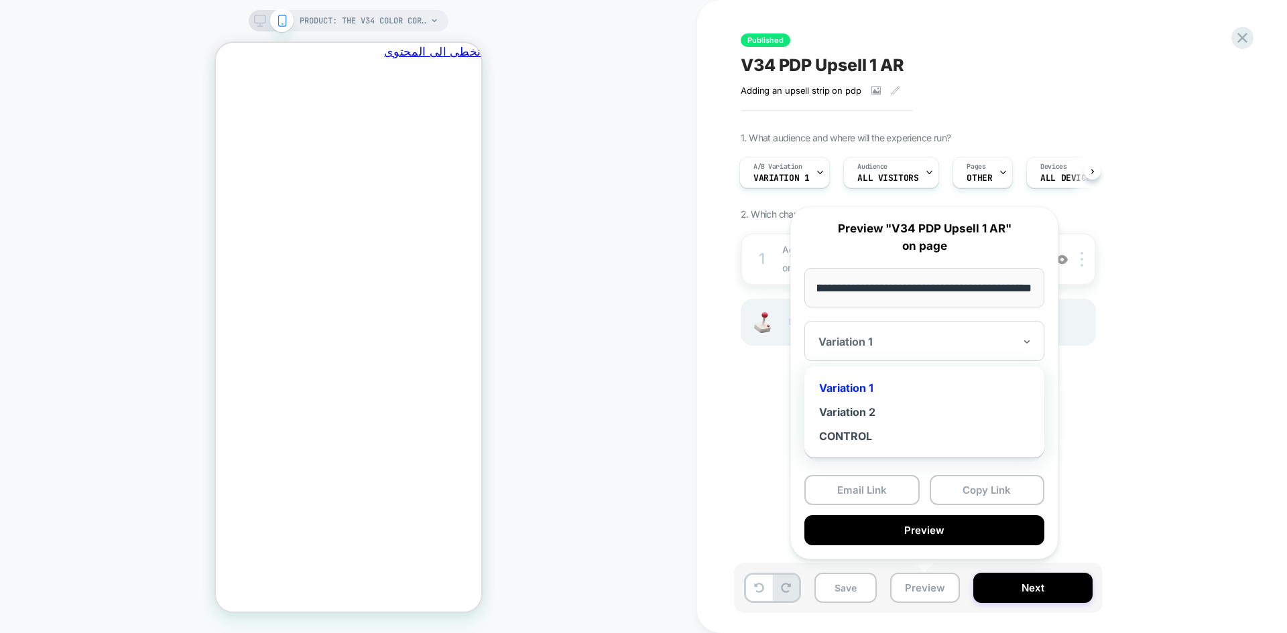
scroll to position [0, 0]
click at [875, 406] on div "Variation 2" at bounding box center [924, 412] width 227 height 24
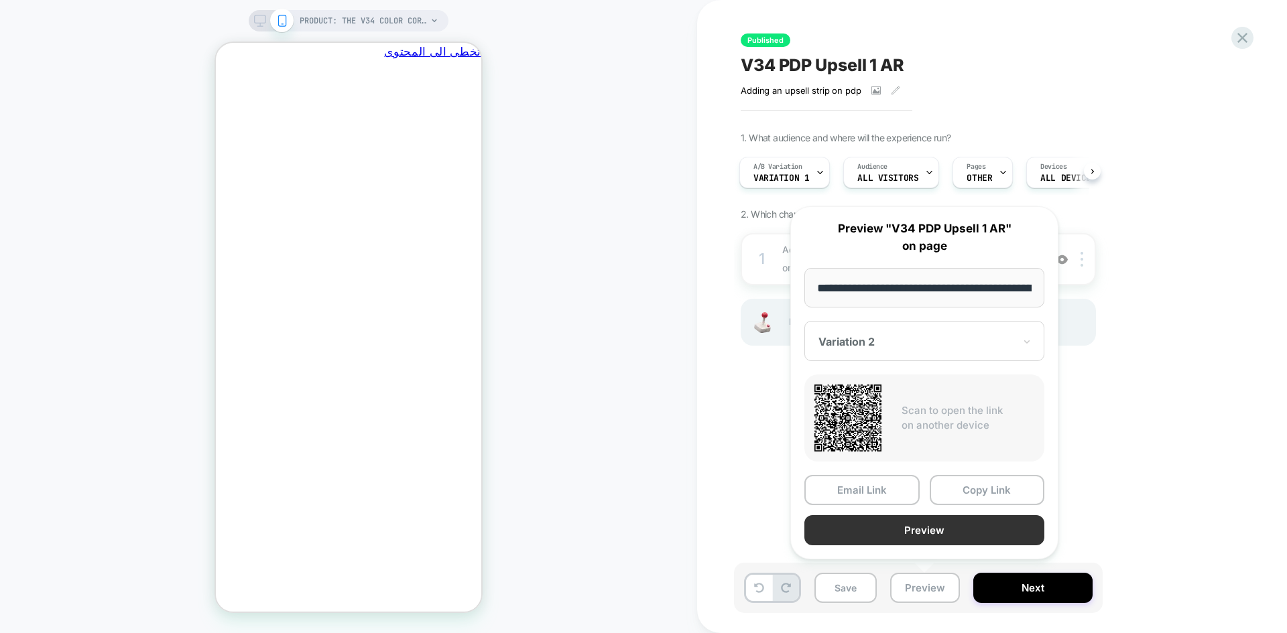
click at [898, 526] on button "Preview" at bounding box center [924, 531] width 240 height 30
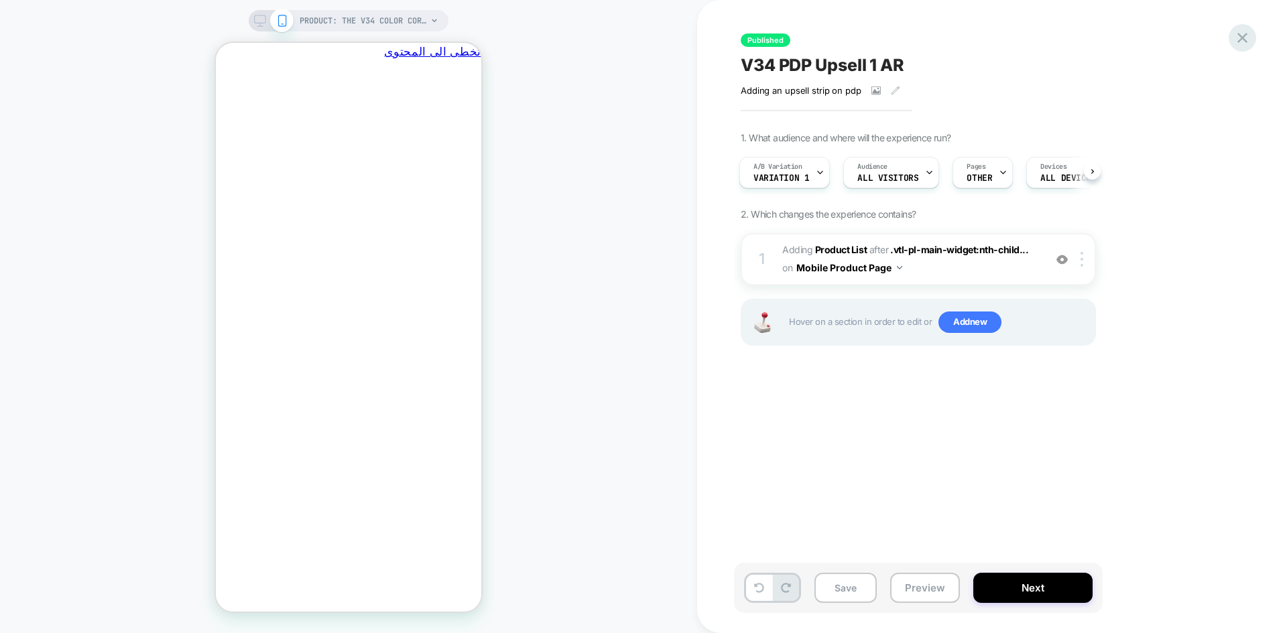
click at [1239, 33] on icon at bounding box center [1242, 38] width 18 height 18
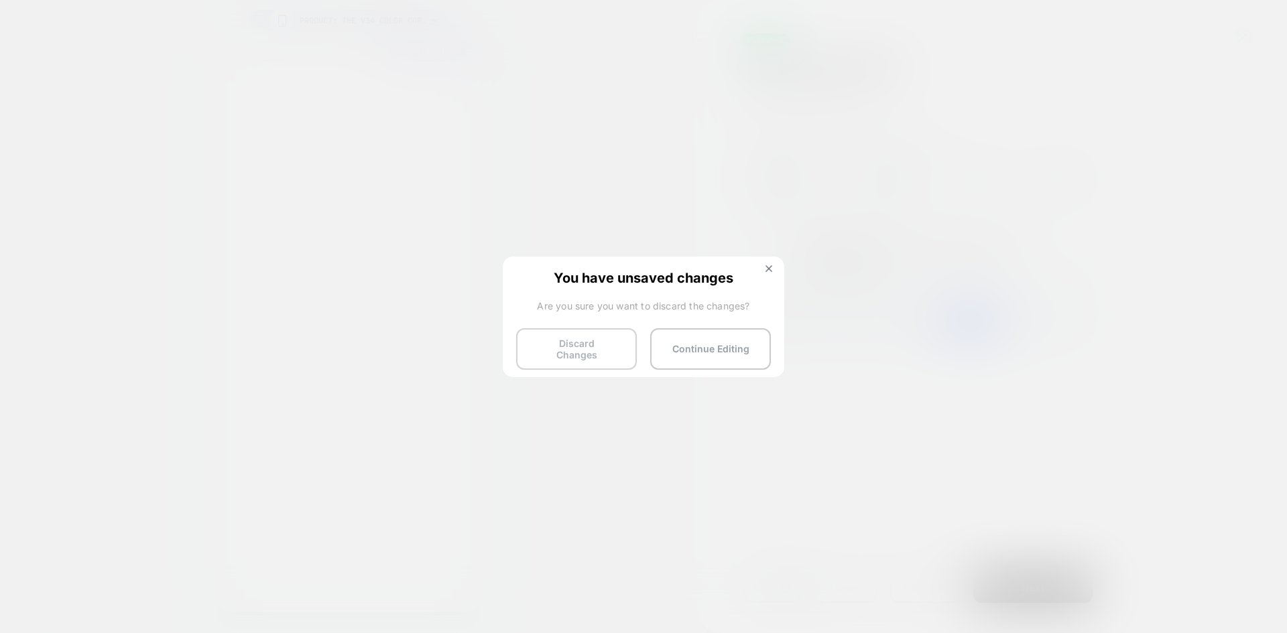
click at [579, 338] on button "Discard Changes" at bounding box center [576, 349] width 121 height 42
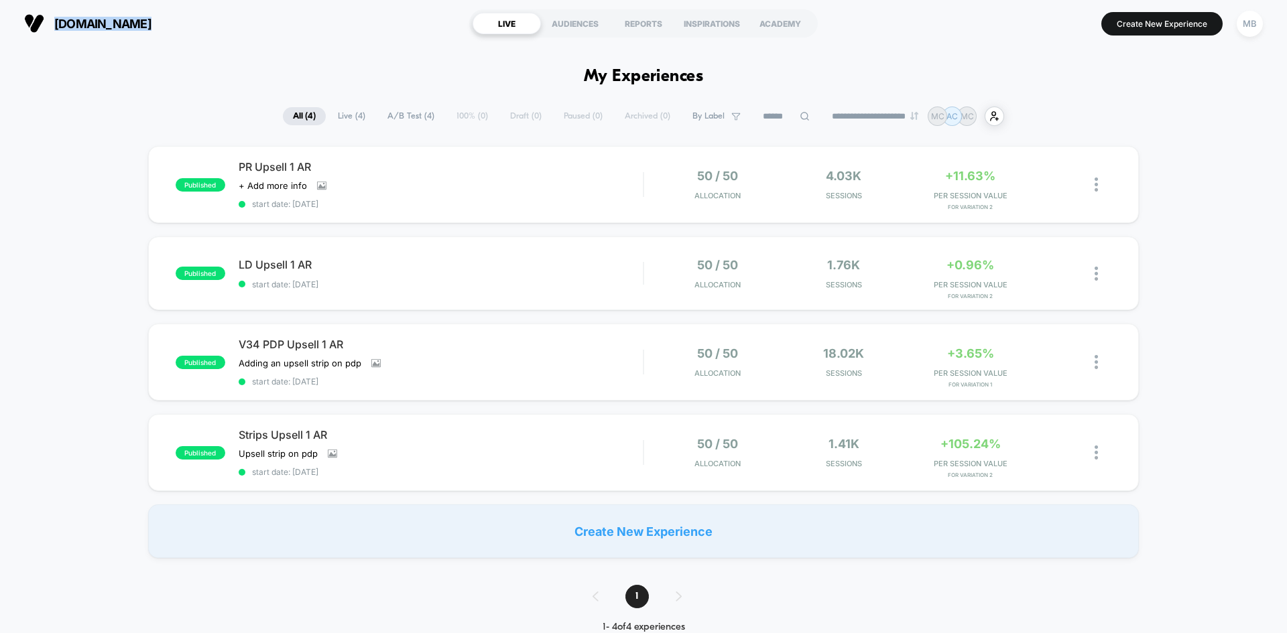
drag, startPoint x: 156, startPoint y: 25, endPoint x: 58, endPoint y: 29, distance: 98.6
click at [58, 29] on section "[DOMAIN_NAME]" at bounding box center [224, 24] width 409 height 34
copy span "[DOMAIN_NAME]"
click at [135, 29] on span "[DOMAIN_NAME]" at bounding box center [102, 24] width 97 height 14
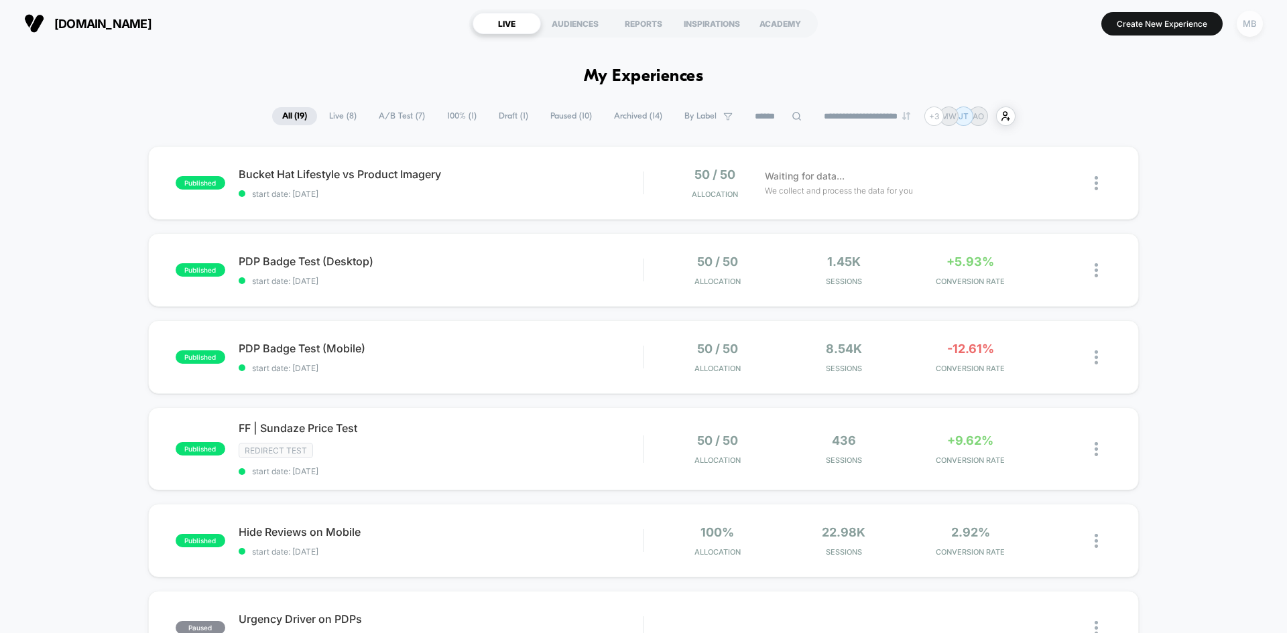
click at [1259, 24] on div "MB" at bounding box center [1250, 24] width 26 height 26
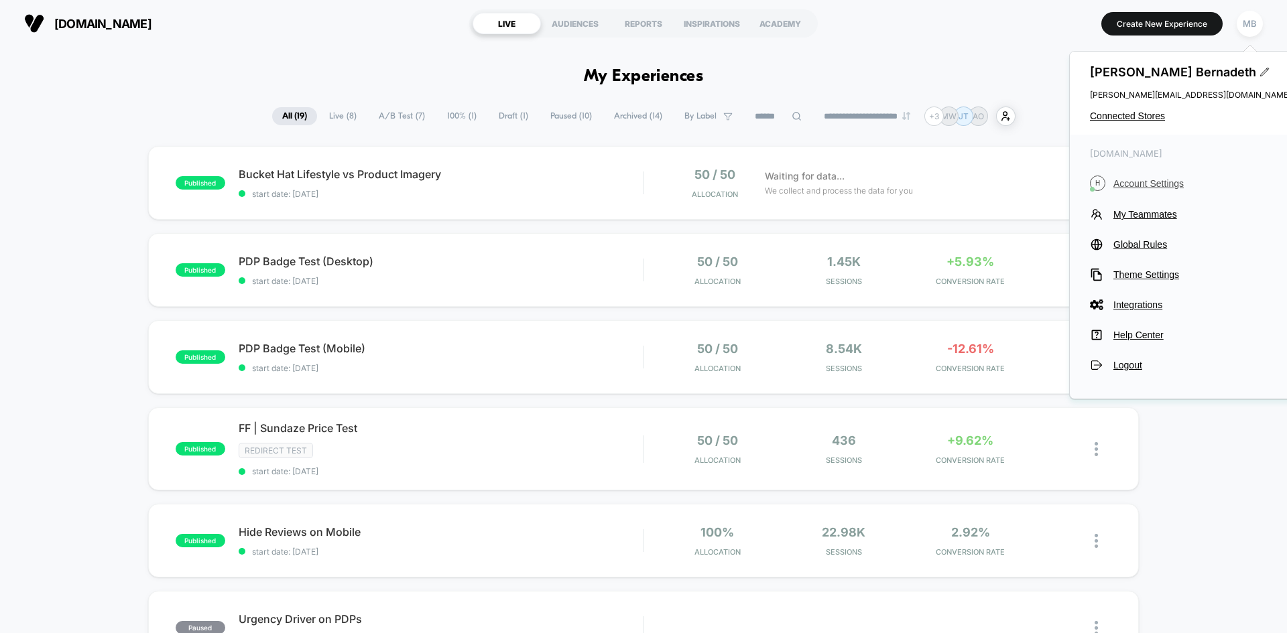
click at [1136, 184] on span "Account Settings" at bounding box center [1202, 183] width 178 height 11
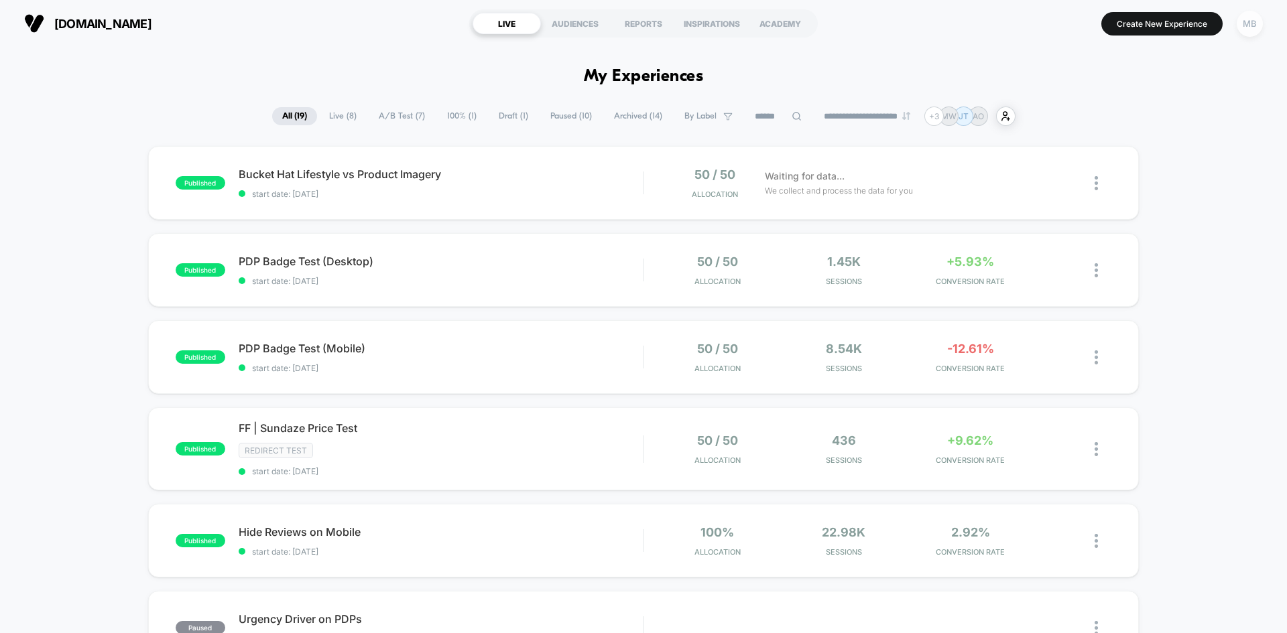
click at [1250, 33] on div "MB" at bounding box center [1250, 24] width 26 height 26
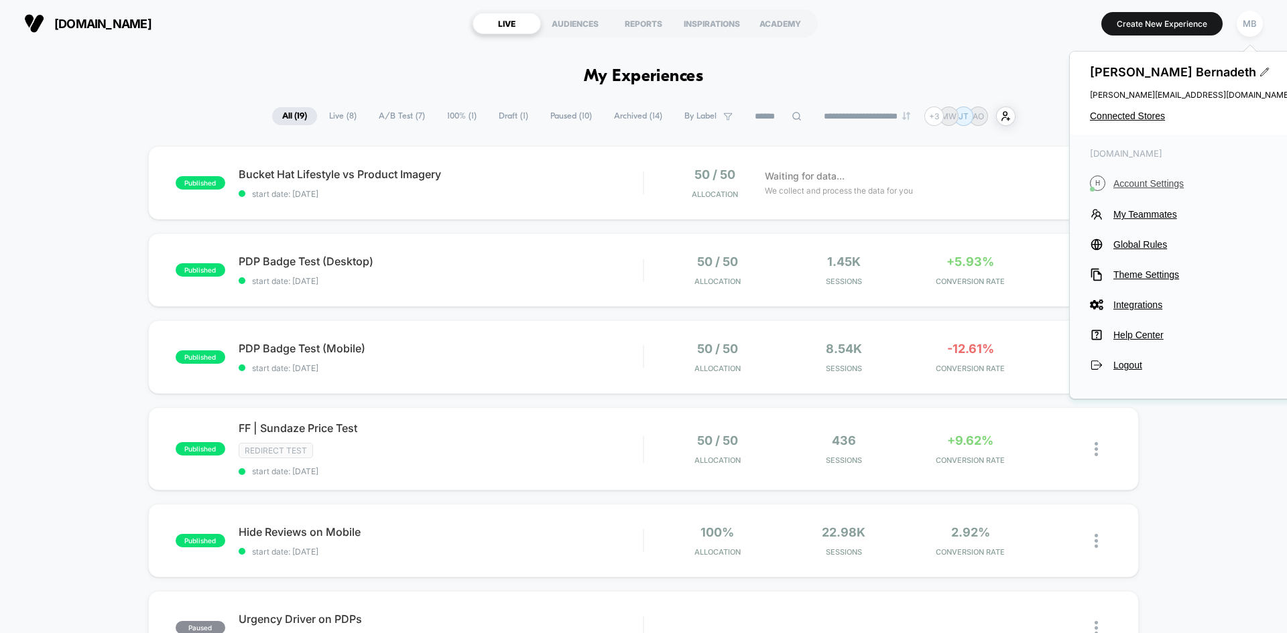
click at [1150, 182] on span "Account Settings" at bounding box center [1202, 183] width 178 height 11
